Goal: Transaction & Acquisition: Purchase product/service

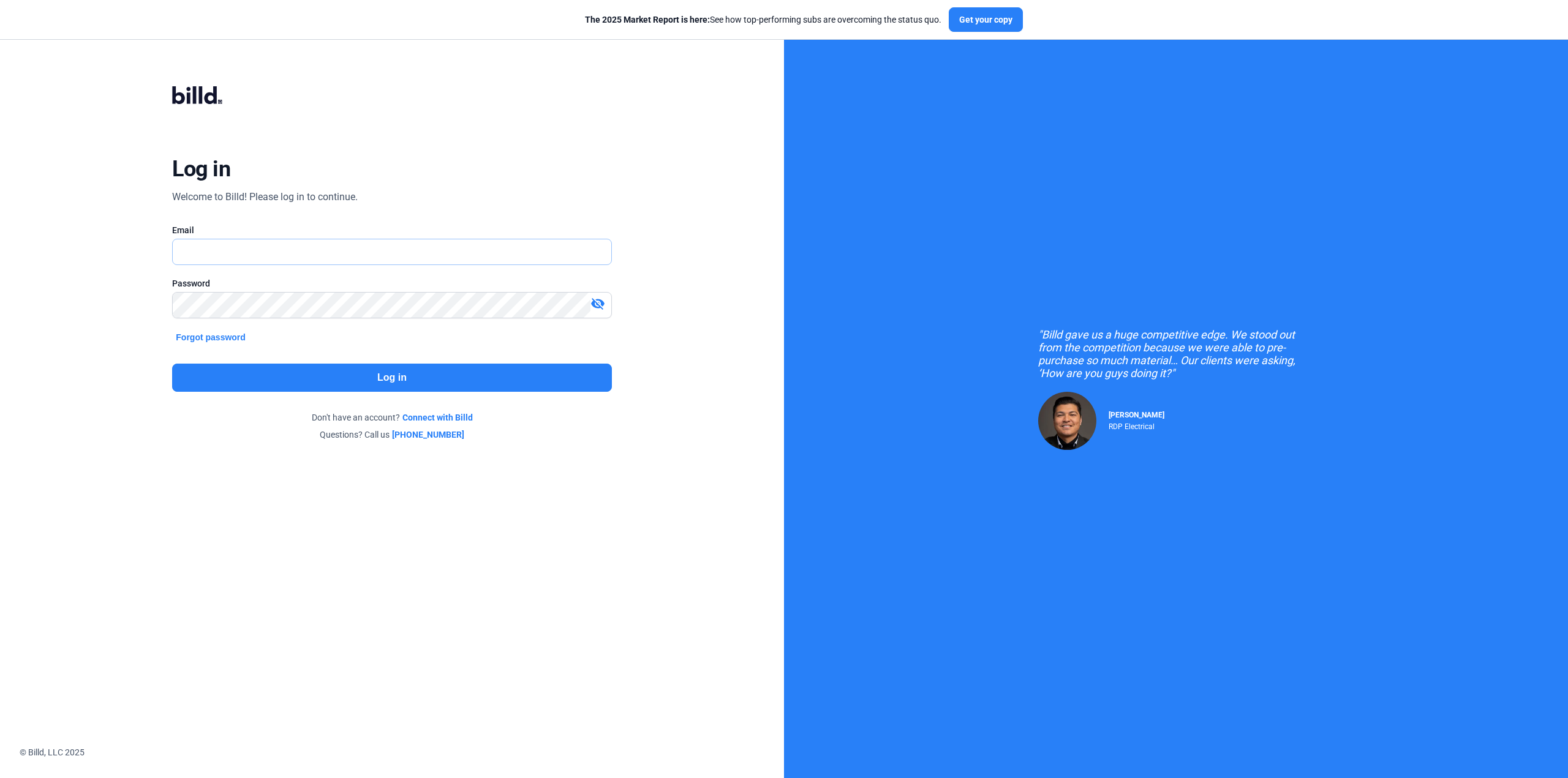
click at [198, 254] on input "text" at bounding box center [391, 251] width 438 height 25
type input "[PERSON_NAME][EMAIL_ADDRESS][DOMAIN_NAME]"
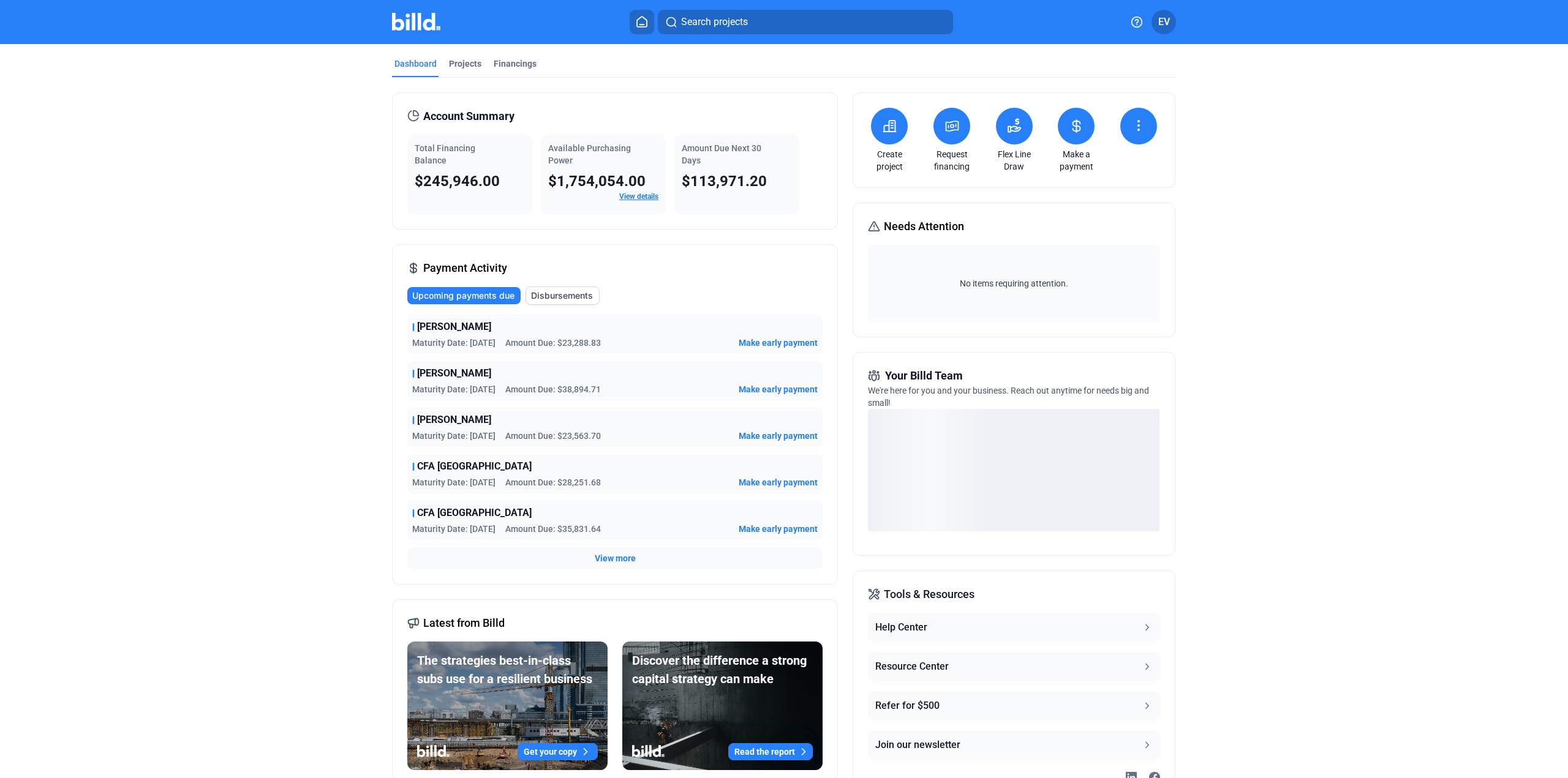
click at [1068, 135] on button at bounding box center [1076, 126] width 37 height 37
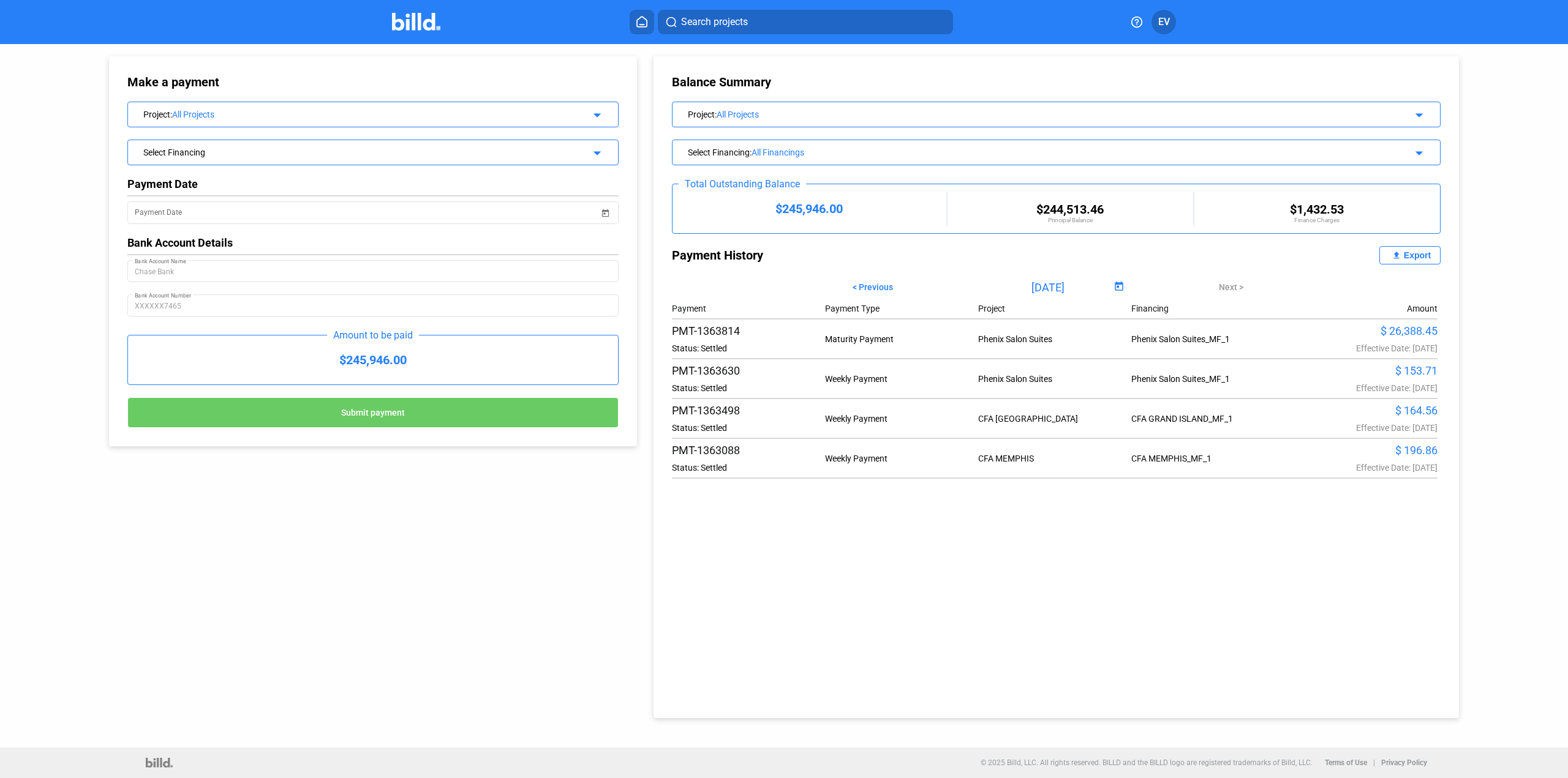
click at [241, 118] on div "All Projects" at bounding box center [364, 115] width 385 height 10
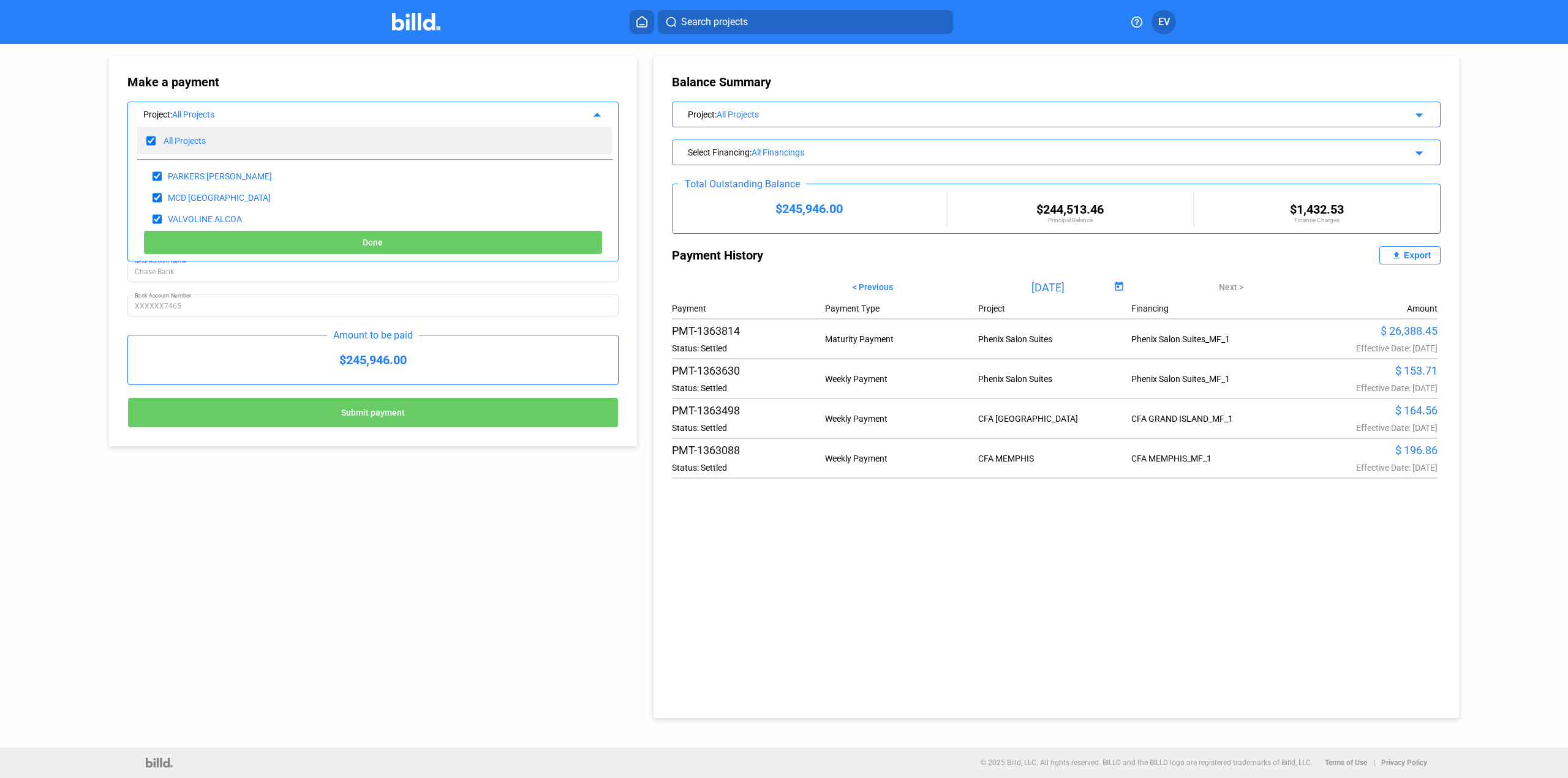
click at [152, 144] on input "checkbox" at bounding box center [151, 140] width 9 height 18
checkbox input "false"
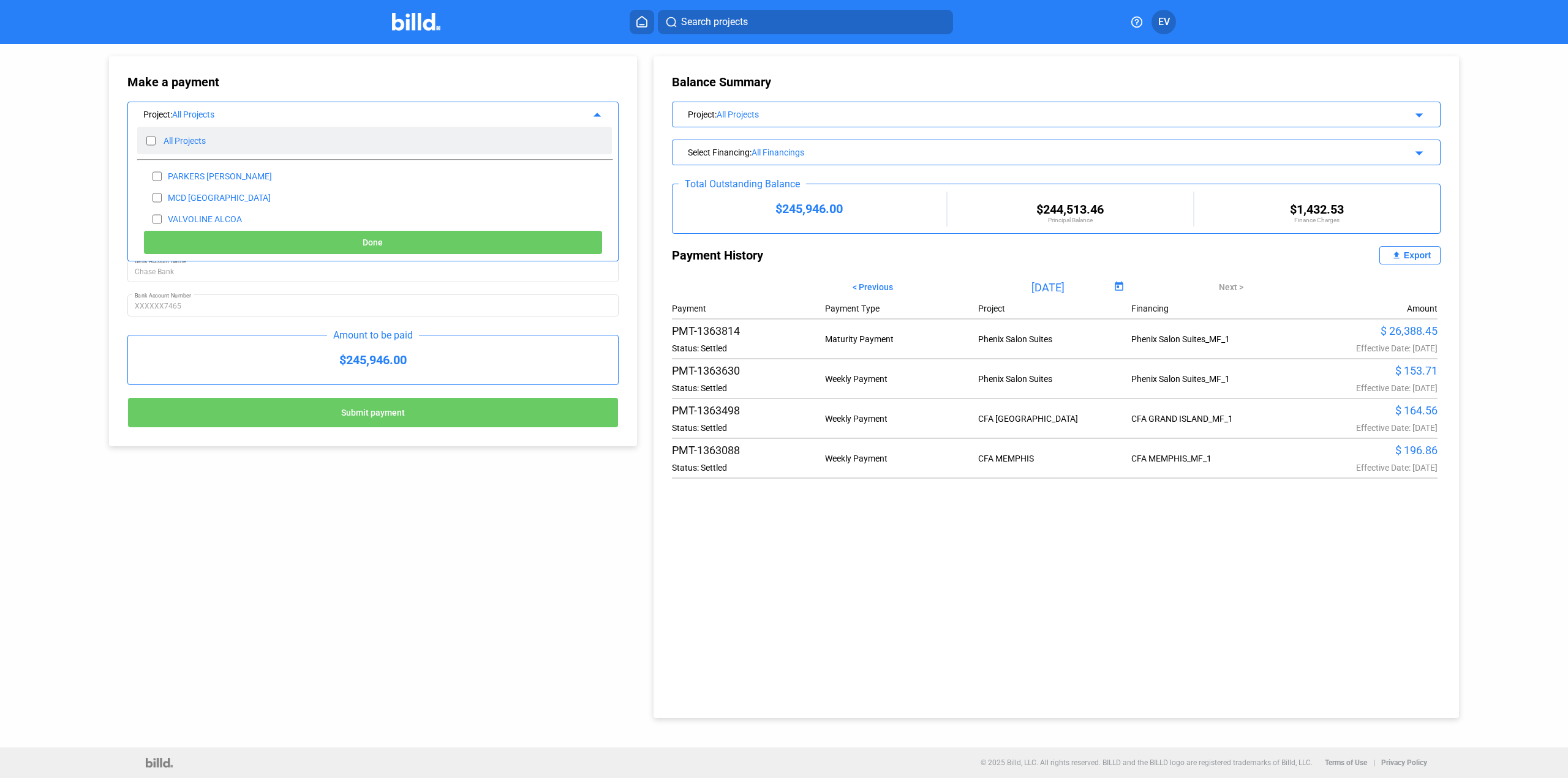
checkbox input "false"
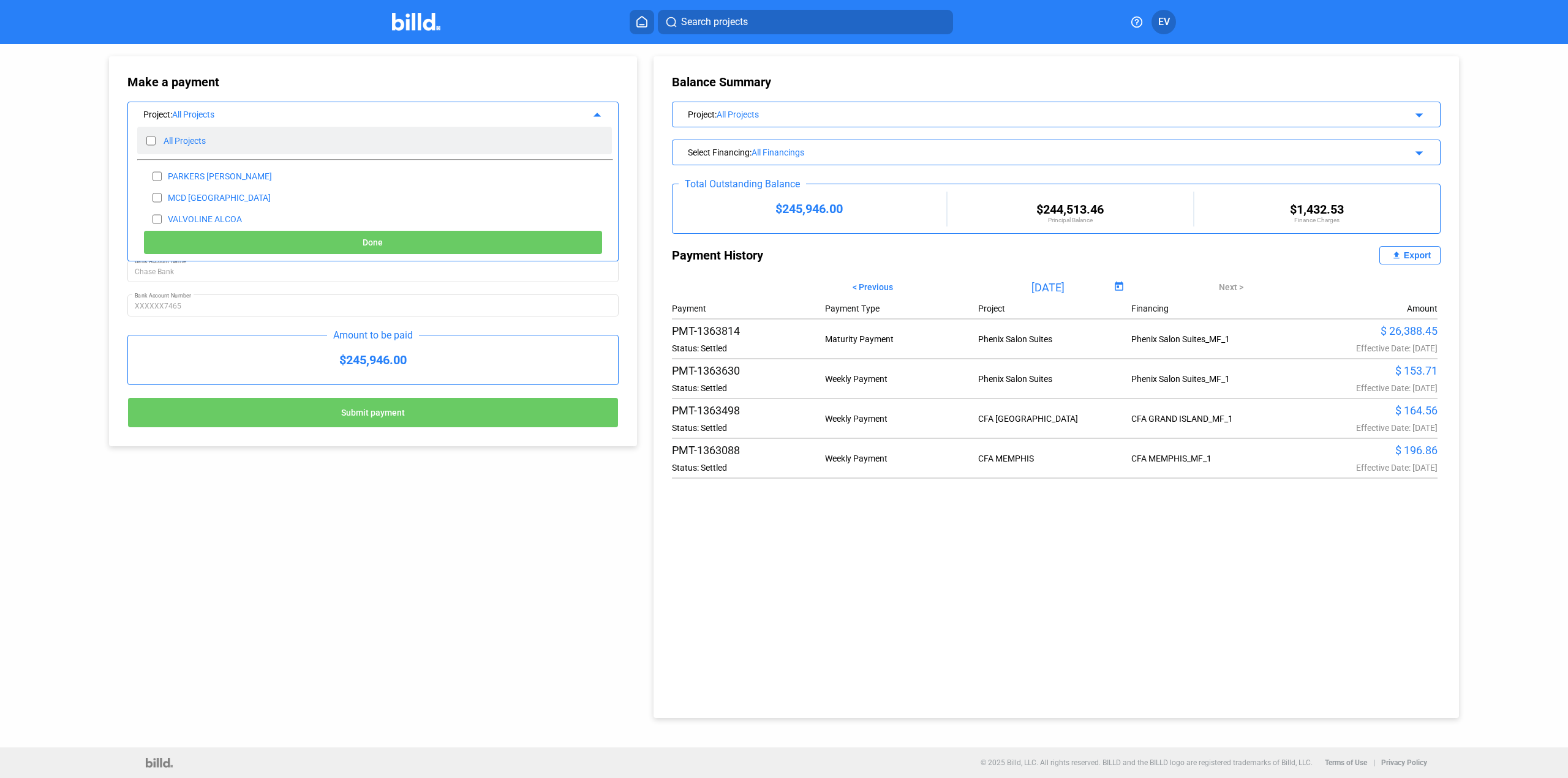
checkbox input "false"
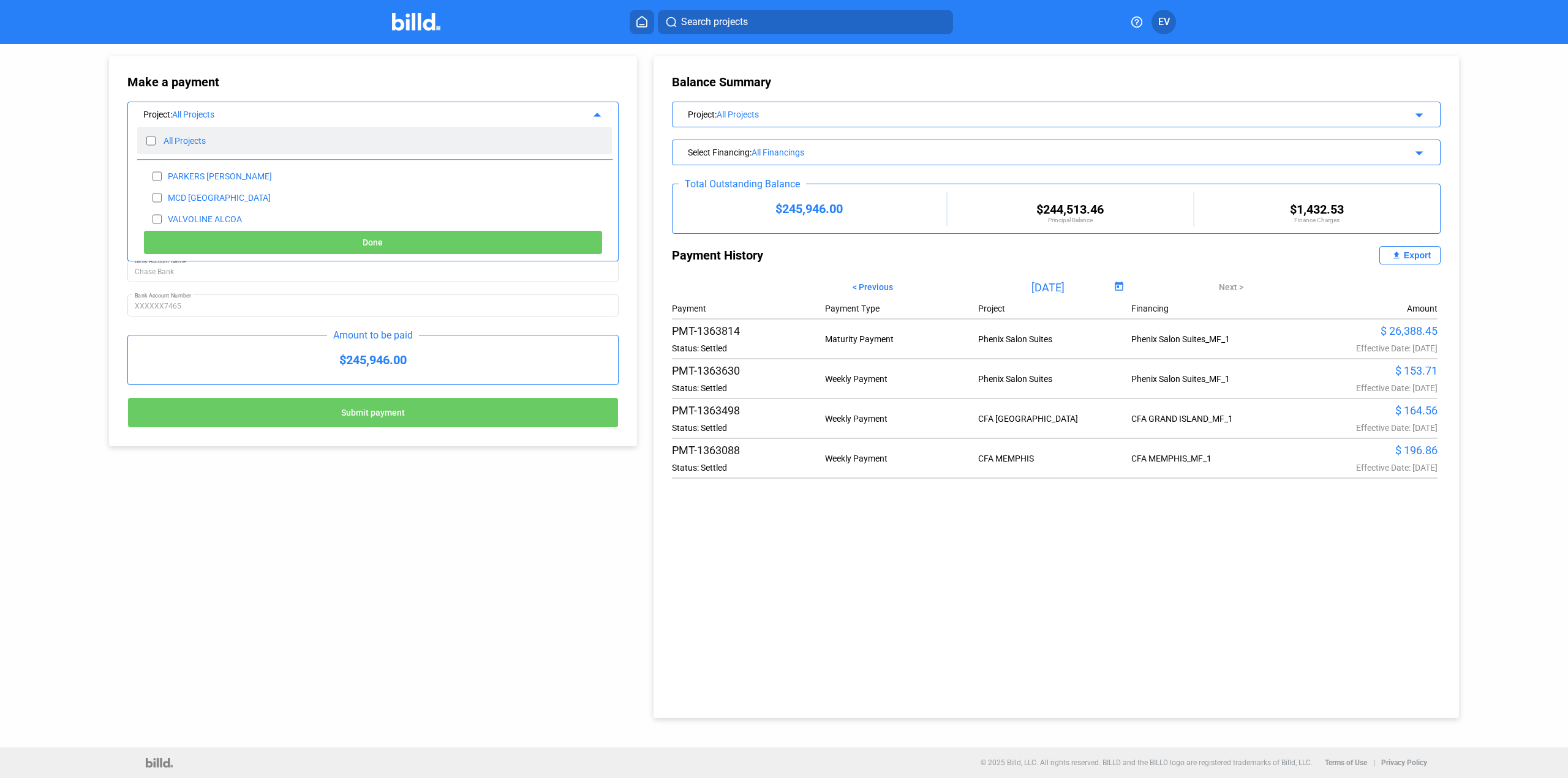
checkbox input "false"
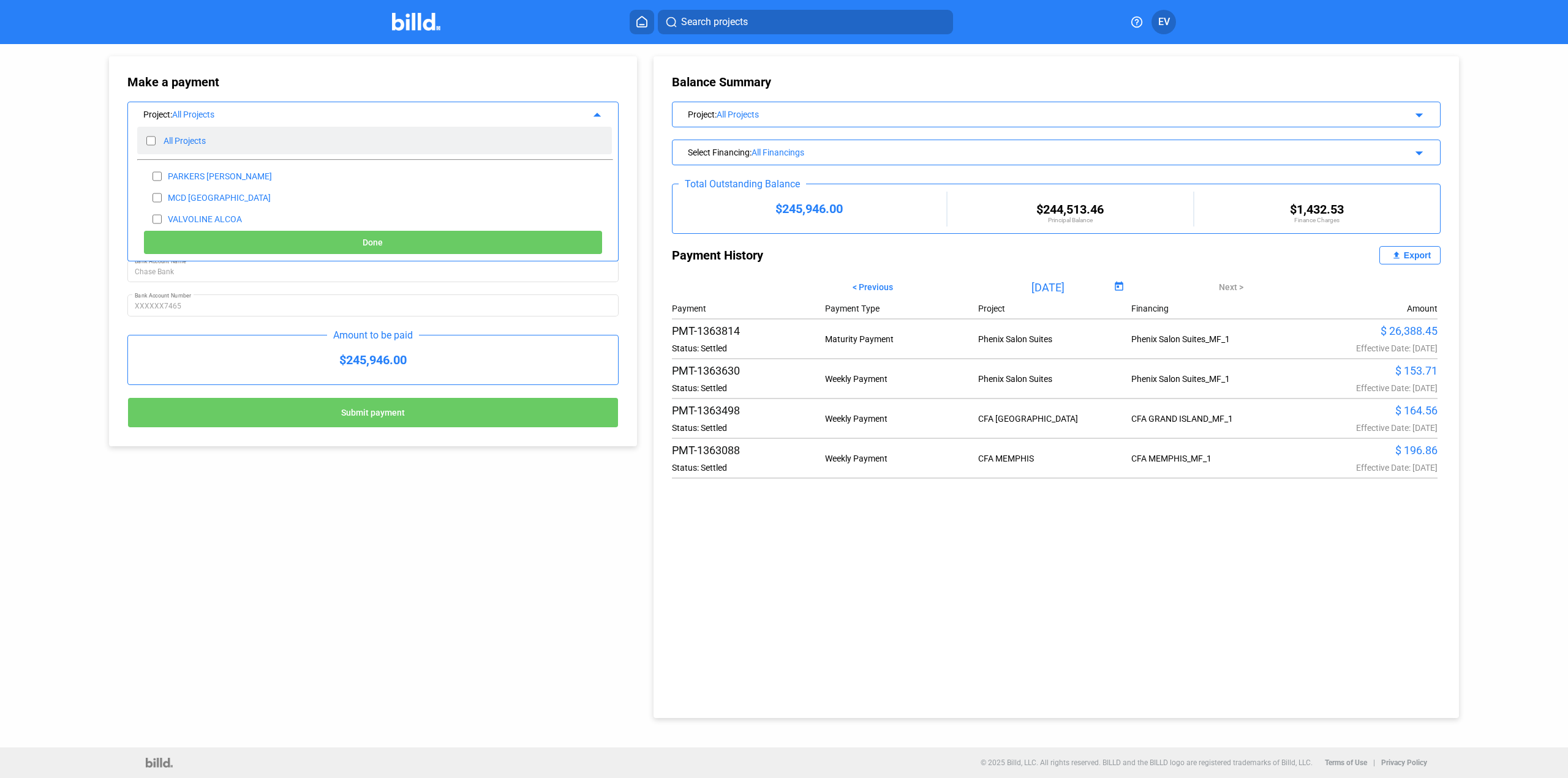
checkbox input "false"
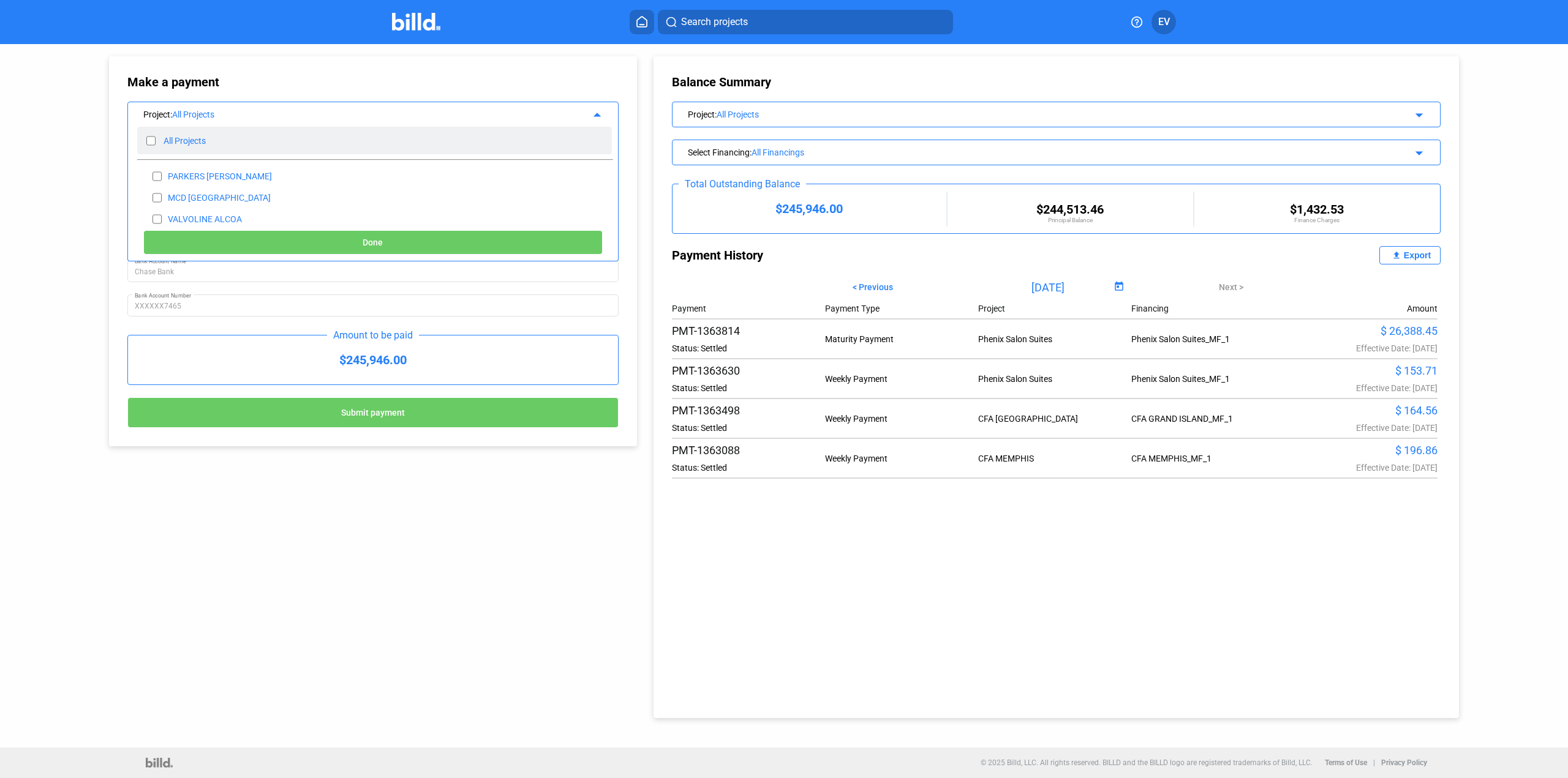
checkbox input "false"
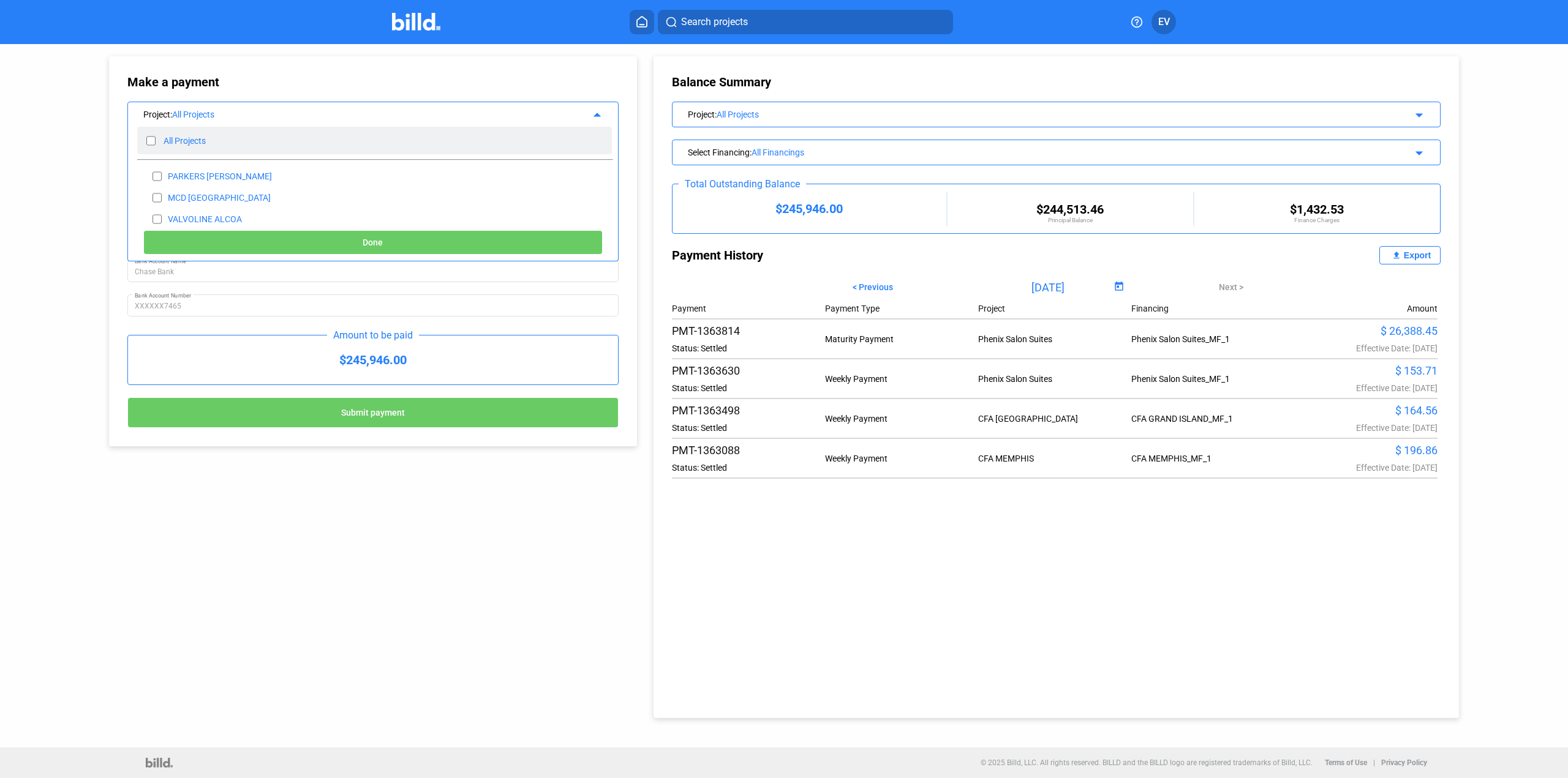
checkbox input "false"
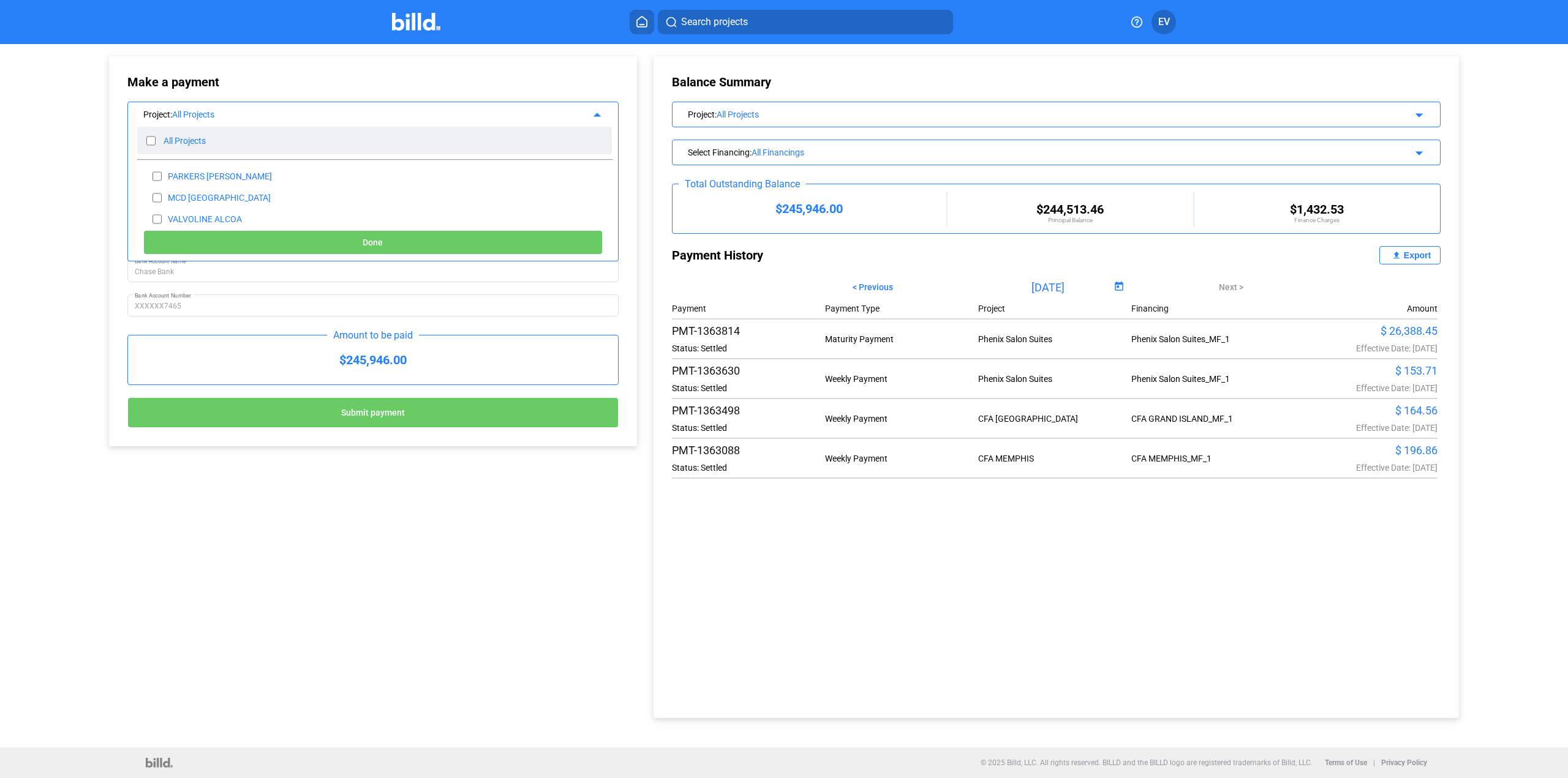
checkbox input "false"
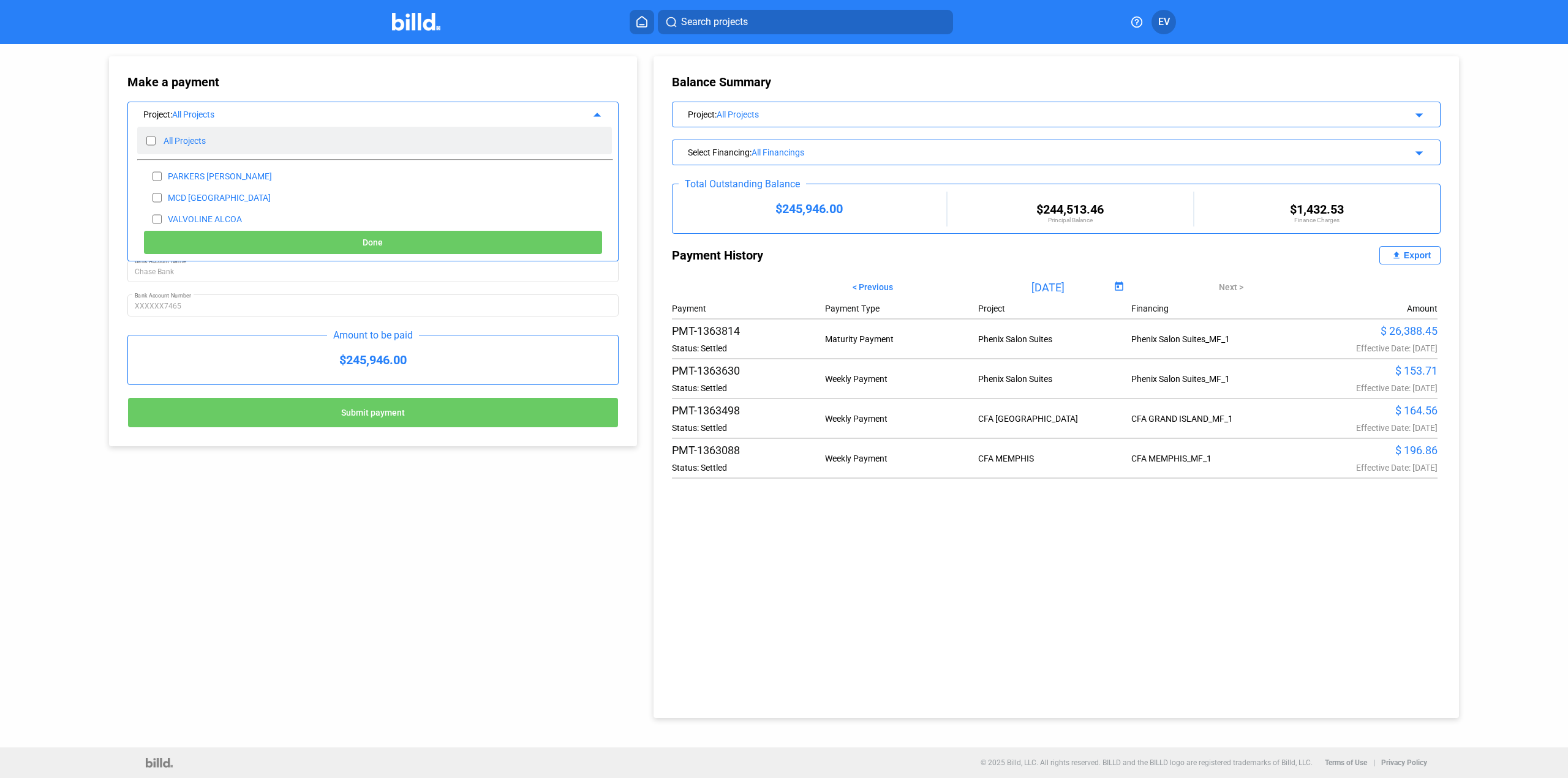
checkbox input "false"
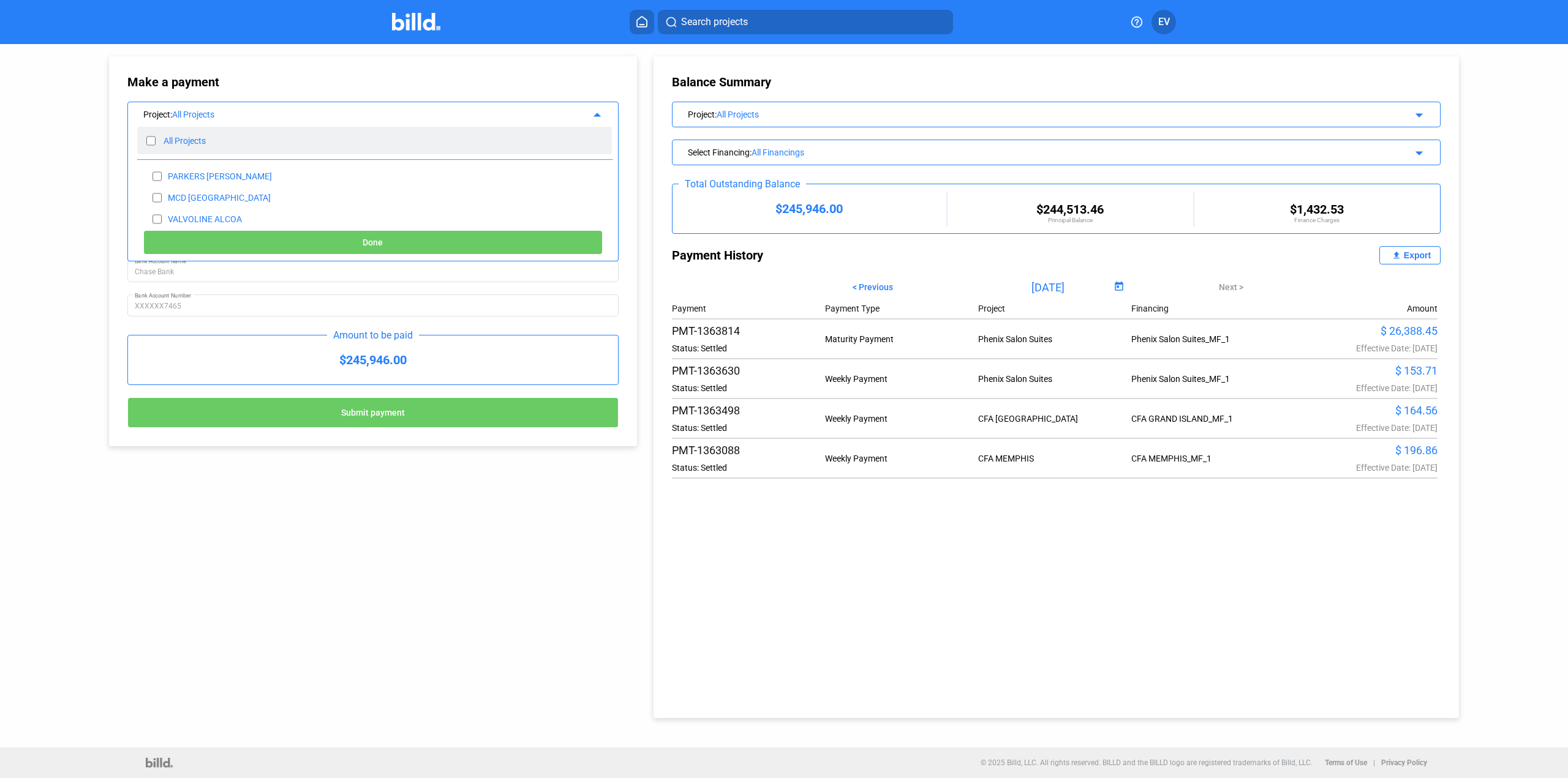
checkbox input "false"
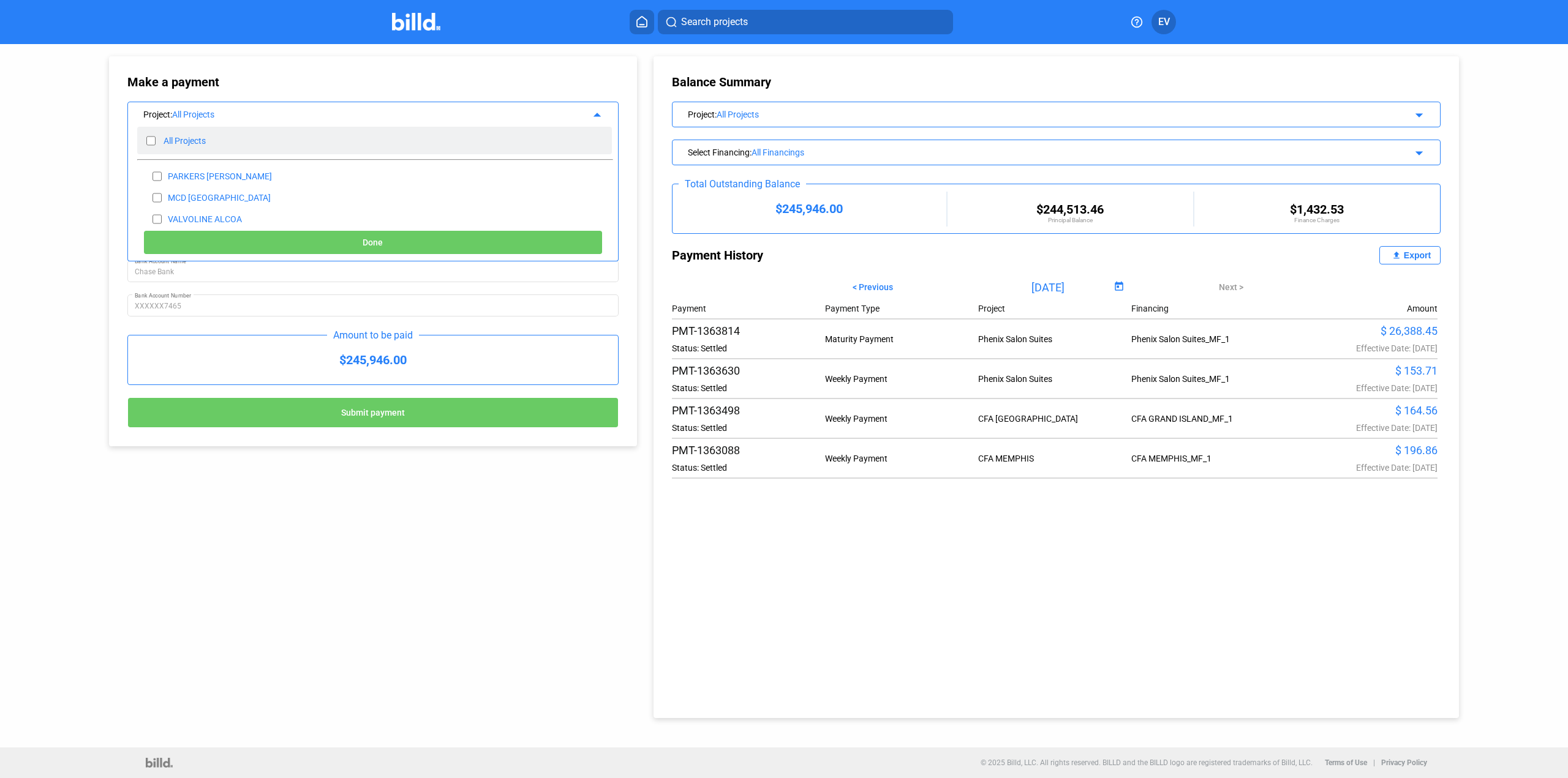
checkbox input "false"
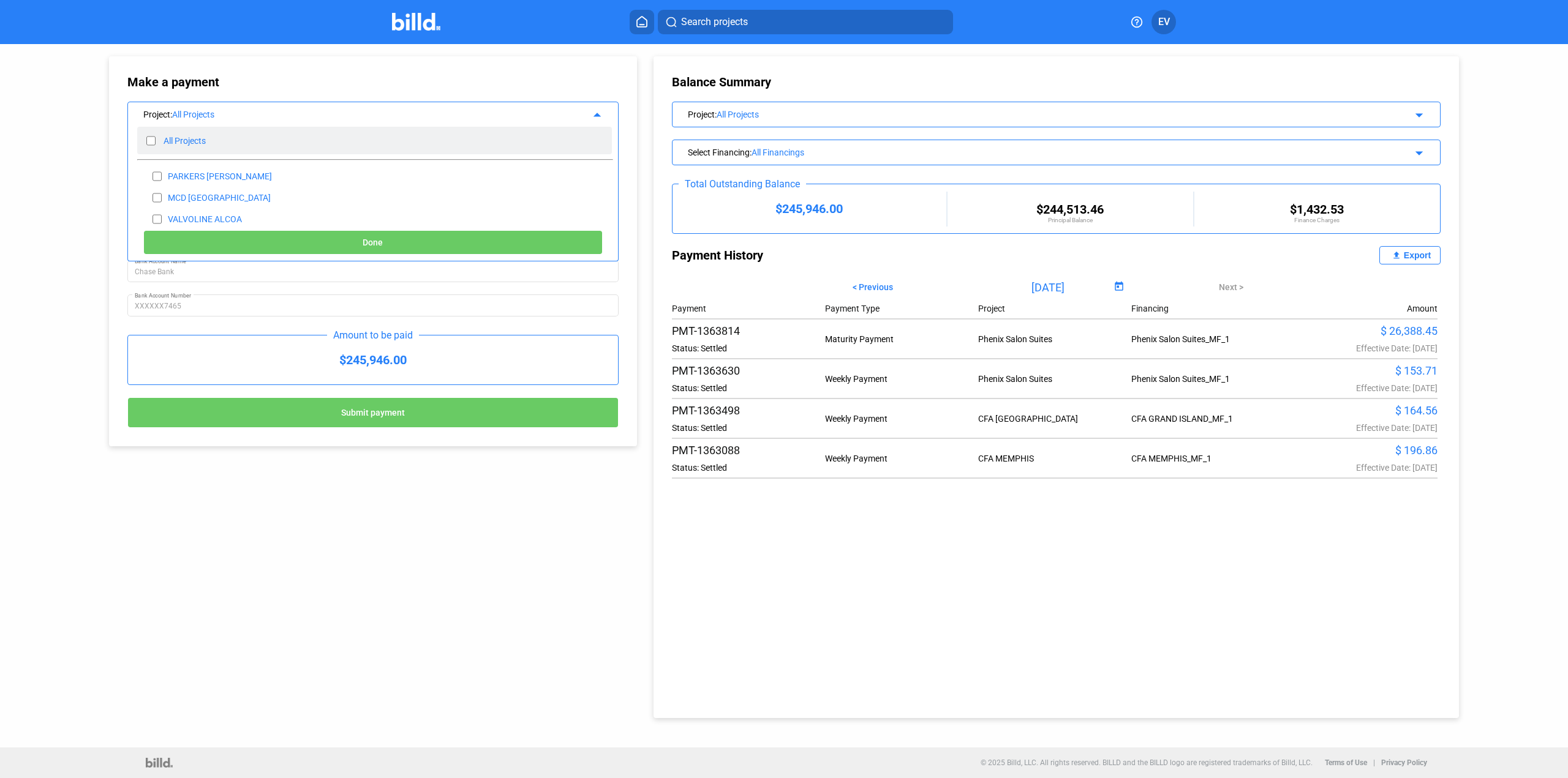
checkbox input "false"
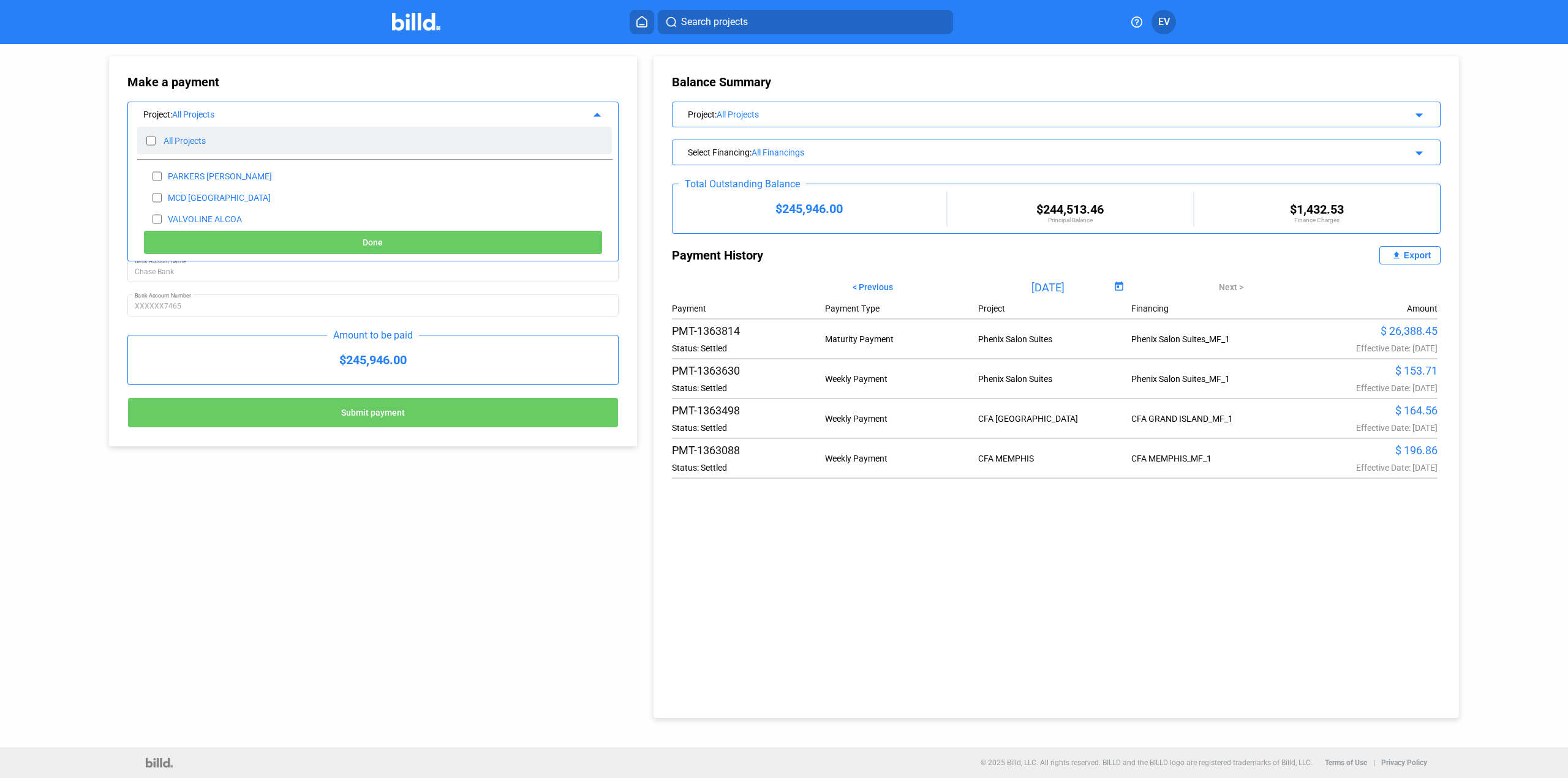
checkbox input "false"
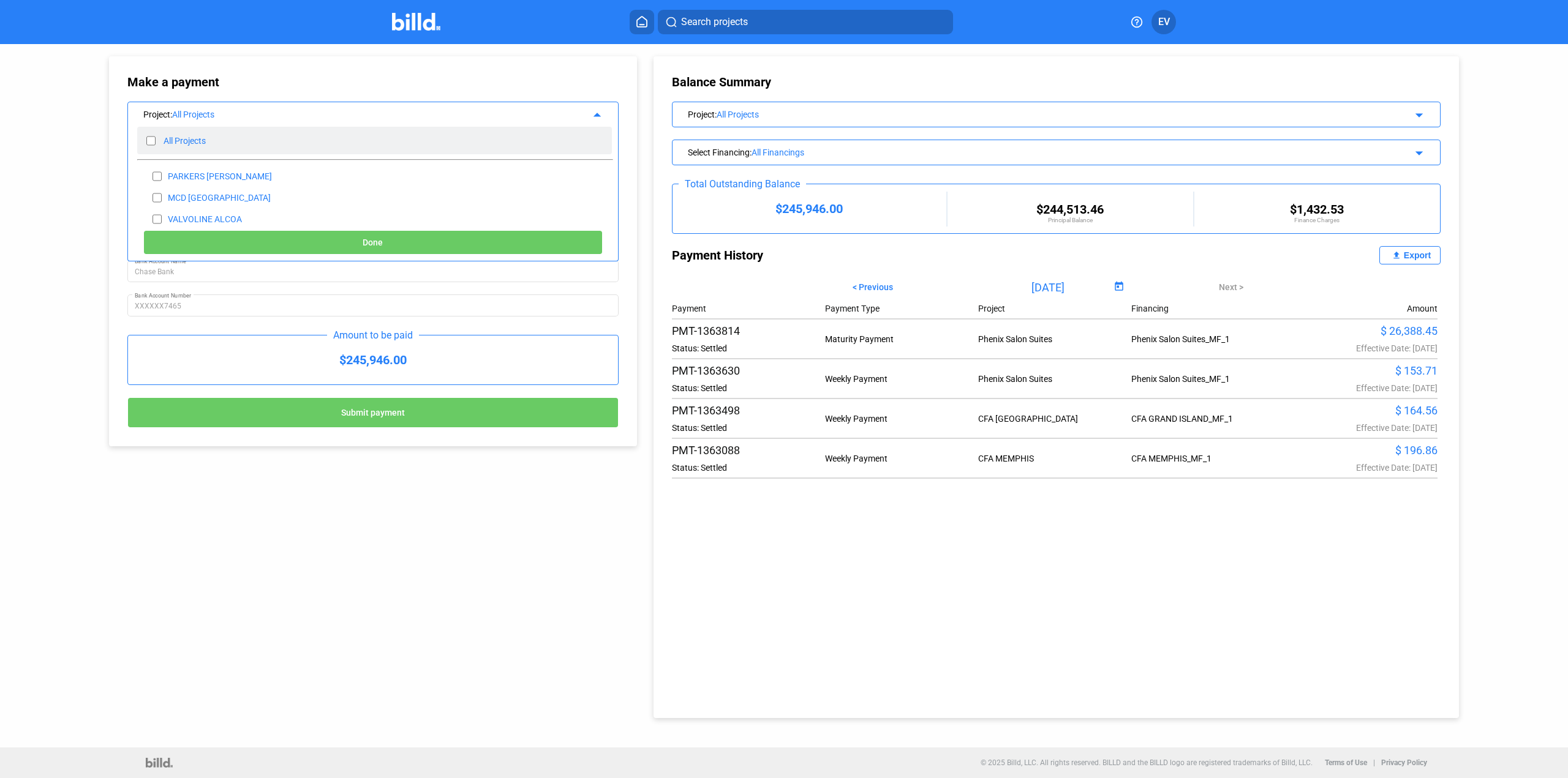
checkbox input "false"
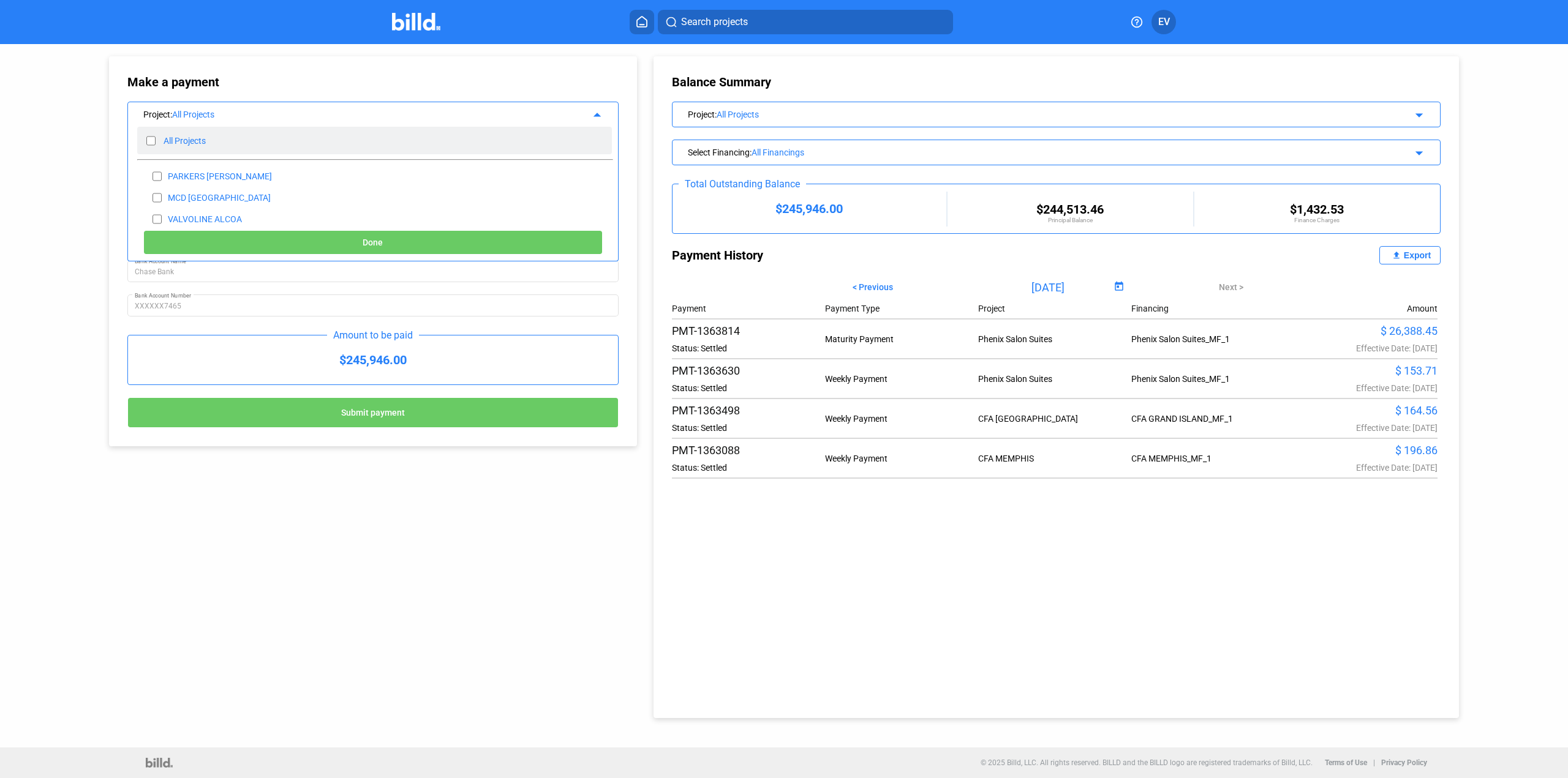
checkbox input "false"
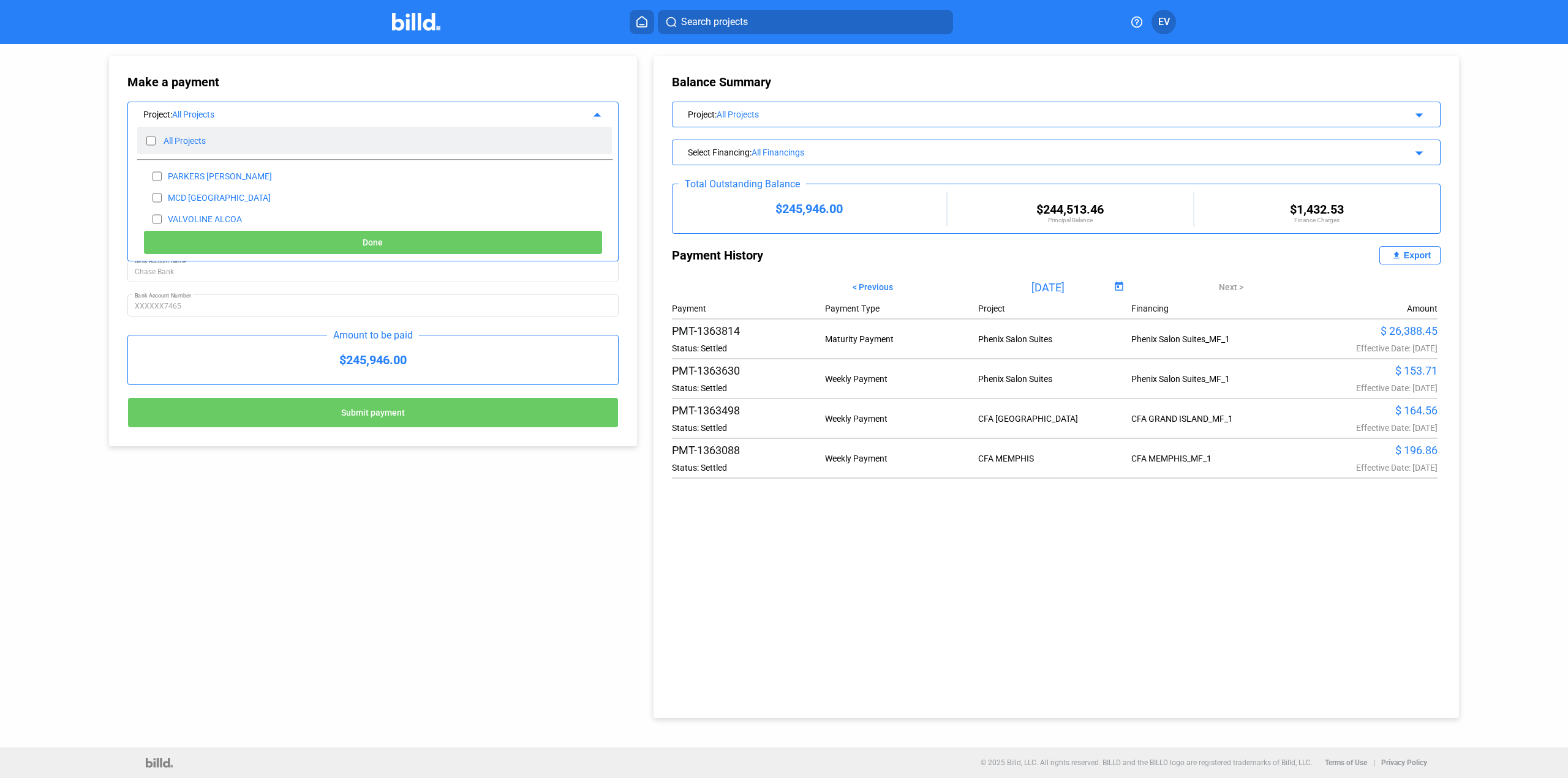
checkbox input "false"
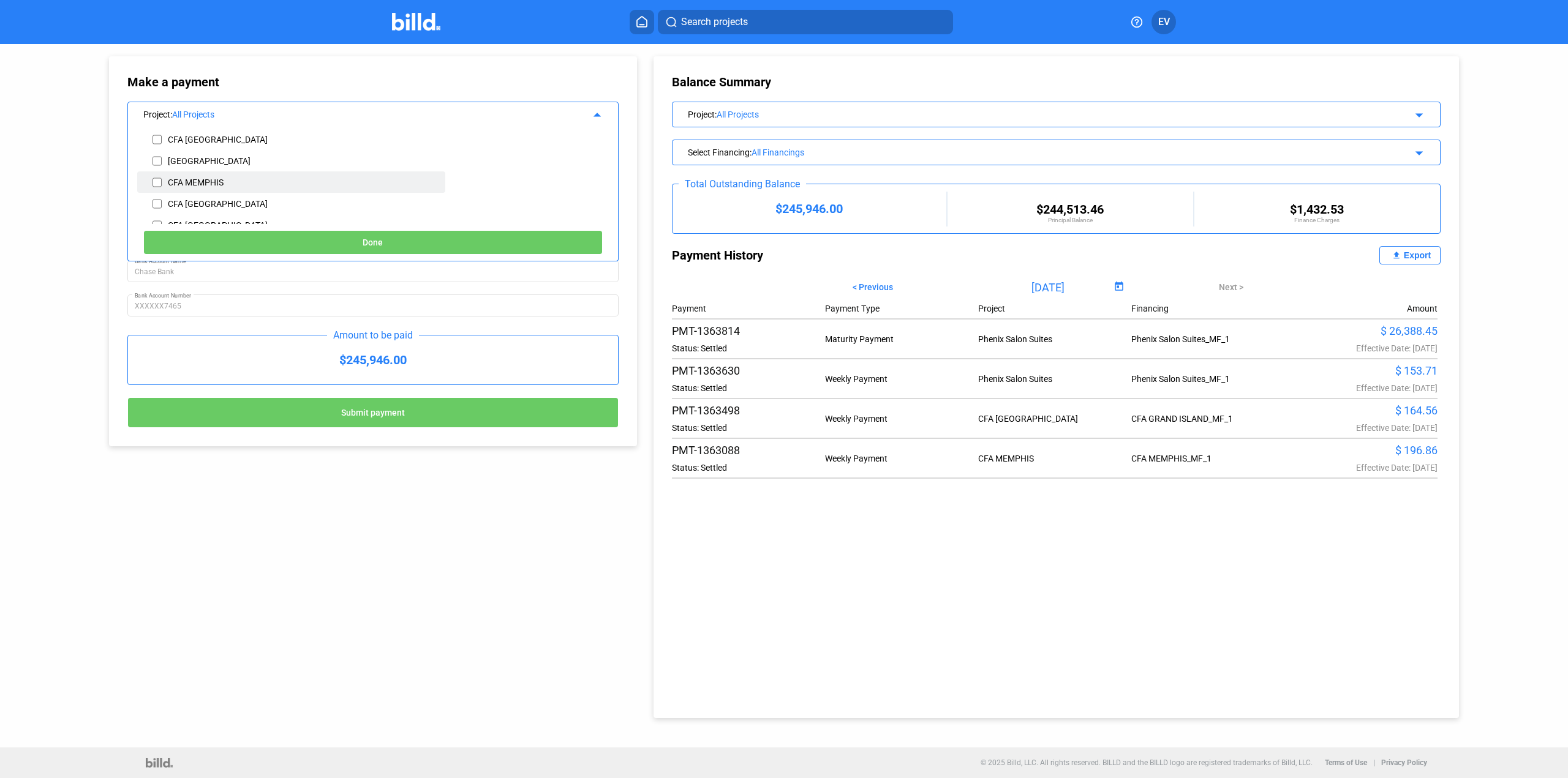
scroll to position [184, 0]
click at [158, 180] on input "checkbox" at bounding box center [157, 185] width 9 height 18
checkbox input "true"
click at [369, 238] on span "Done" at bounding box center [373, 243] width 20 height 10
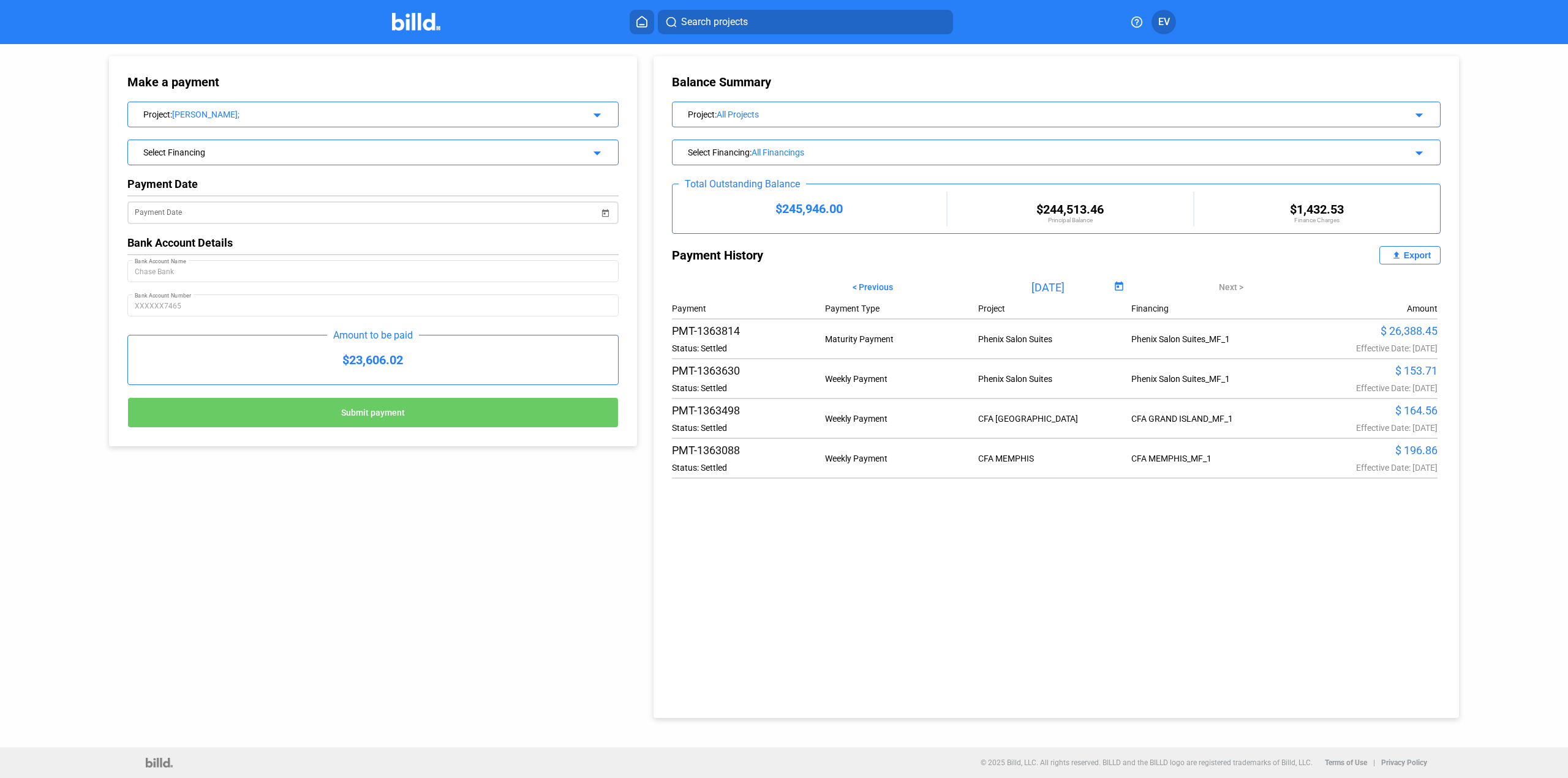
click at [608, 210] on span "Open calendar" at bounding box center [606, 206] width 30 height 30
click at [290, 249] on button "Next month" at bounding box center [293, 250] width 24 height 24
click at [265, 325] on span "10" at bounding box center [267, 325] width 22 height 22
type input "[DATE]"
click at [367, 410] on span "Submit payment" at bounding box center [373, 413] width 64 height 10
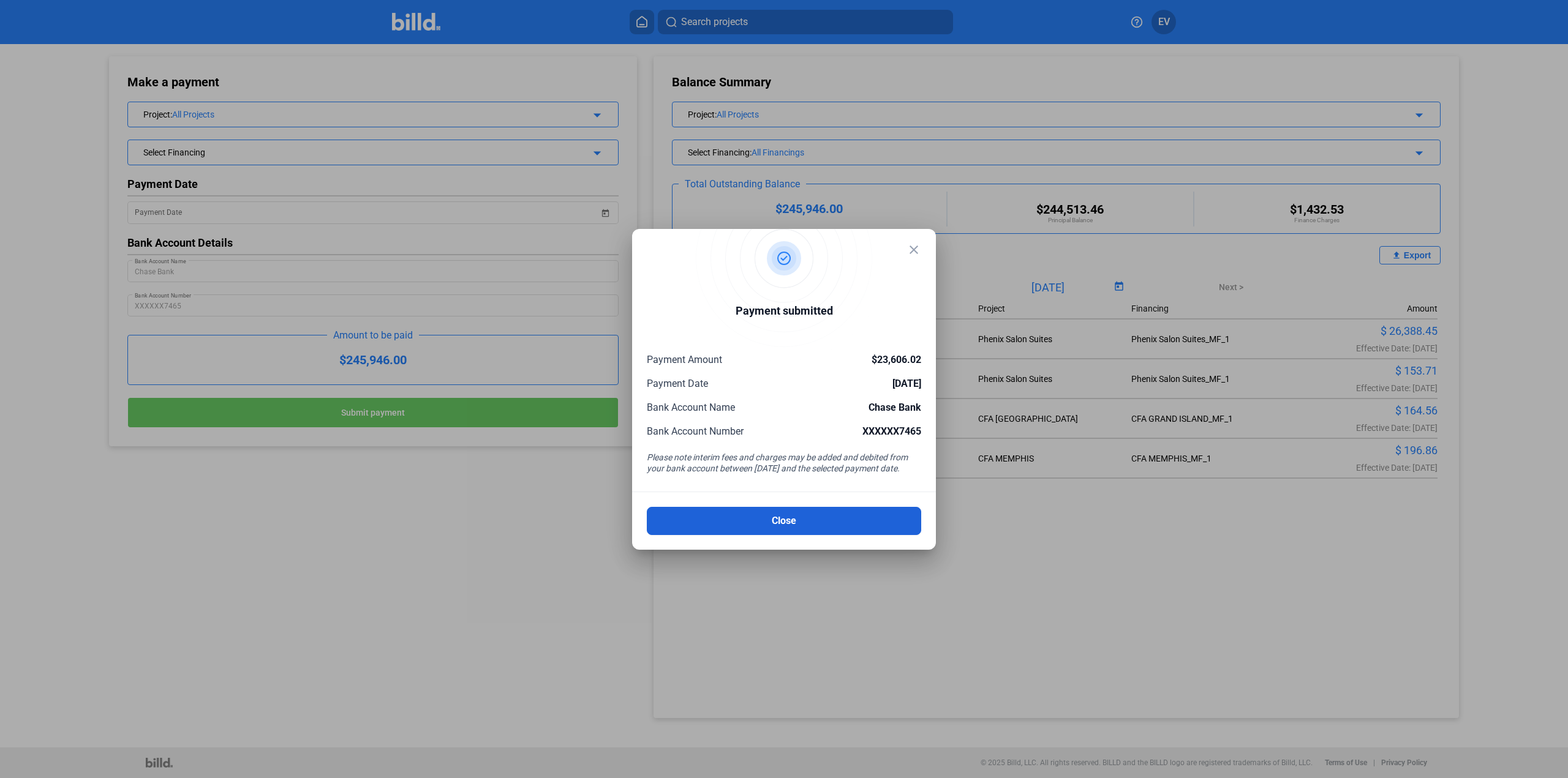
click at [761, 517] on button "Close" at bounding box center [784, 521] width 274 height 28
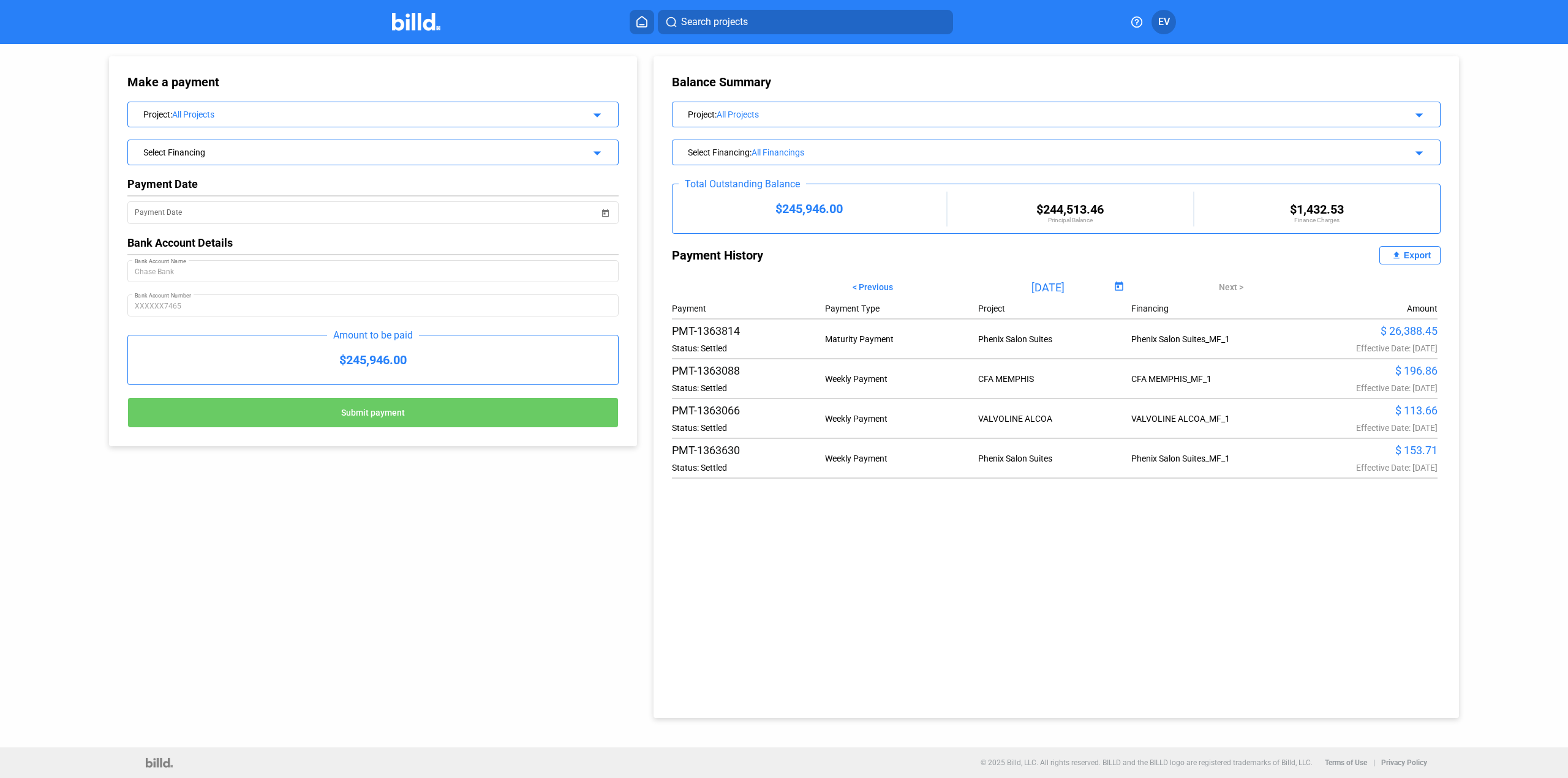
click at [640, 22] on icon at bounding box center [641, 22] width 12 height 11
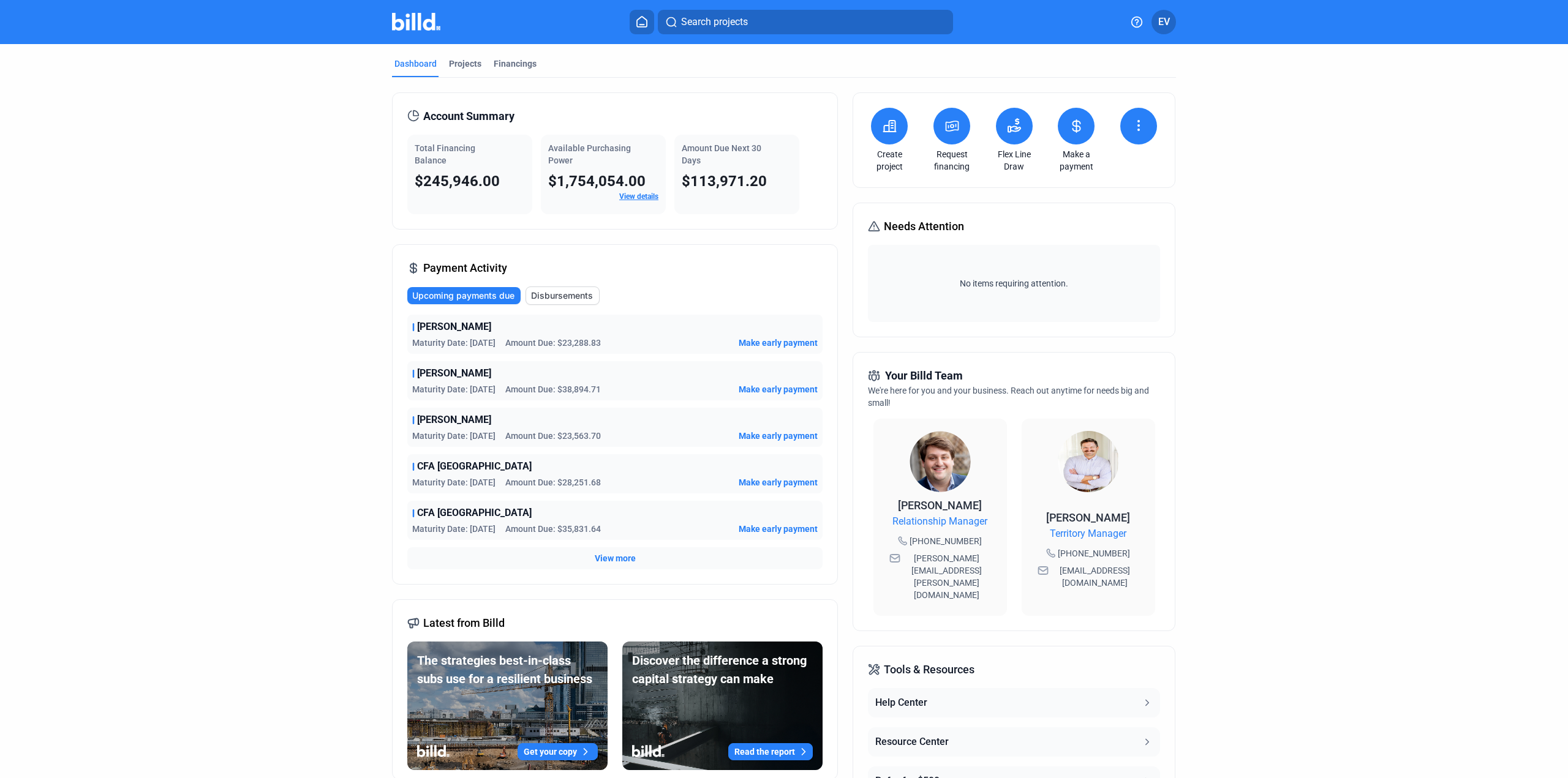
click at [1008, 131] on icon at bounding box center [1014, 129] width 12 height 5
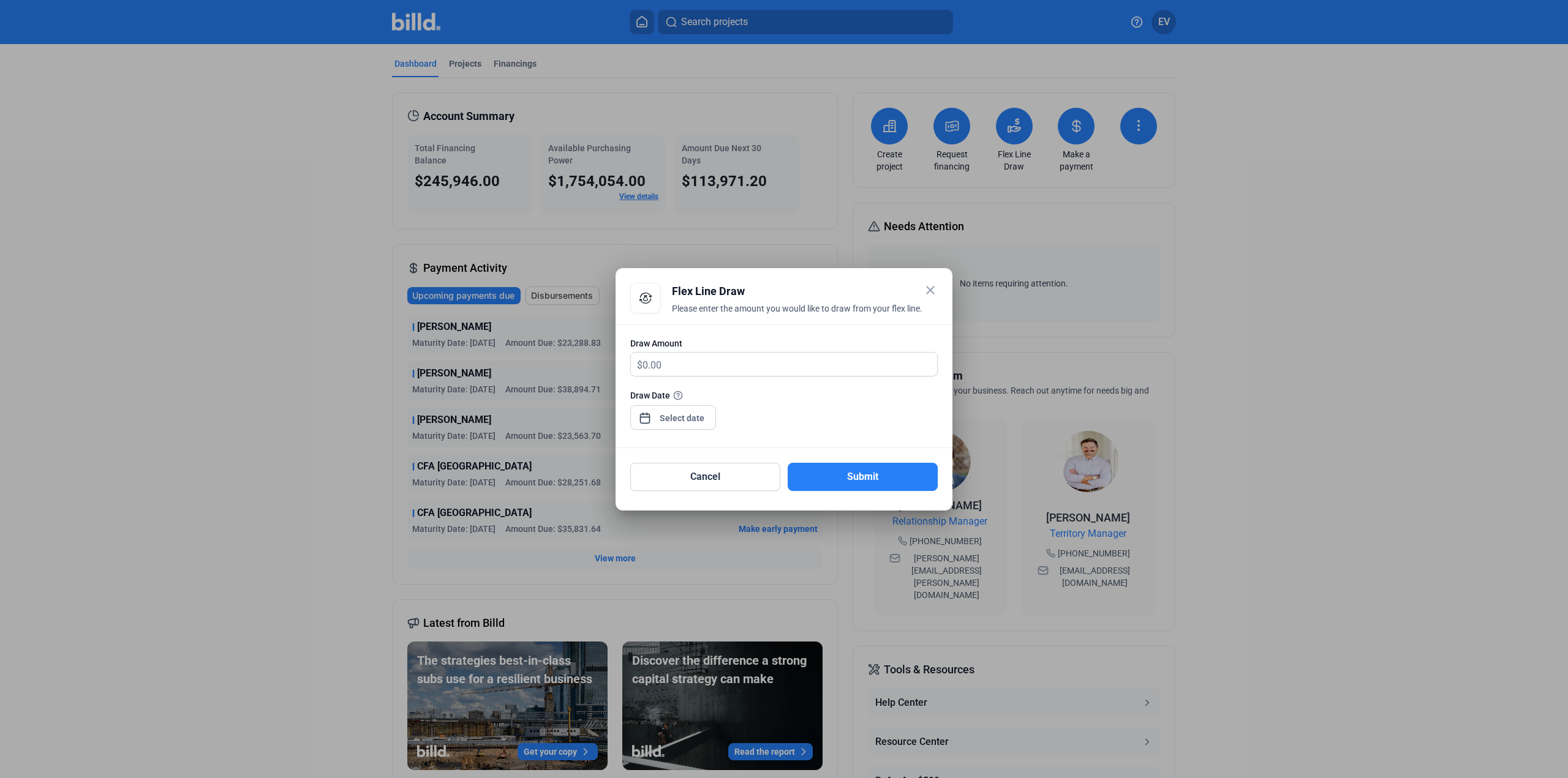
click at [1193, 251] on div at bounding box center [784, 389] width 1568 height 778
click at [933, 289] on mat-icon "close" at bounding box center [931, 290] width 15 height 15
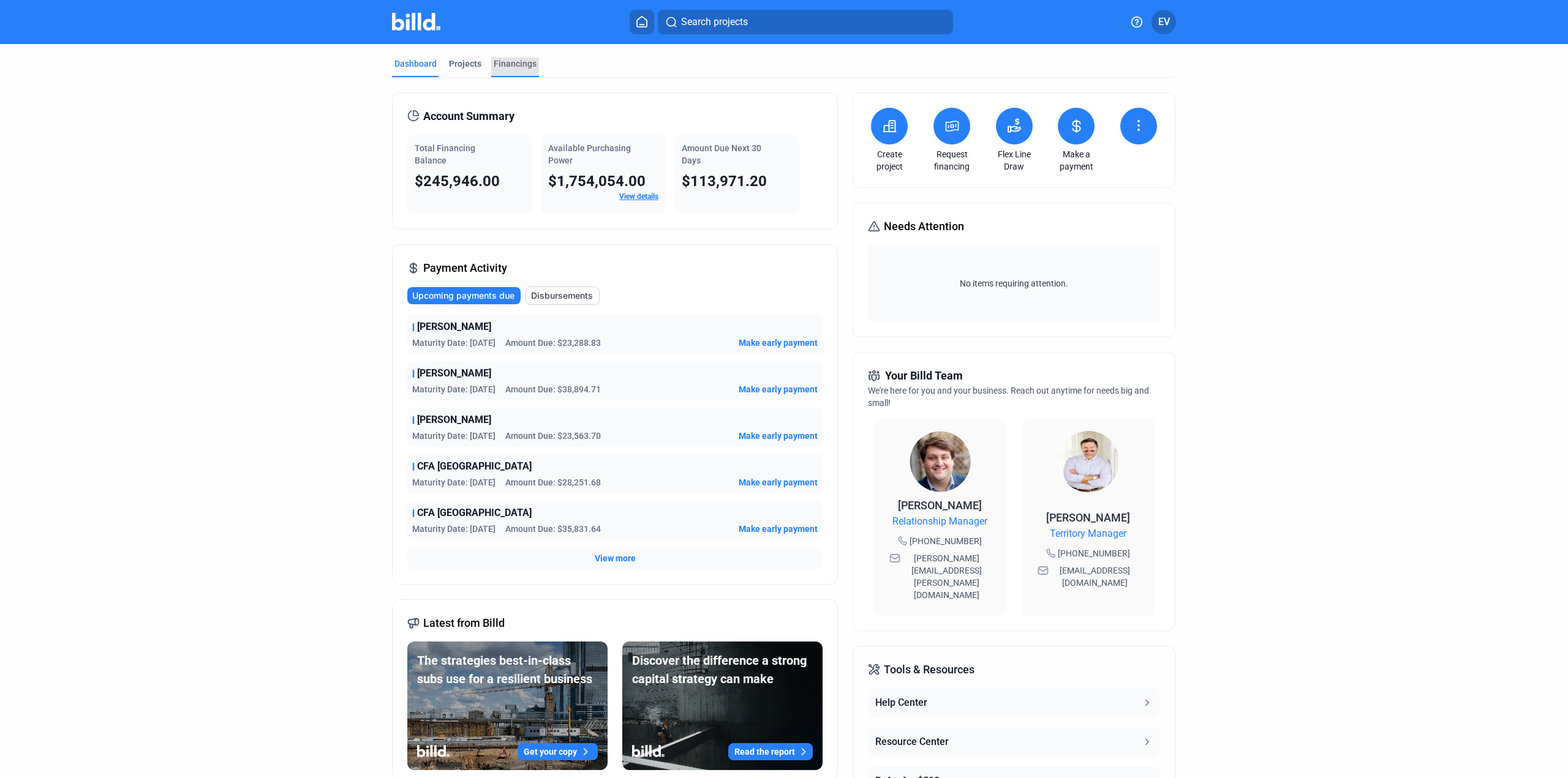
click at [514, 61] on div "Financings" at bounding box center [515, 63] width 43 height 12
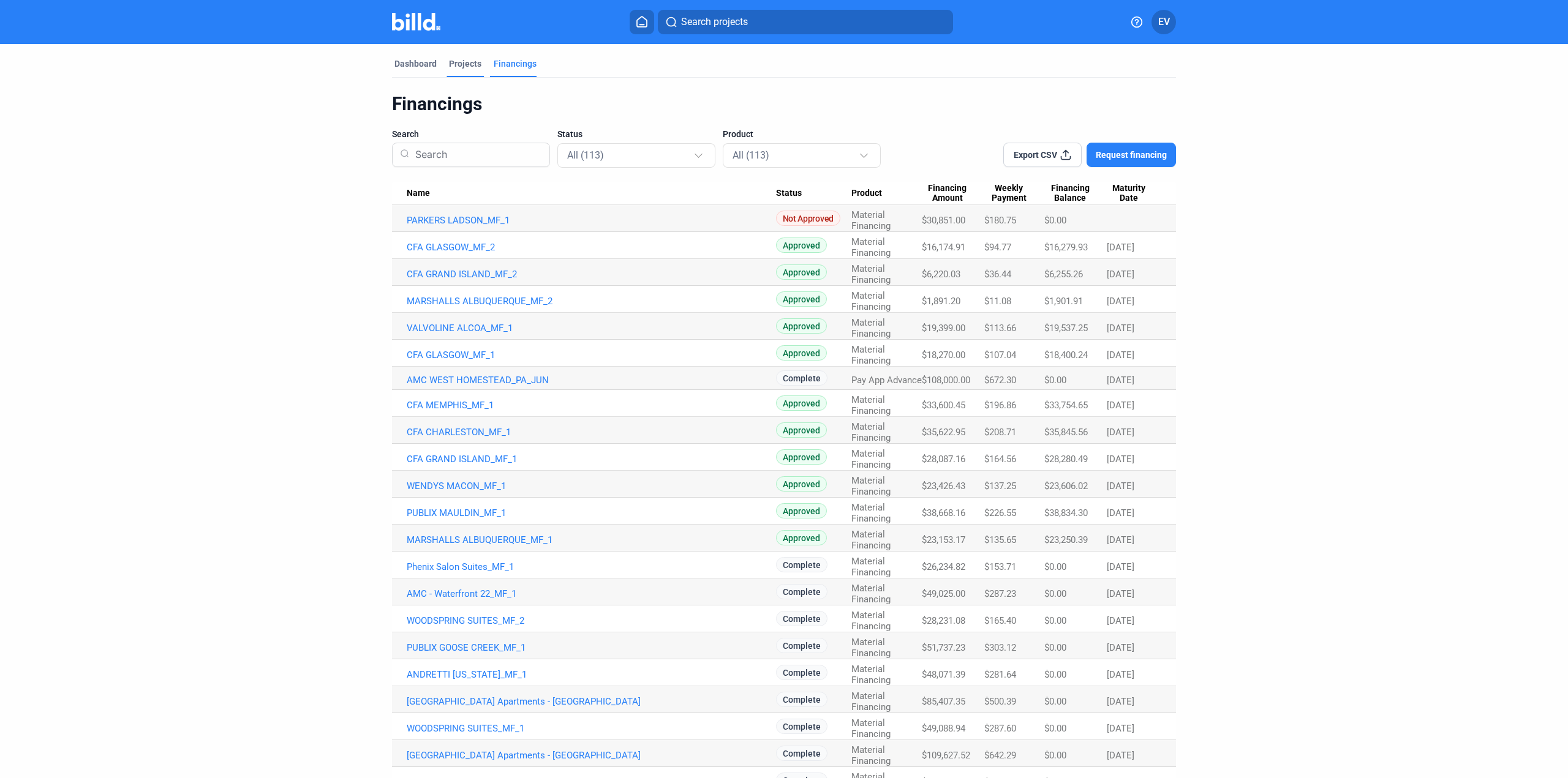
click at [463, 67] on div "Projects" at bounding box center [465, 63] width 32 height 12
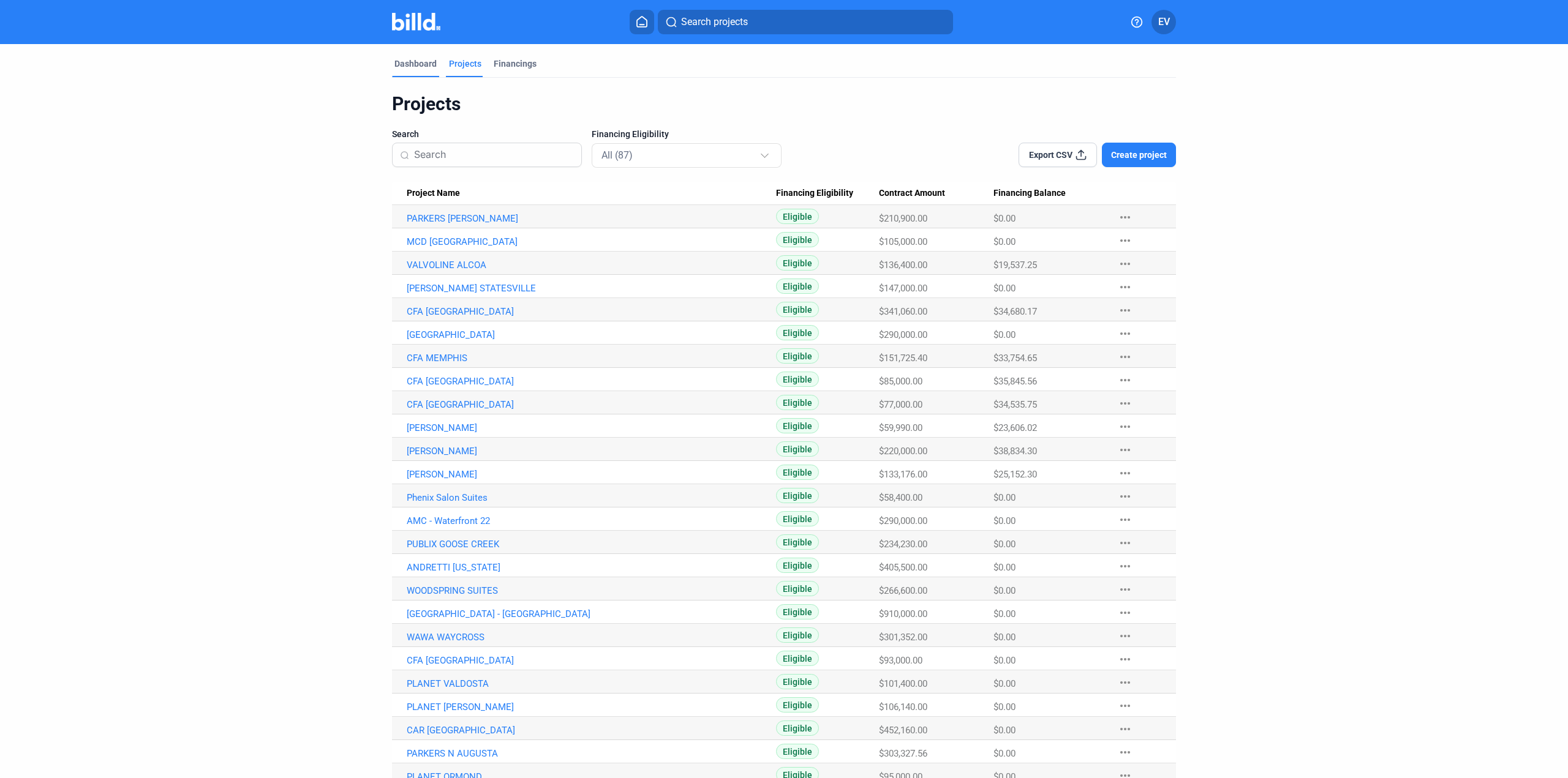
click at [419, 61] on div "Dashboard" at bounding box center [415, 63] width 42 height 12
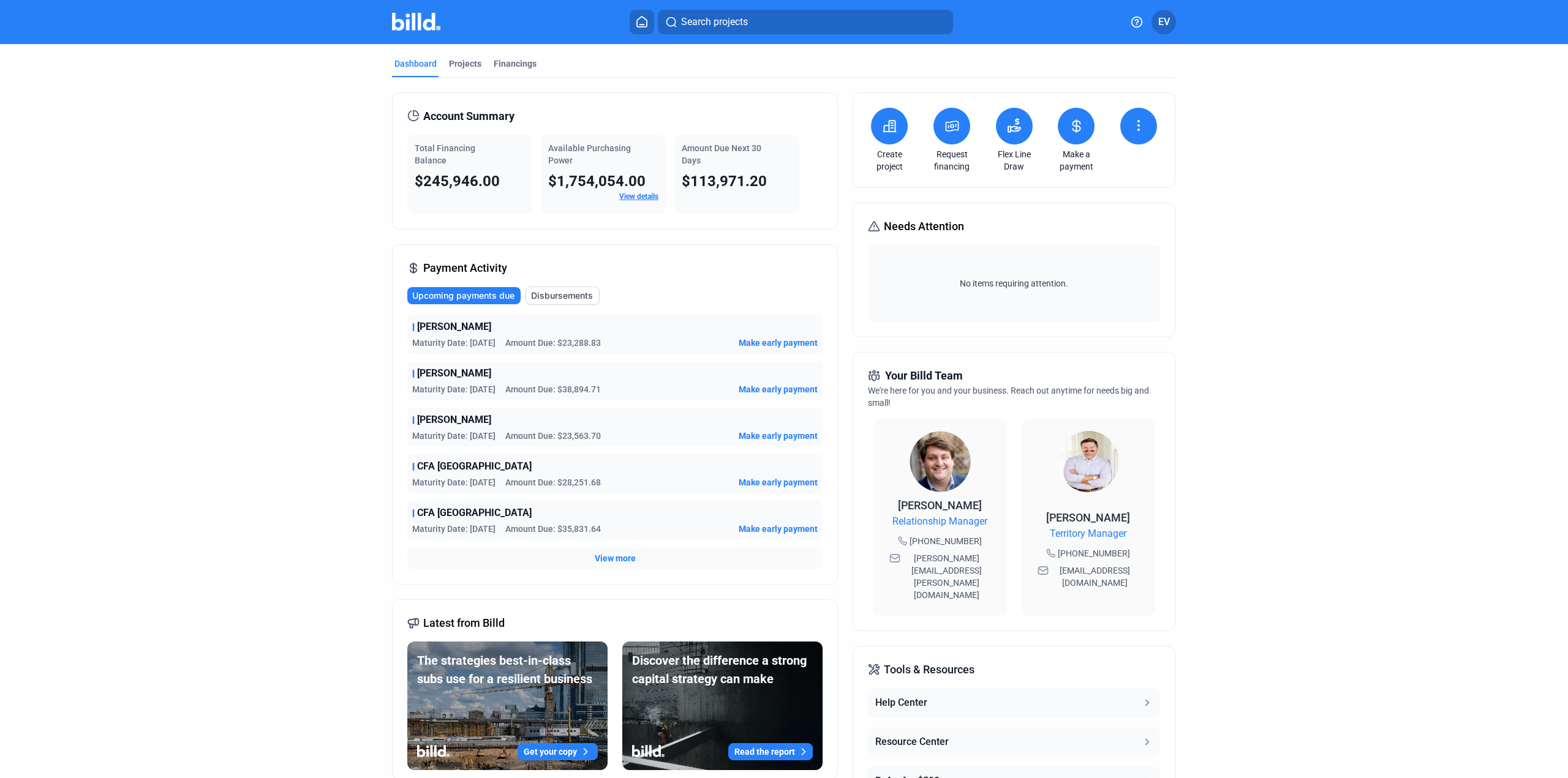
click at [635, 196] on link "View details" at bounding box center [639, 196] width 39 height 9
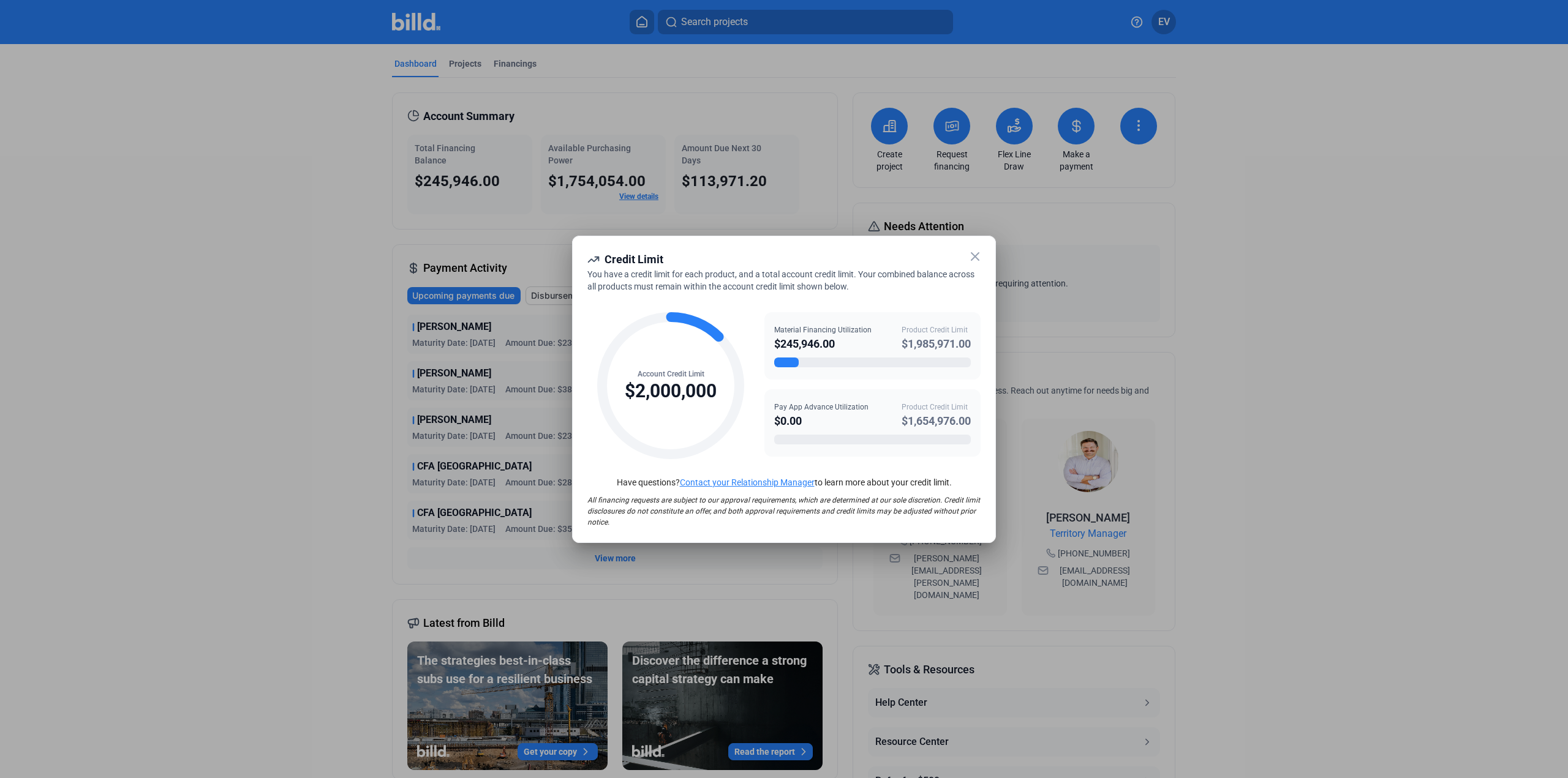
click at [971, 255] on icon at bounding box center [975, 257] width 15 height 15
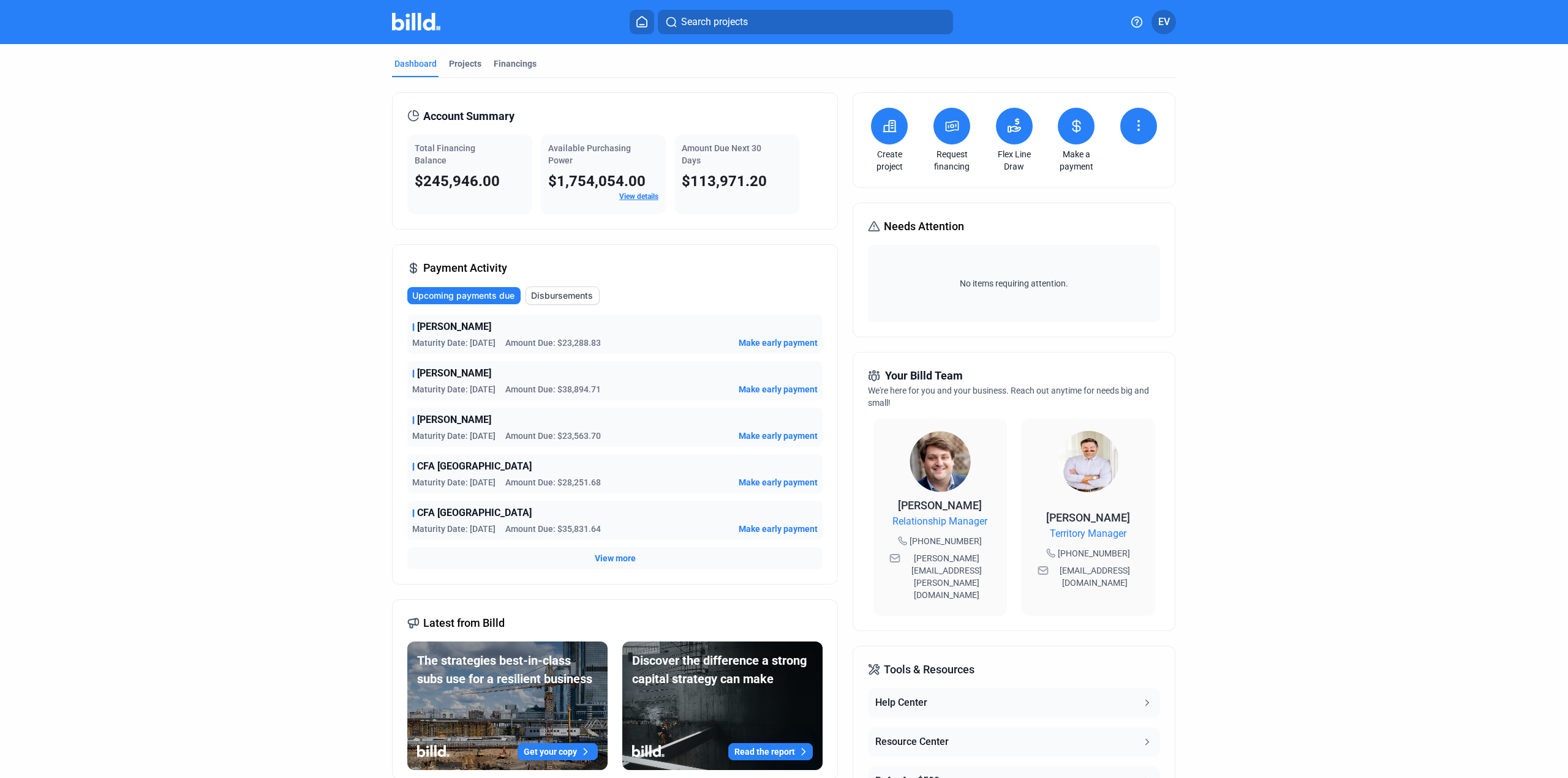
click at [1075, 133] on button at bounding box center [1076, 126] width 37 height 37
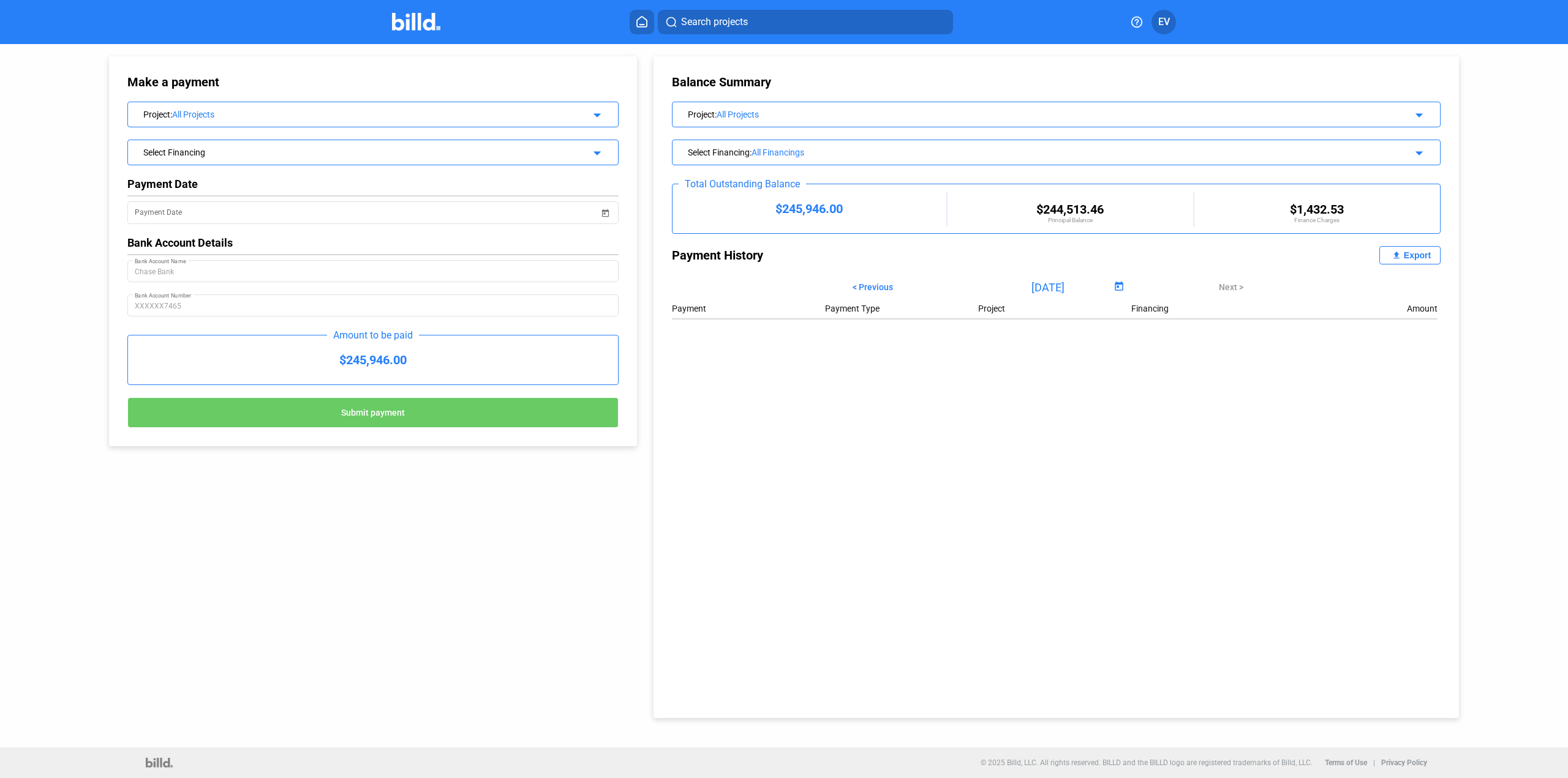
click at [595, 151] on mat-icon "arrow_drop_down" at bounding box center [596, 152] width 15 height 15
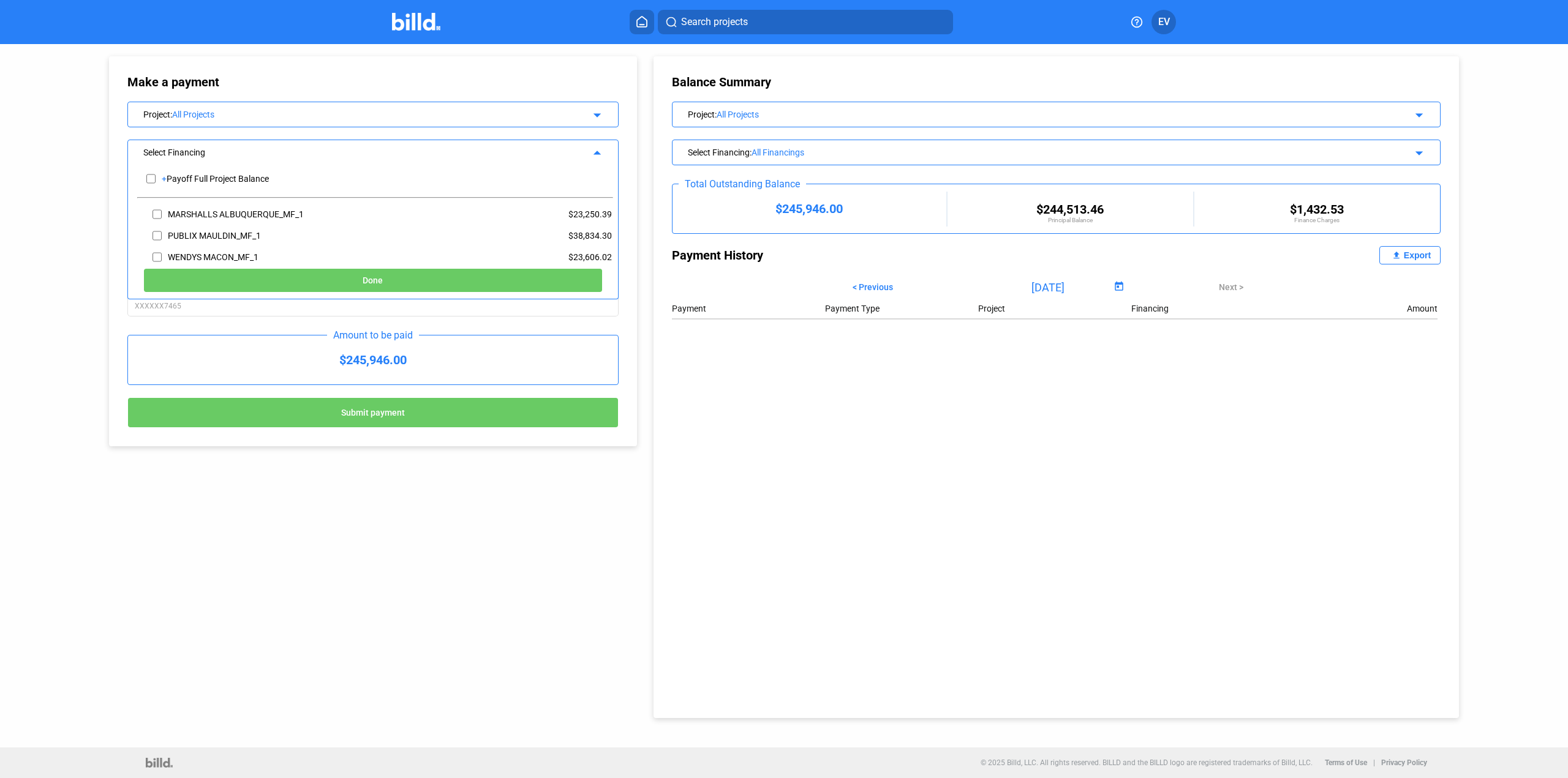
click at [292, 117] on div "All Projects" at bounding box center [364, 115] width 385 height 10
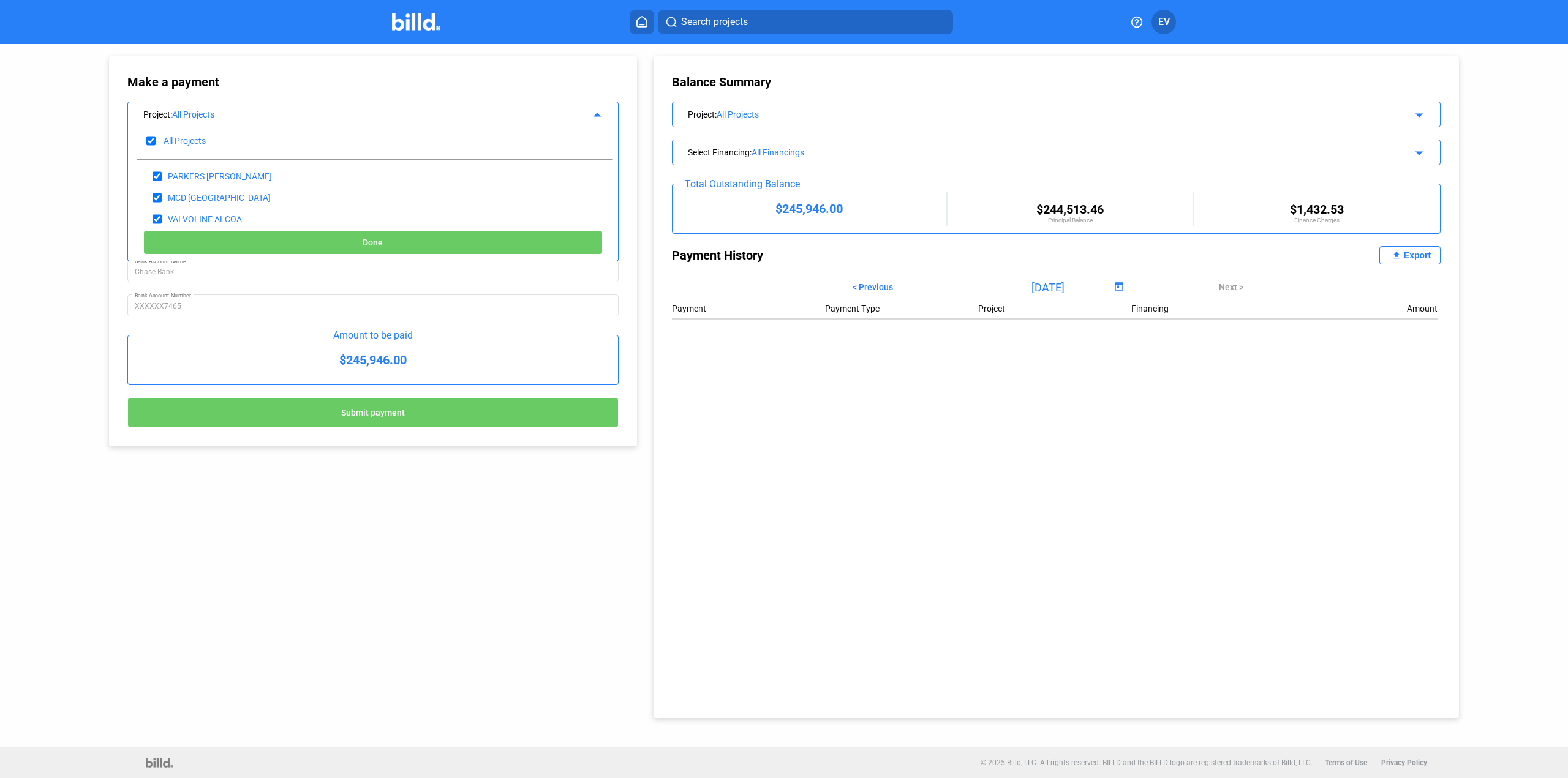
click at [839, 418] on div "Balance Summary Project : All Projects arrow_drop_down Select Financing : All F…" at bounding box center [1056, 387] width 805 height 661
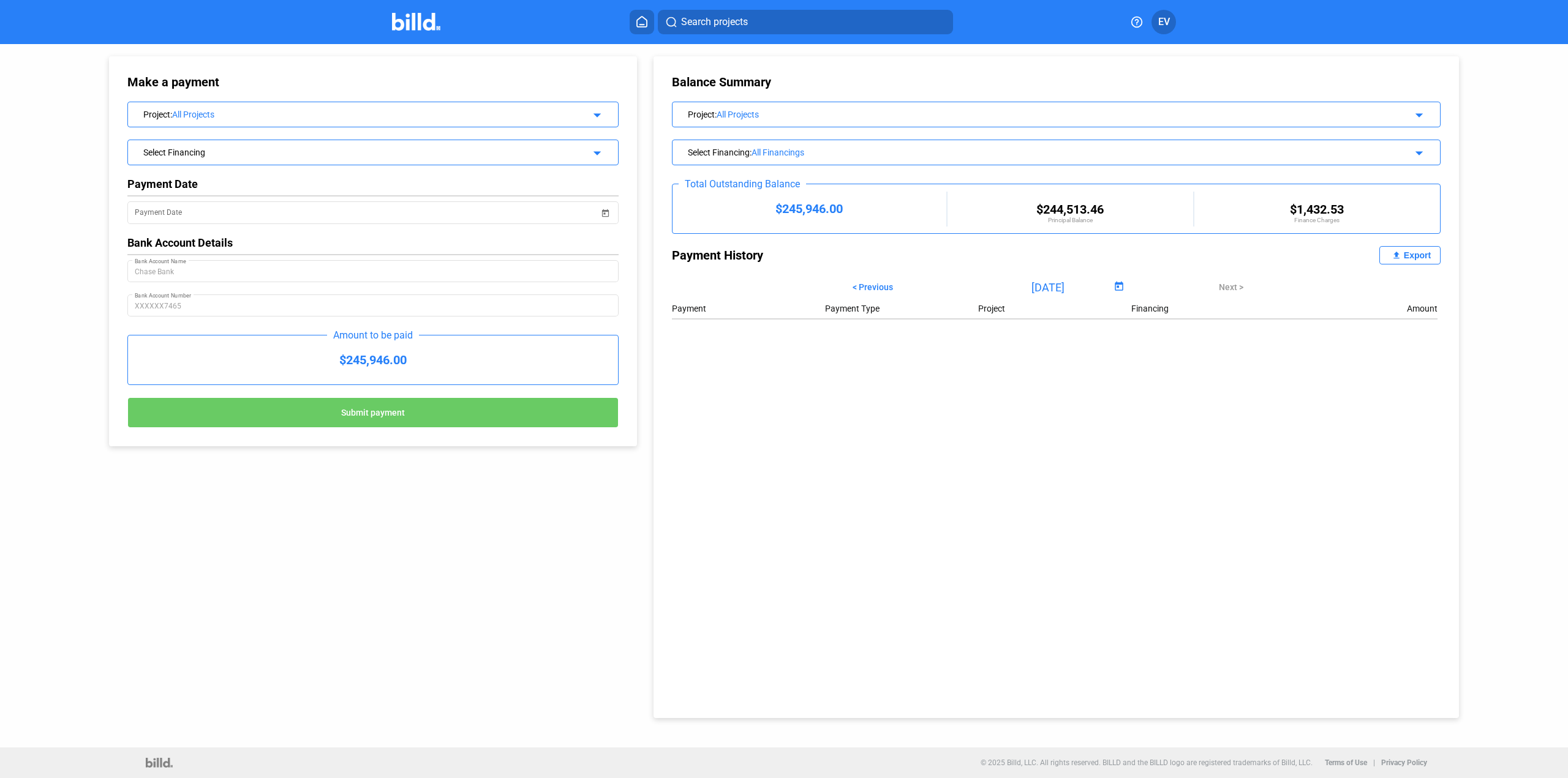
click at [424, 29] on img at bounding box center [416, 22] width 49 height 18
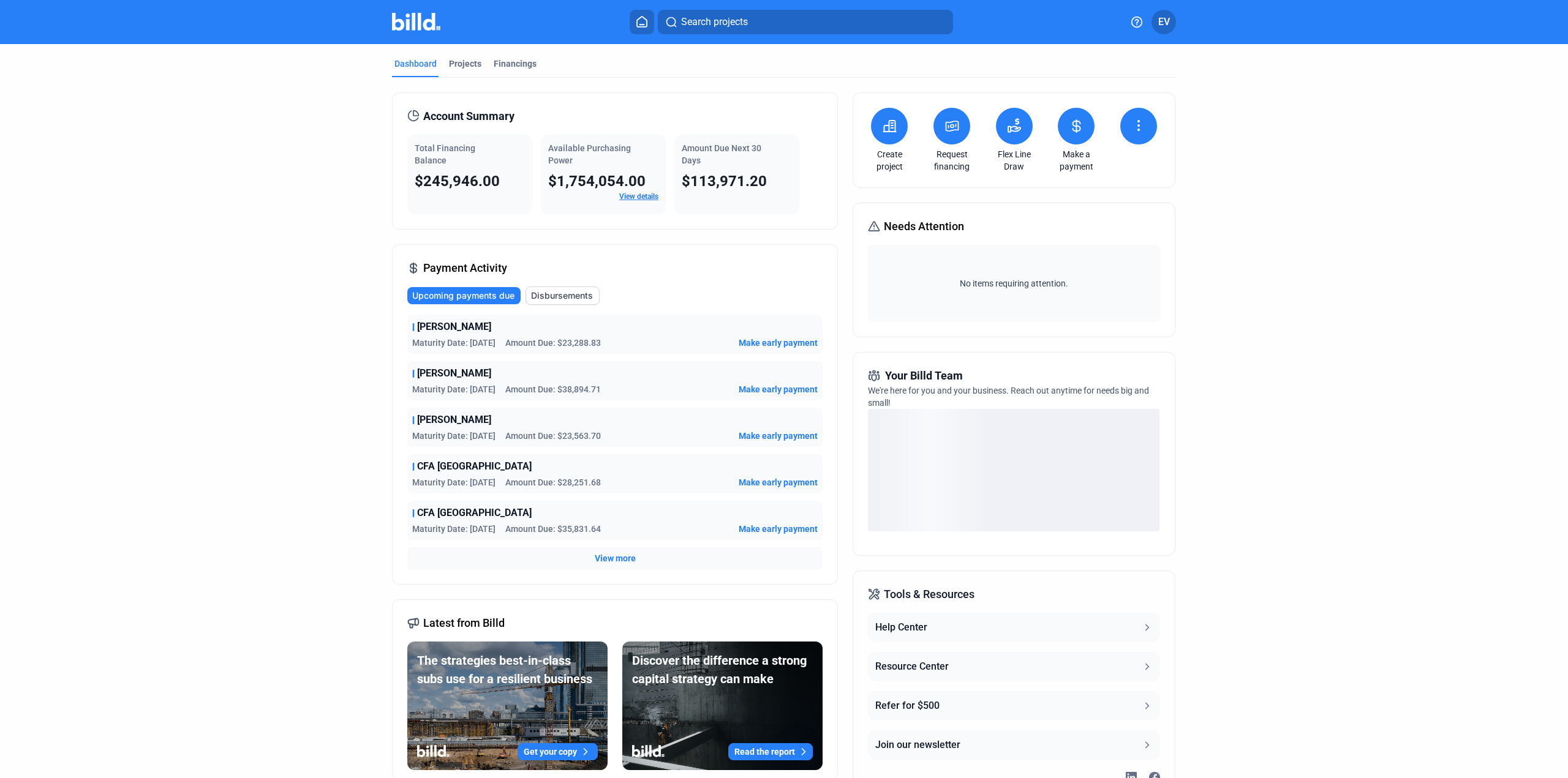
click at [1136, 131] on icon at bounding box center [1139, 125] width 15 height 15
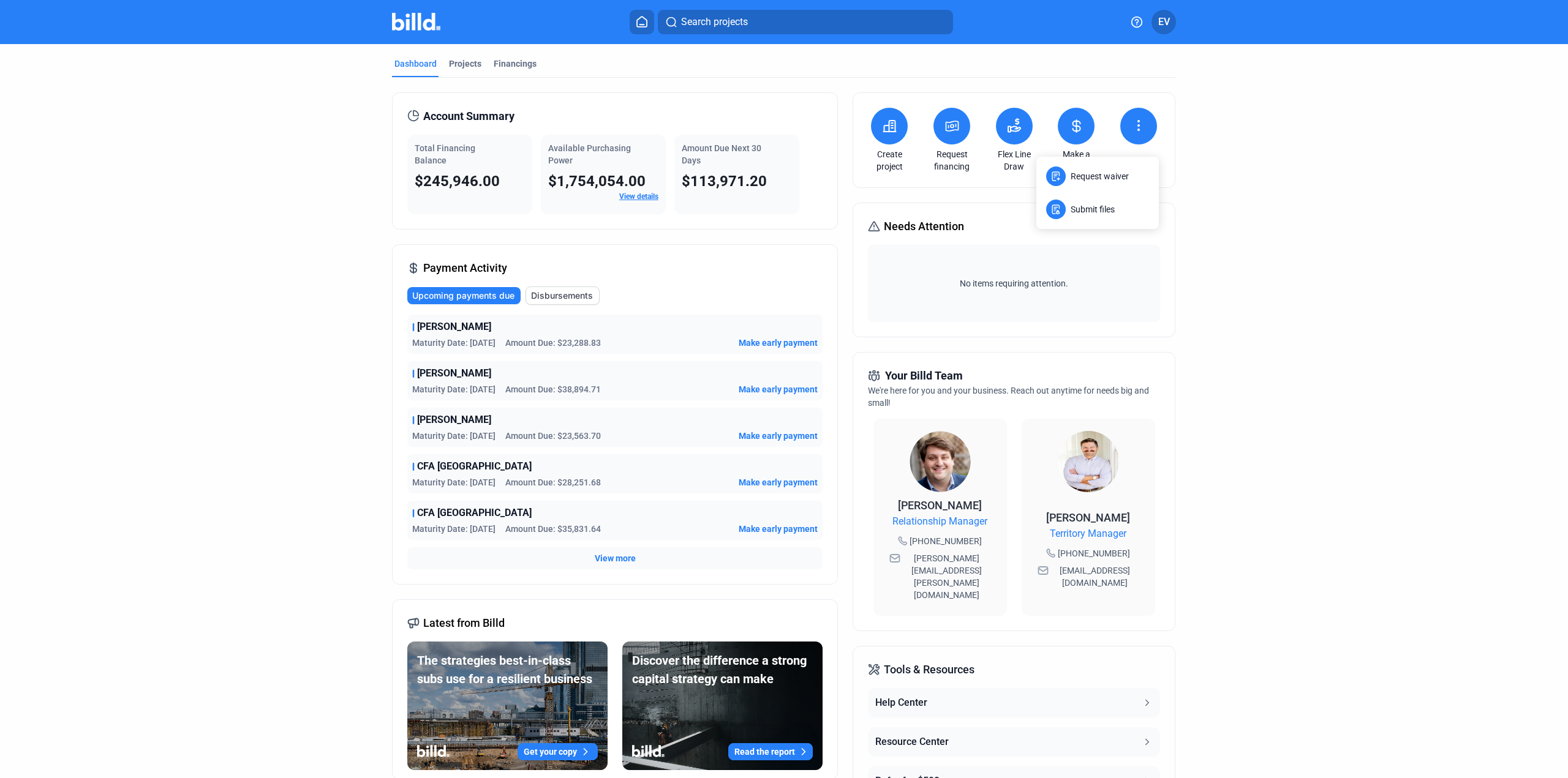
click at [507, 61] on div at bounding box center [784, 389] width 1568 height 778
click at [1008, 126] on icon at bounding box center [1014, 129] width 12 height 5
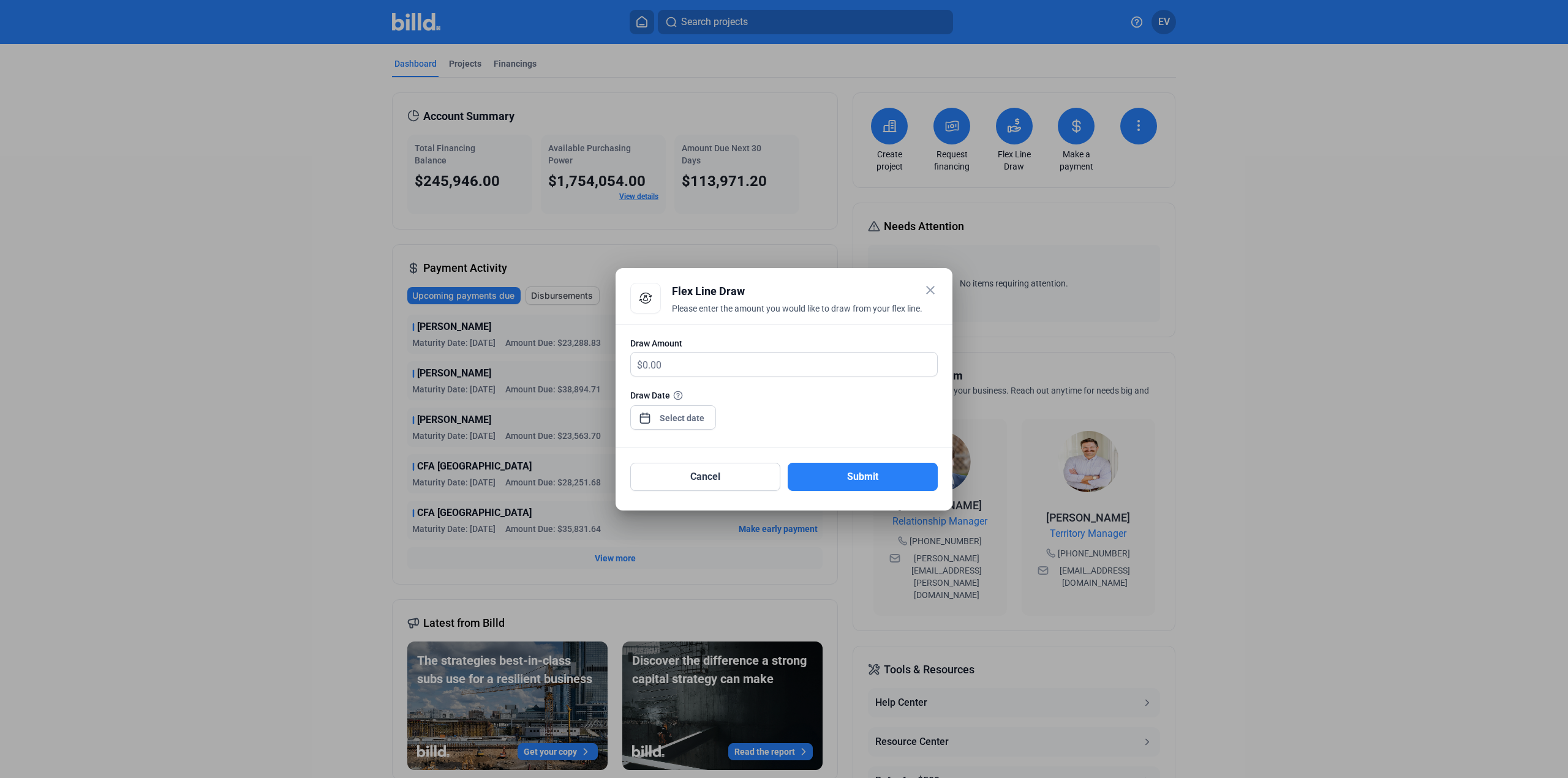
click at [929, 287] on mat-icon "close" at bounding box center [931, 290] width 15 height 15
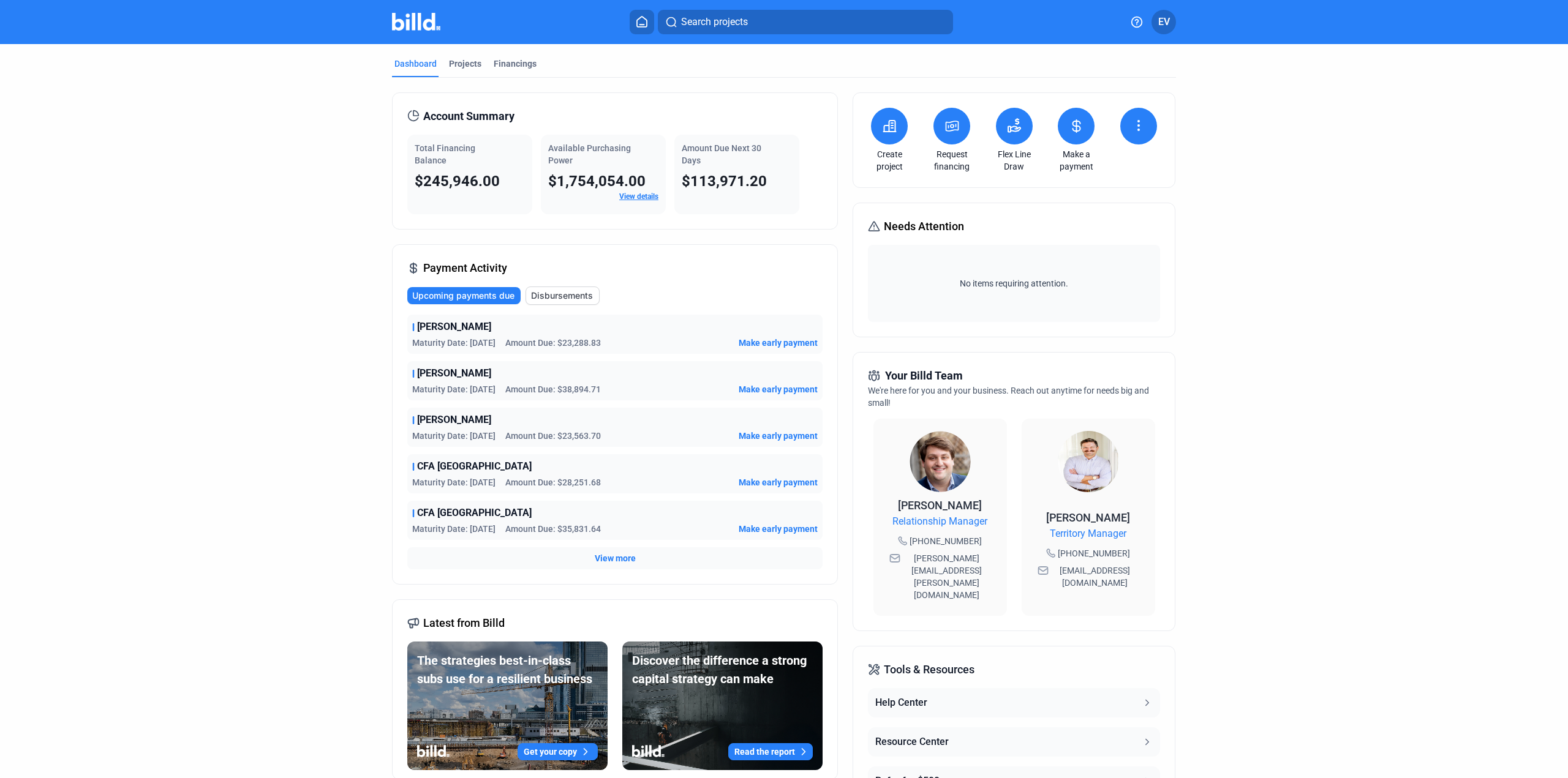
click at [635, 194] on link "View details" at bounding box center [639, 196] width 39 height 9
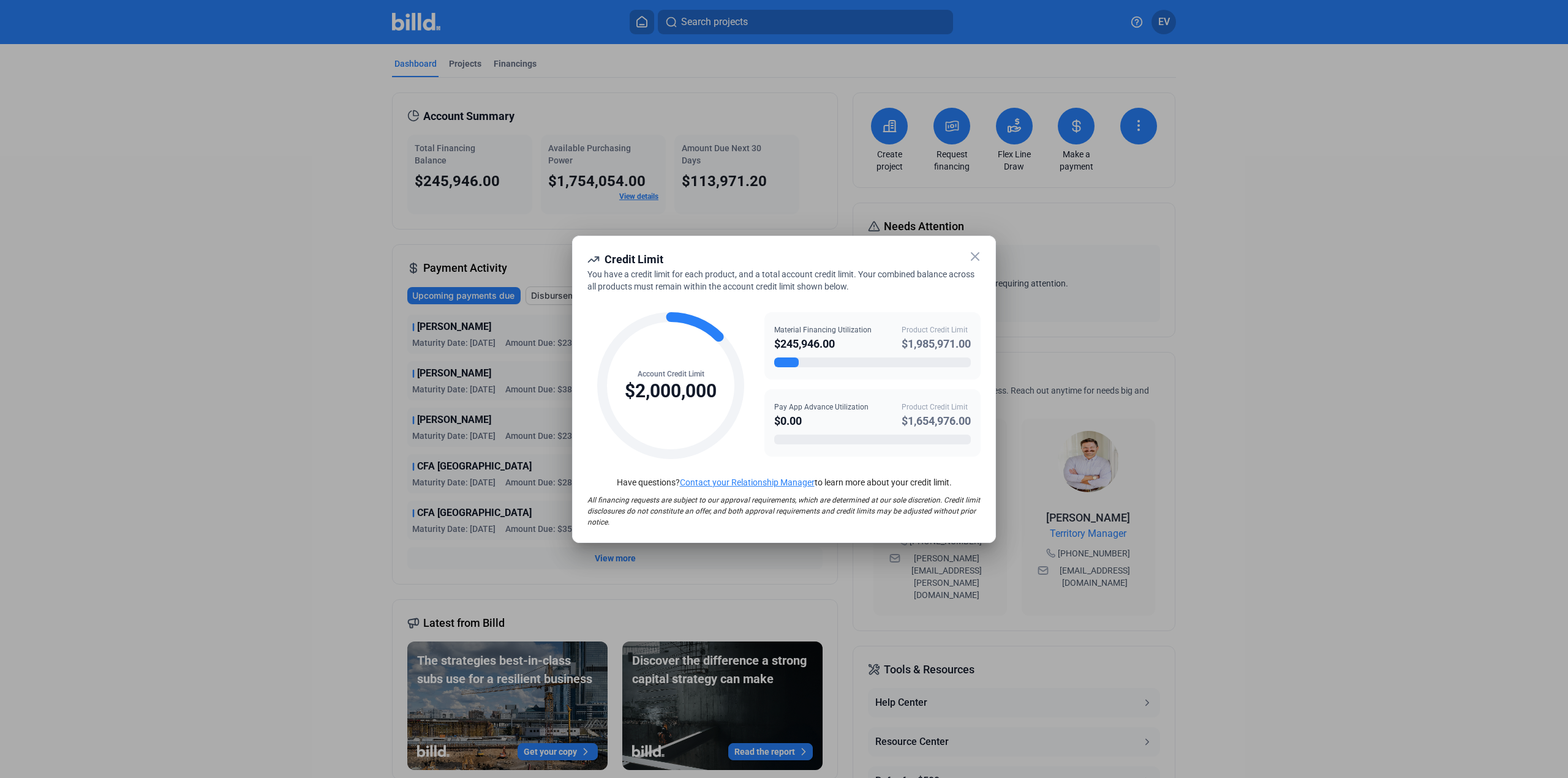
click at [971, 255] on icon at bounding box center [975, 257] width 15 height 15
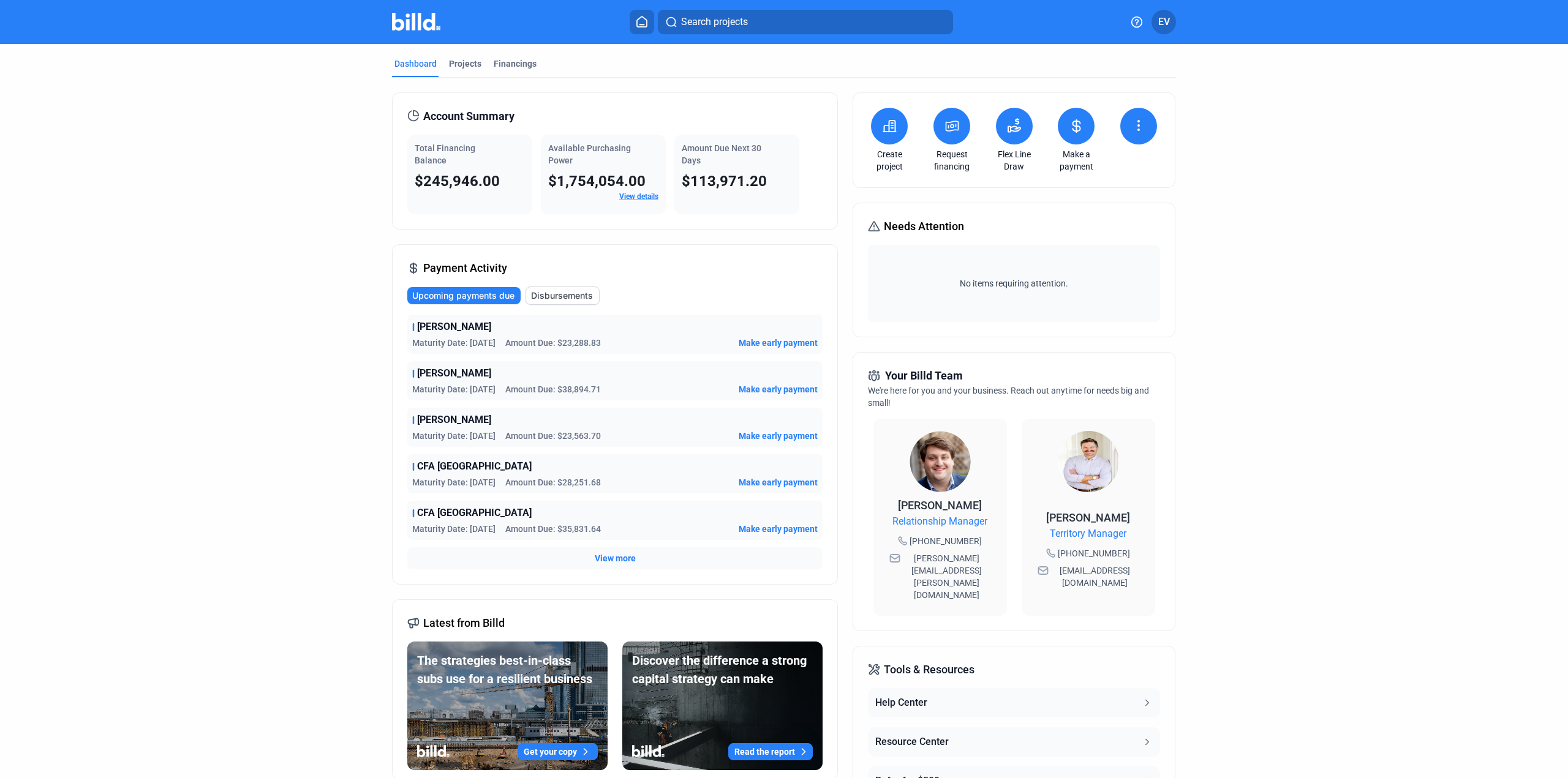
click at [1011, 141] on button at bounding box center [1014, 126] width 37 height 37
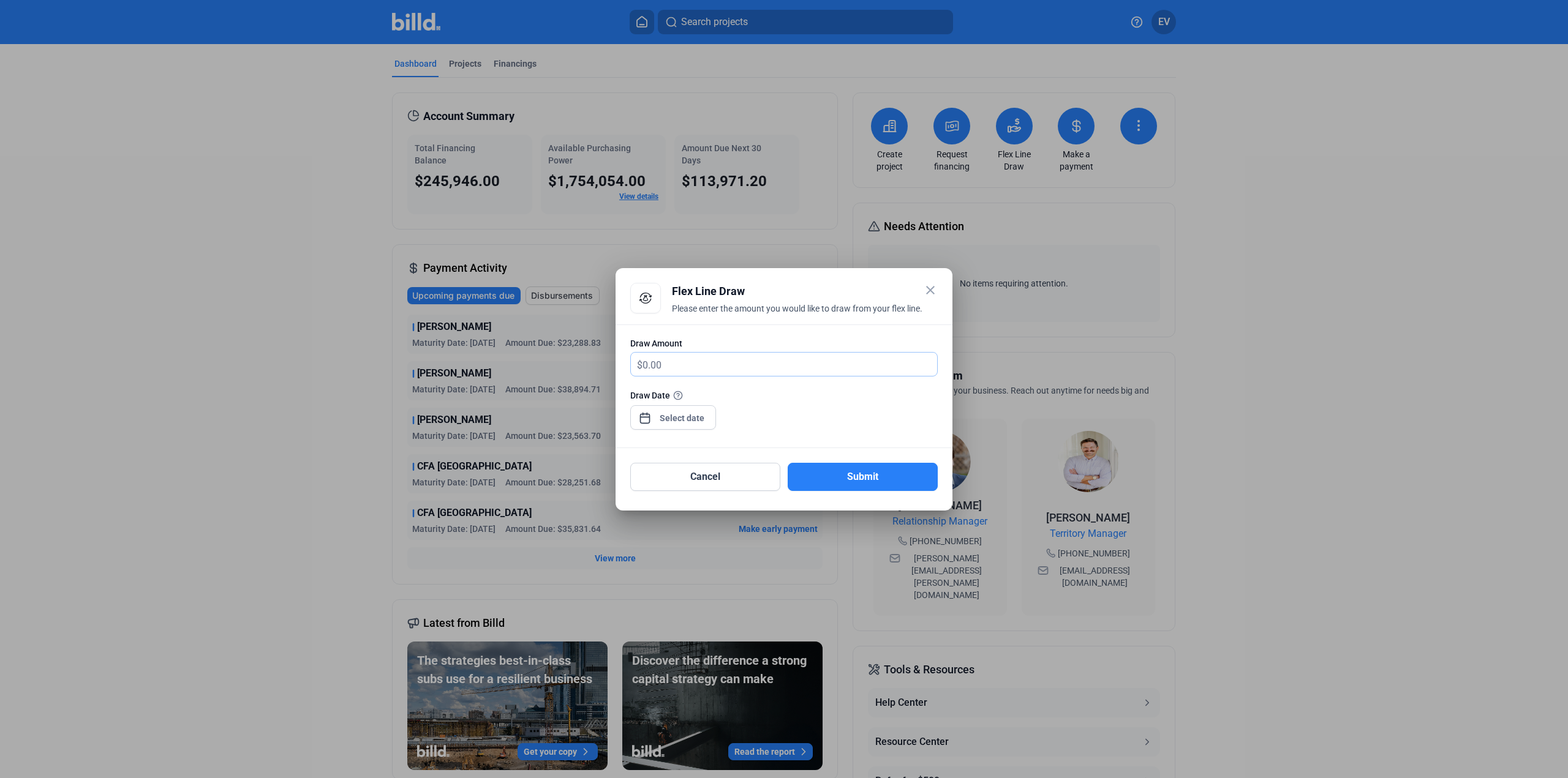
click at [677, 358] on input "text" at bounding box center [789, 364] width 294 height 24
click at [926, 287] on mat-icon "close" at bounding box center [931, 290] width 15 height 15
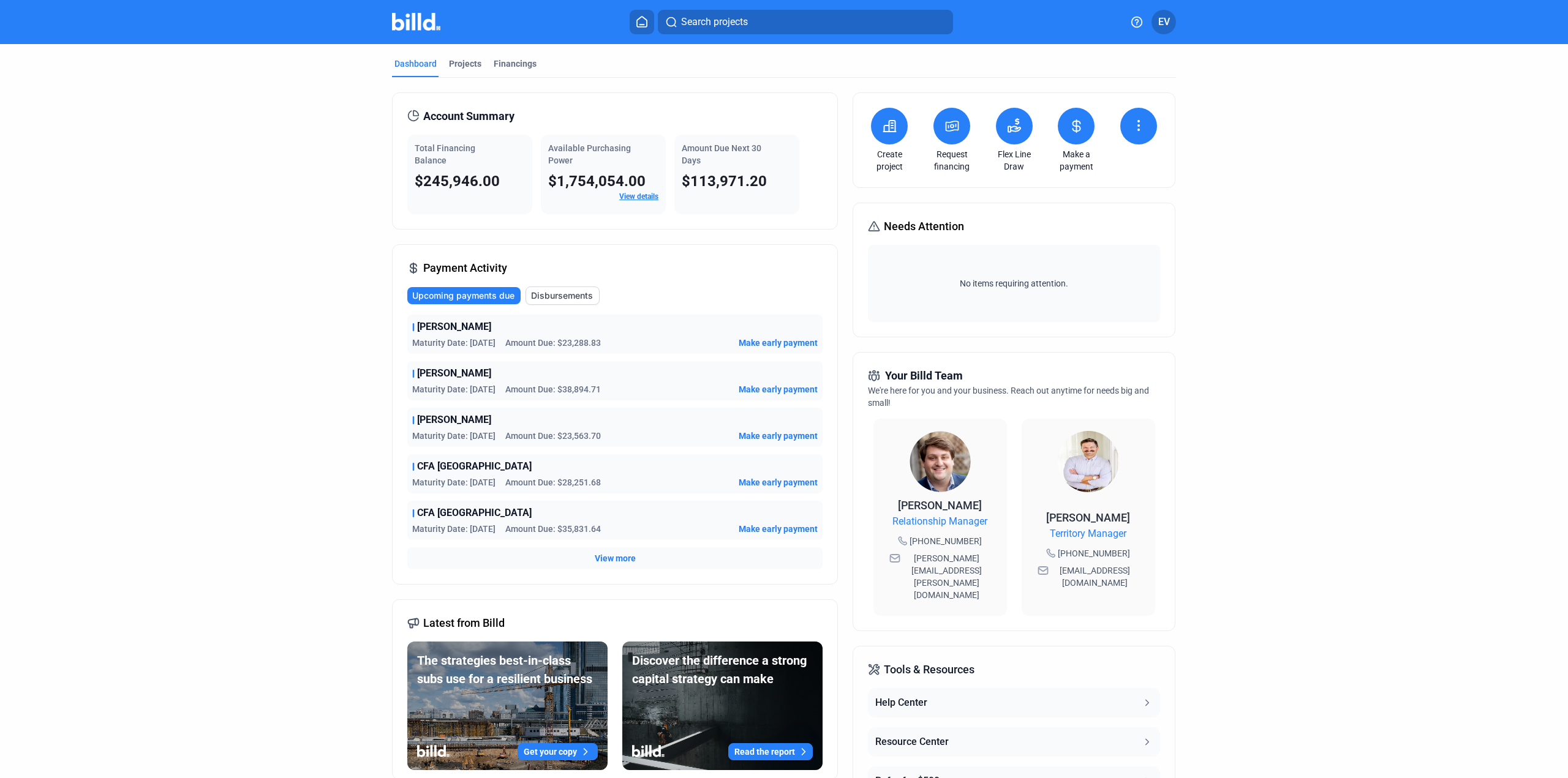
click at [561, 293] on span "Disbursements" at bounding box center [562, 296] width 62 height 12
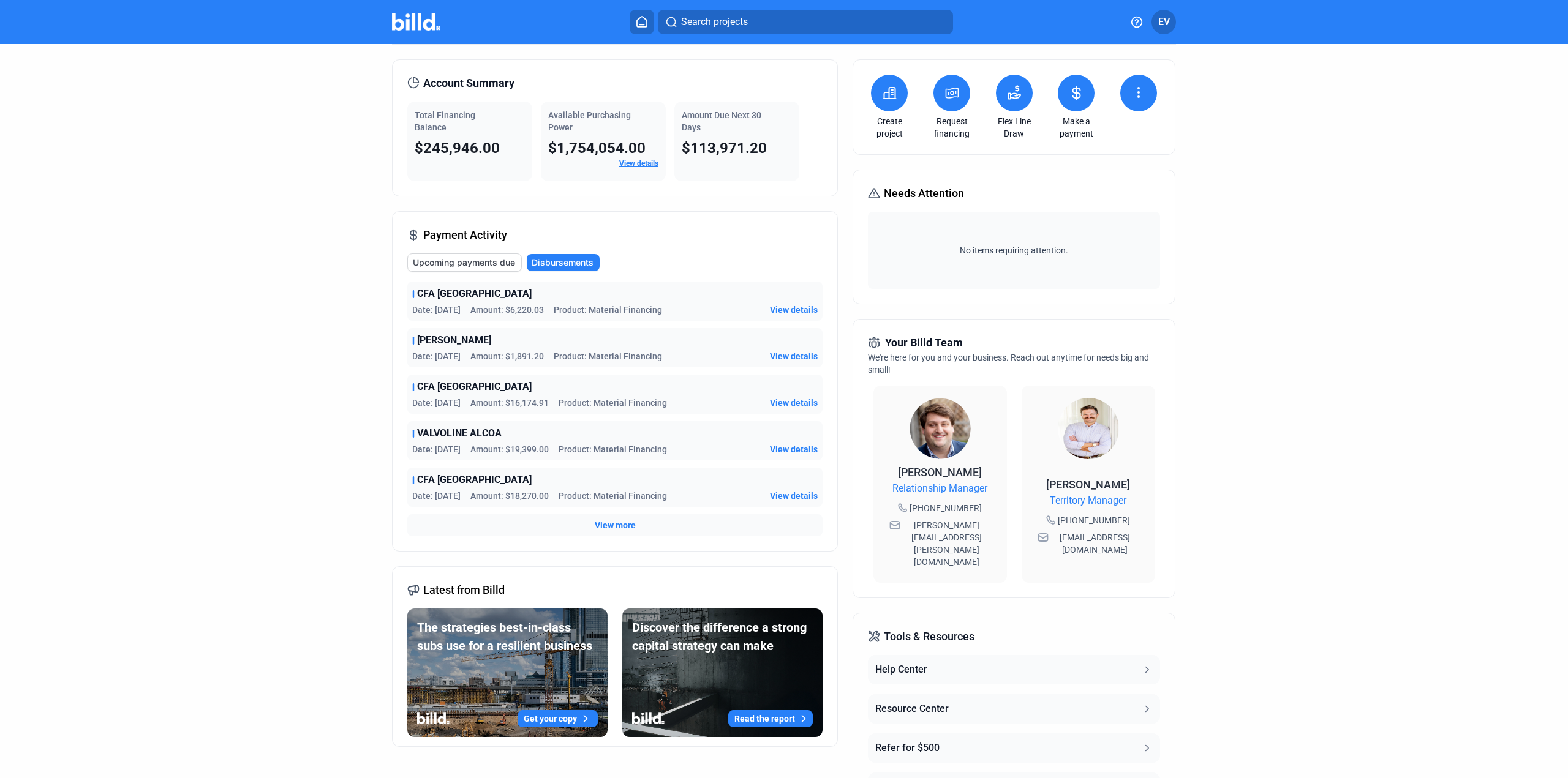
scroll to position [61, 0]
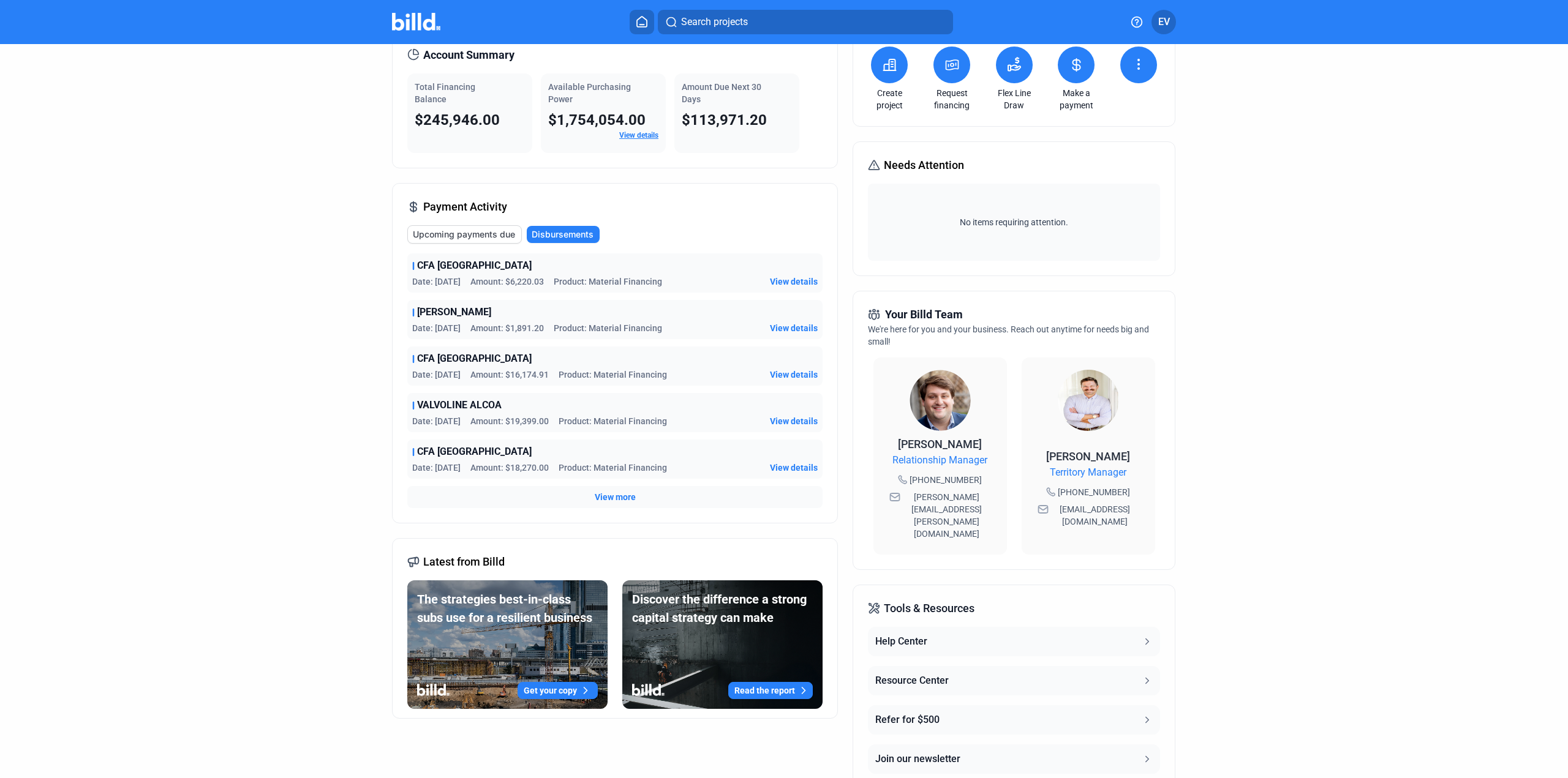
click at [621, 494] on span "View more" at bounding box center [615, 497] width 41 height 12
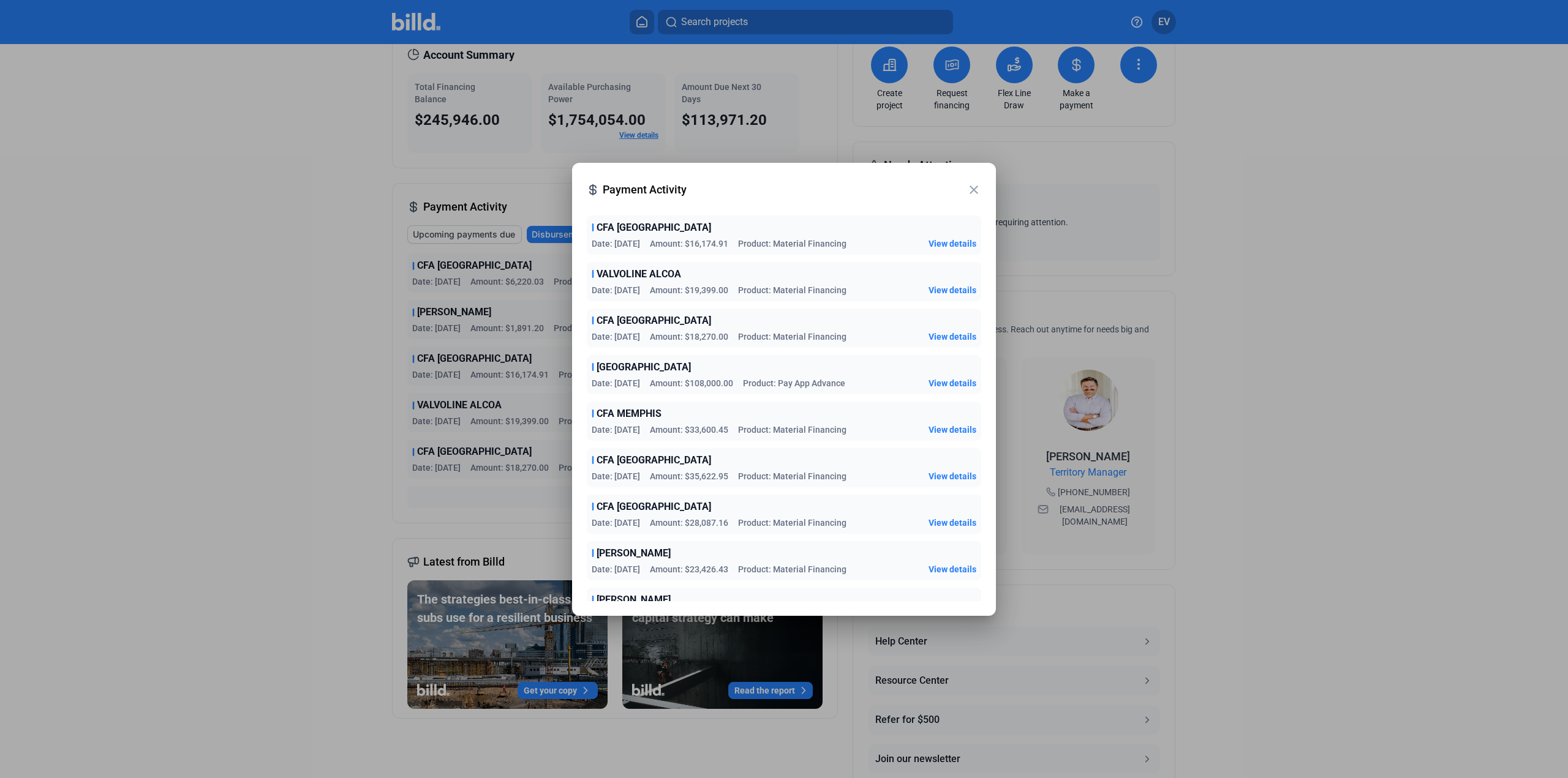
scroll to position [184, 0]
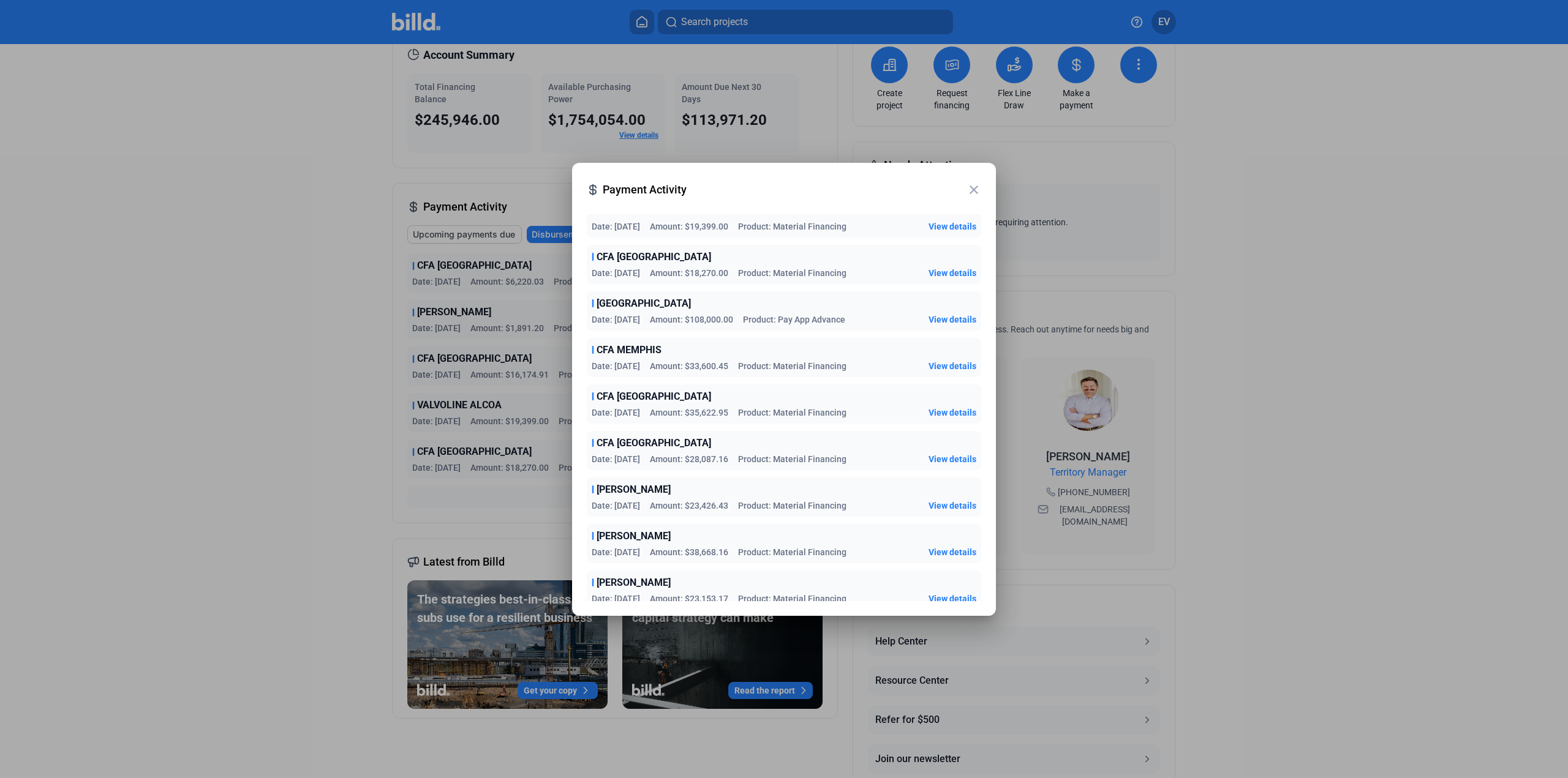
click at [973, 189] on mat-icon "close" at bounding box center [974, 190] width 15 height 15
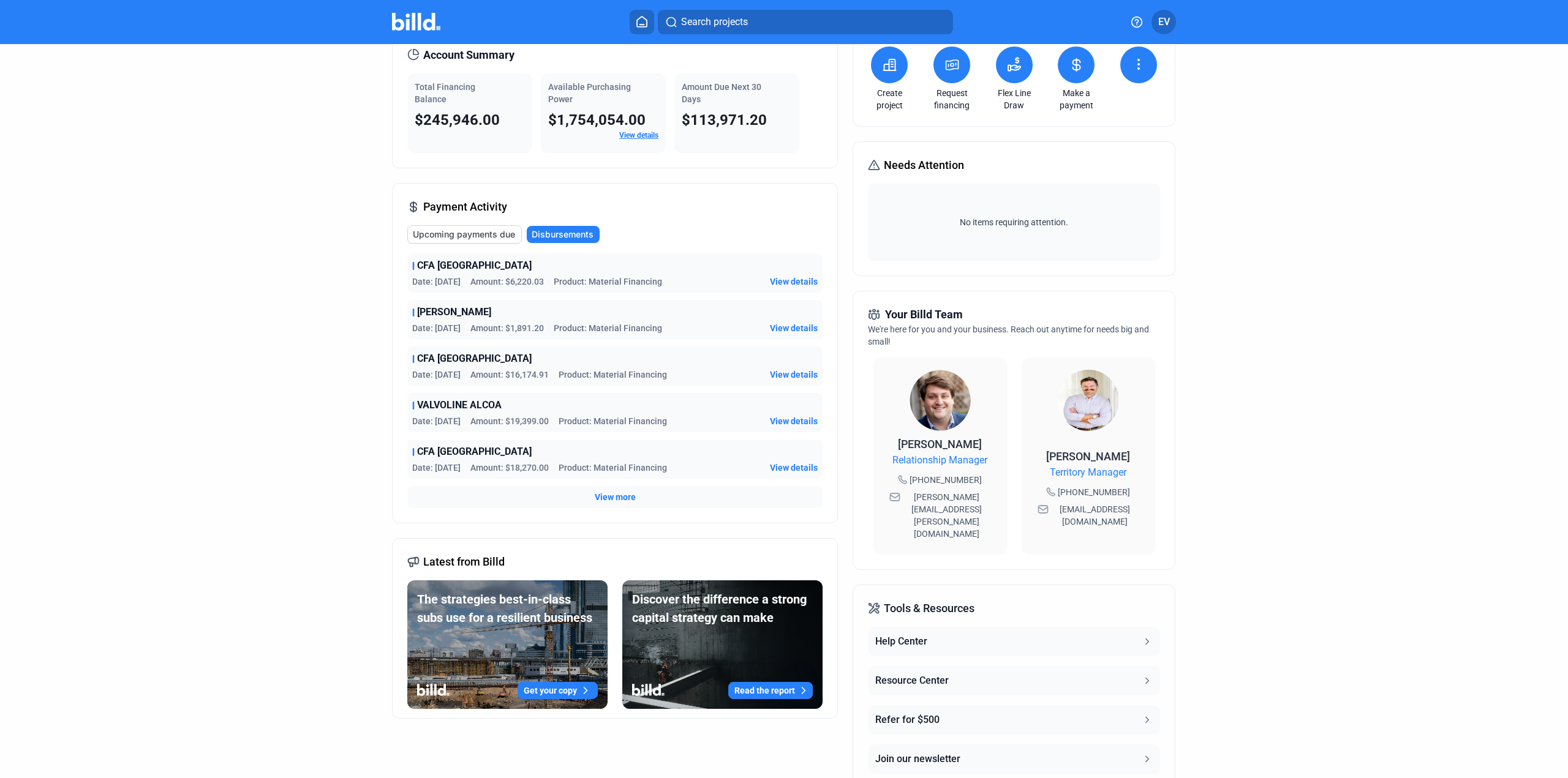
click at [467, 228] on span "Upcoming payments due" at bounding box center [464, 234] width 102 height 12
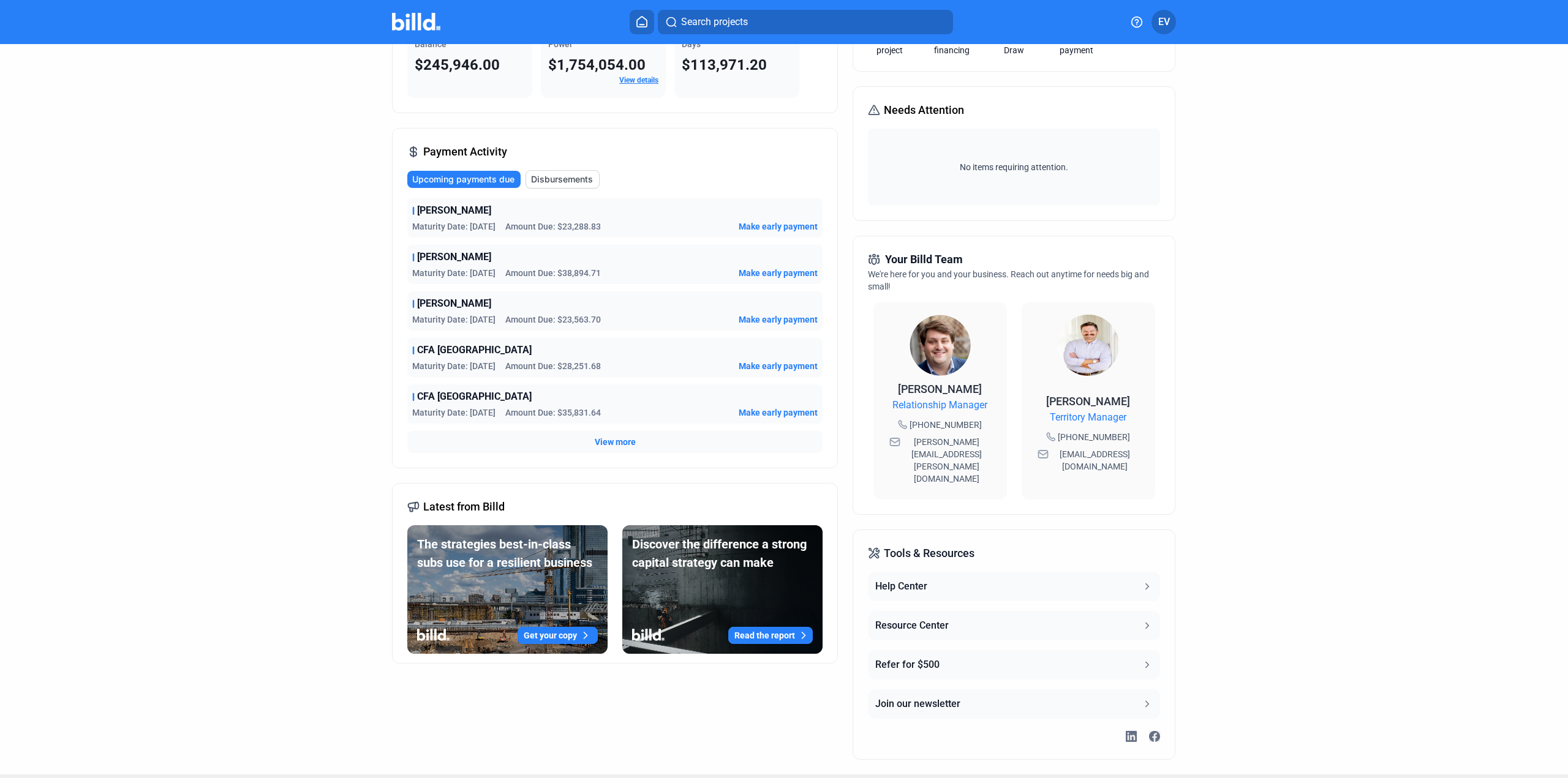
scroll to position [55, 0]
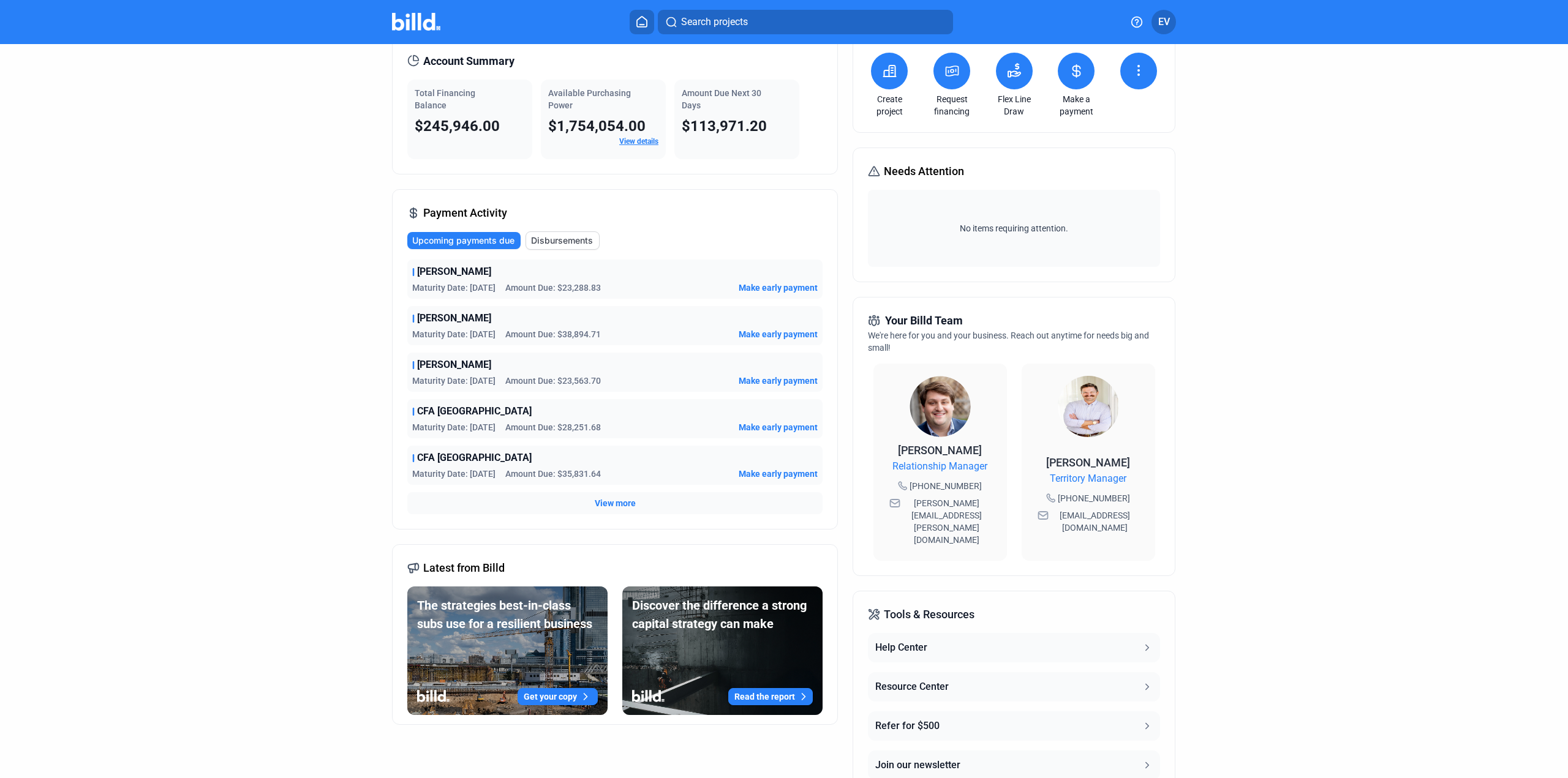
click at [1070, 70] on icon at bounding box center [1076, 71] width 15 height 15
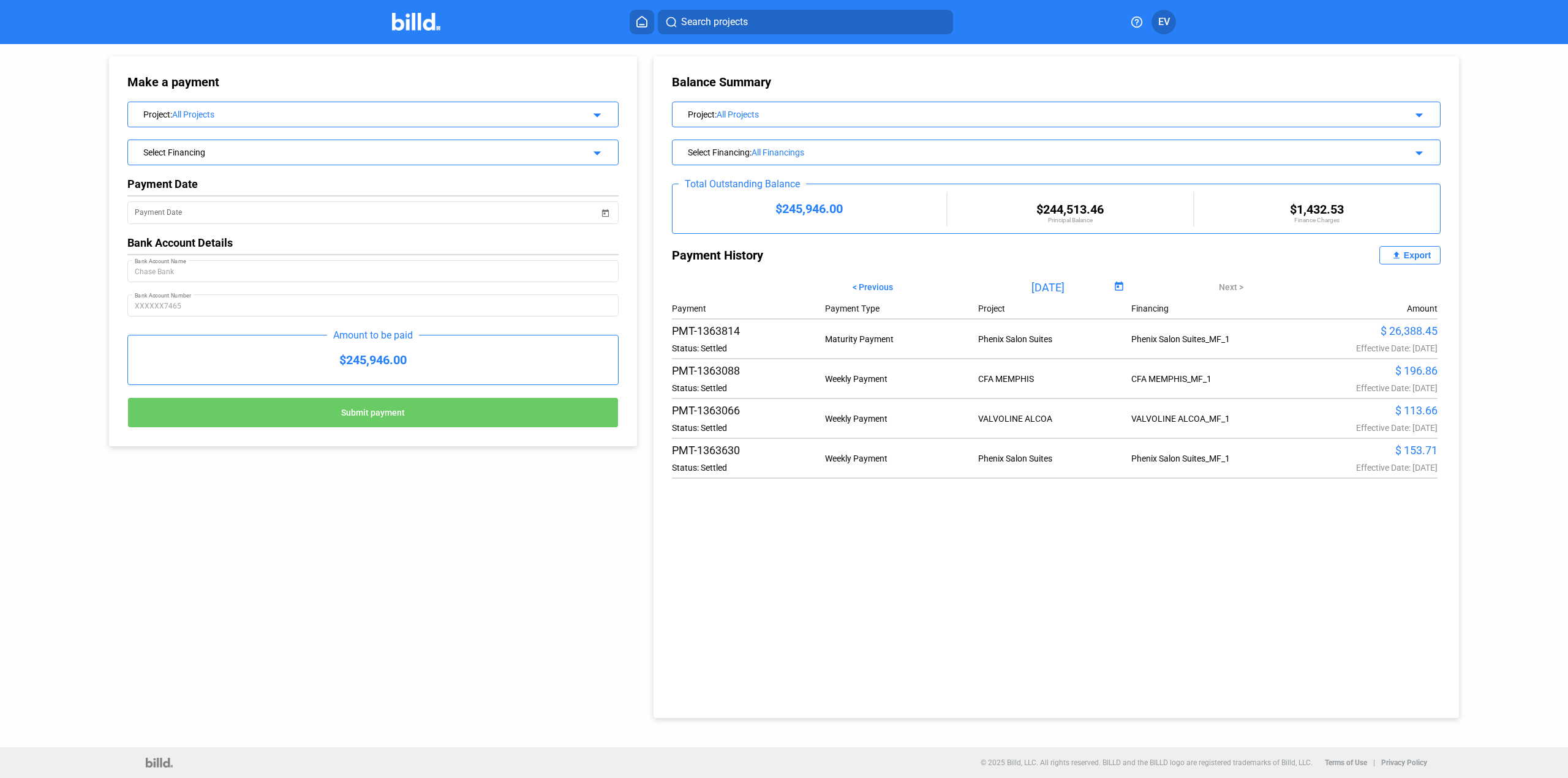
click at [1418, 111] on mat-icon "arrow_drop_down" at bounding box center [1417, 113] width 15 height 15
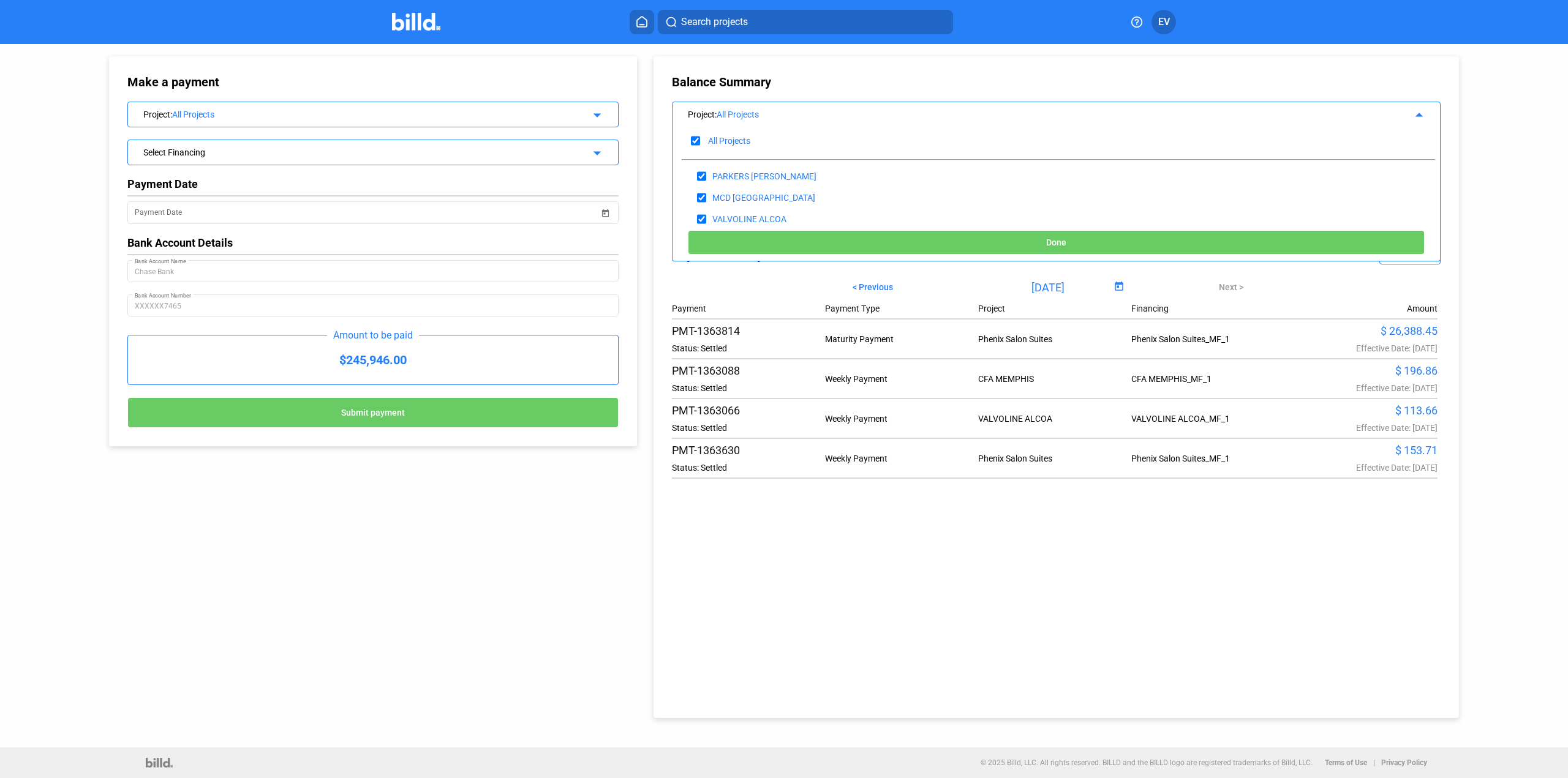
click at [583, 104] on div "Project : All Projects arrow_drop_down" at bounding box center [373, 113] width 490 height 22
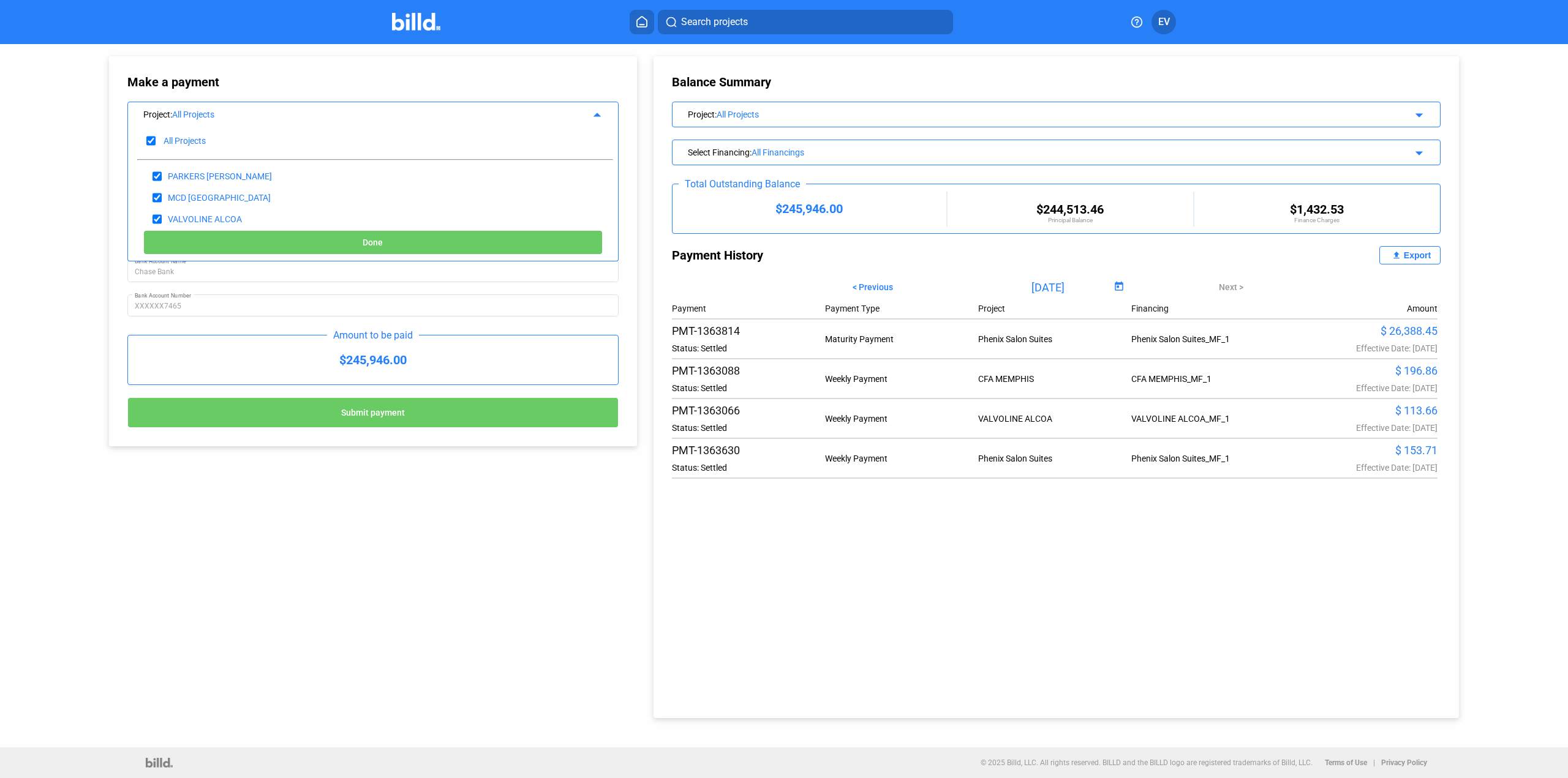
click at [358, 83] on div "Make a payment" at bounding box center [274, 82] width 294 height 15
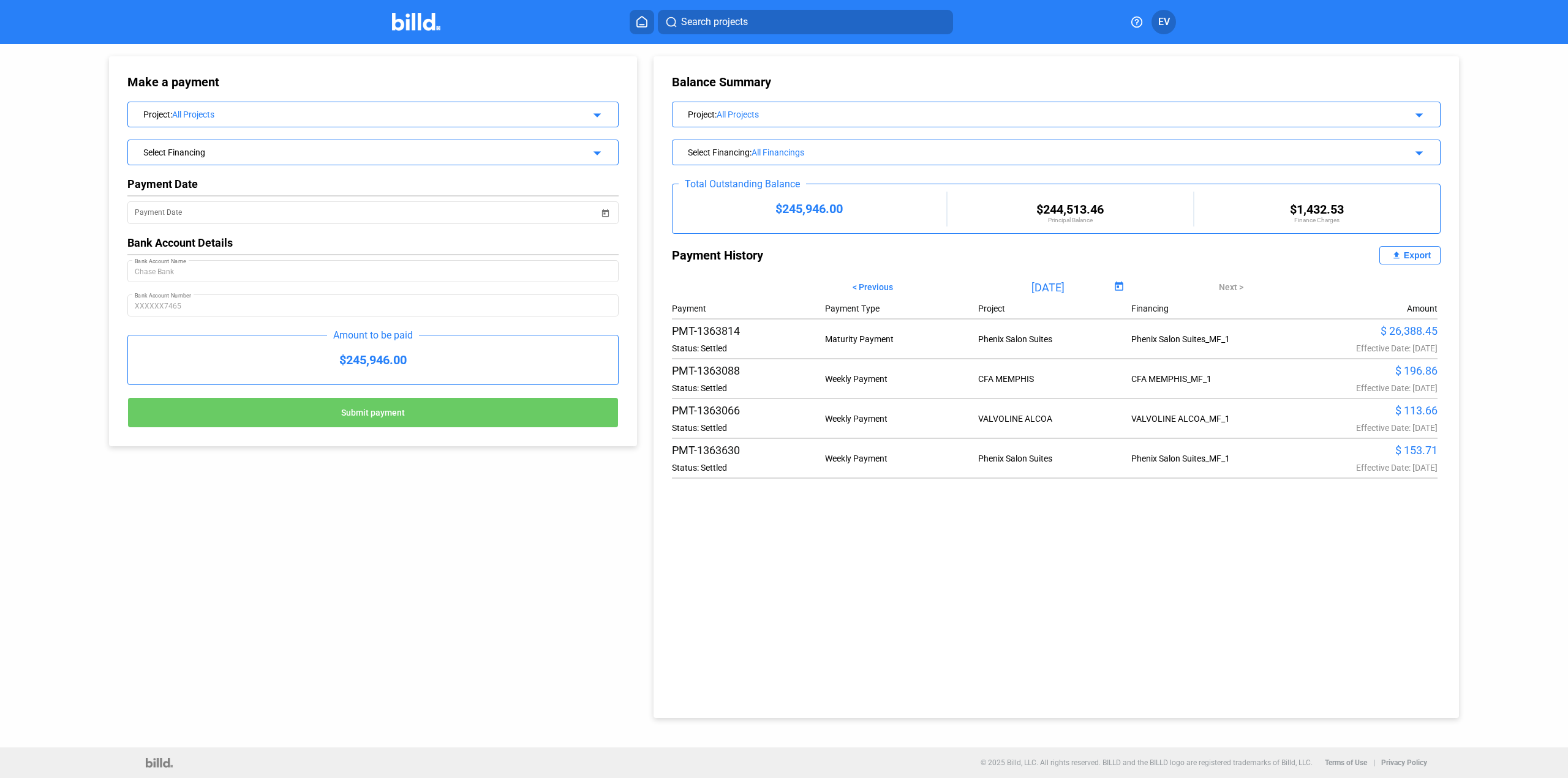
click at [235, 164] on div "Select Financing arrow_drop_down" at bounding box center [373, 152] width 491 height 26
click at [595, 153] on mat-icon "arrow_drop_down" at bounding box center [596, 152] width 15 height 15
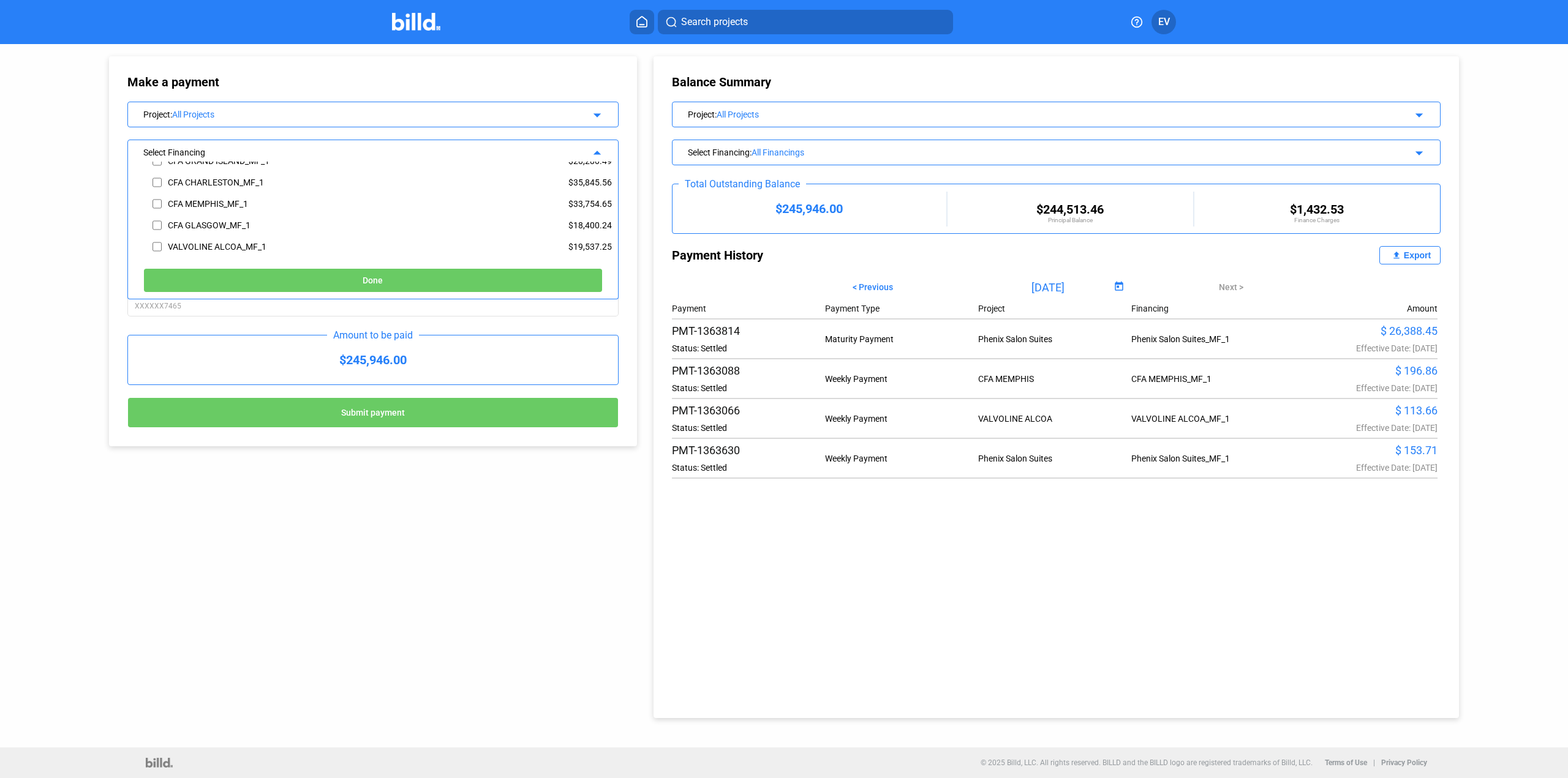
scroll to position [57, 0]
click at [64, 156] on div "Make a payment Project : All Projects arrow_drop_down Select Financing arrow_dr…" at bounding box center [784, 395] width 1568 height 703
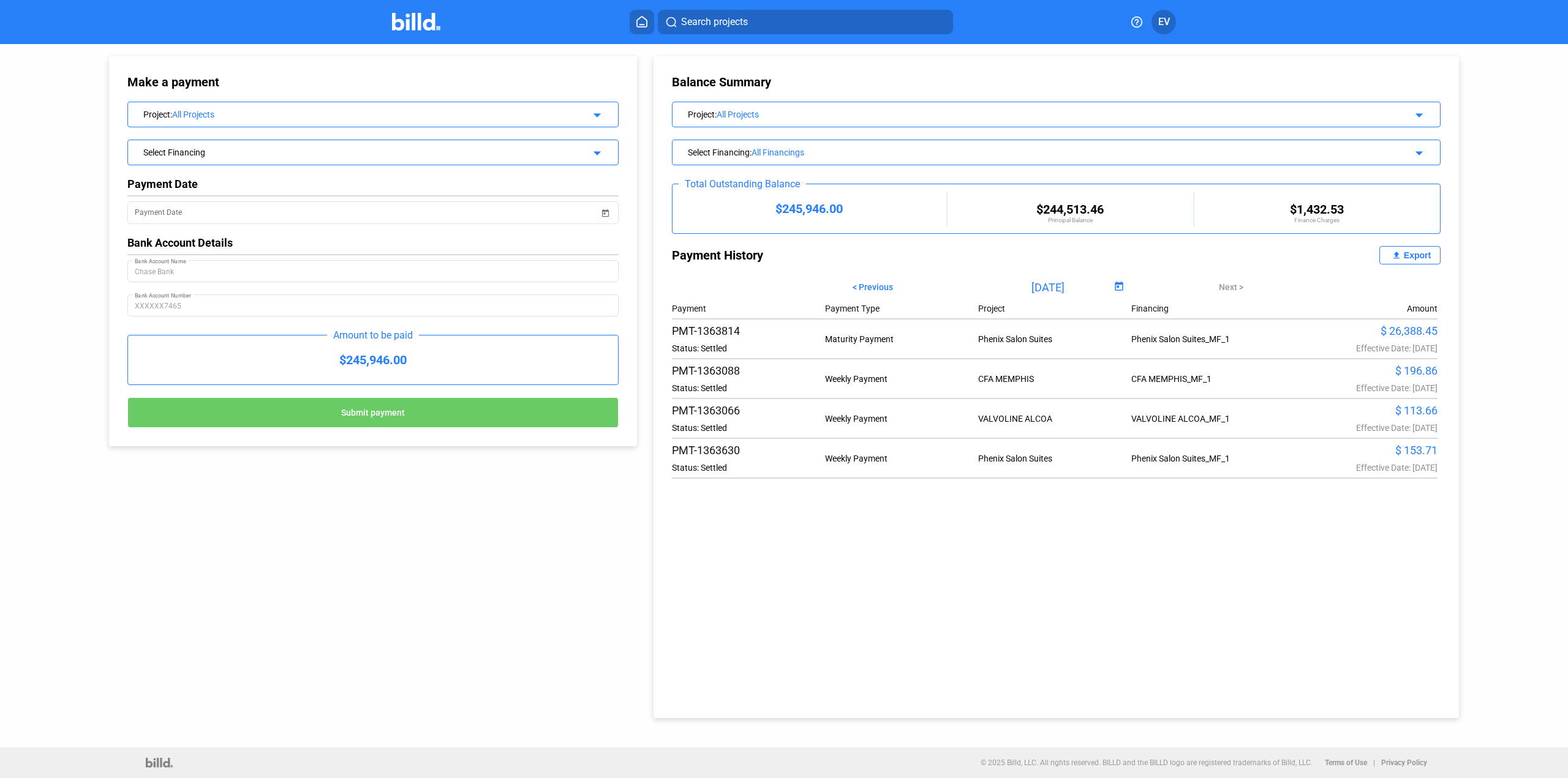
click at [590, 147] on mat-icon "arrow_drop_down" at bounding box center [596, 152] width 15 height 15
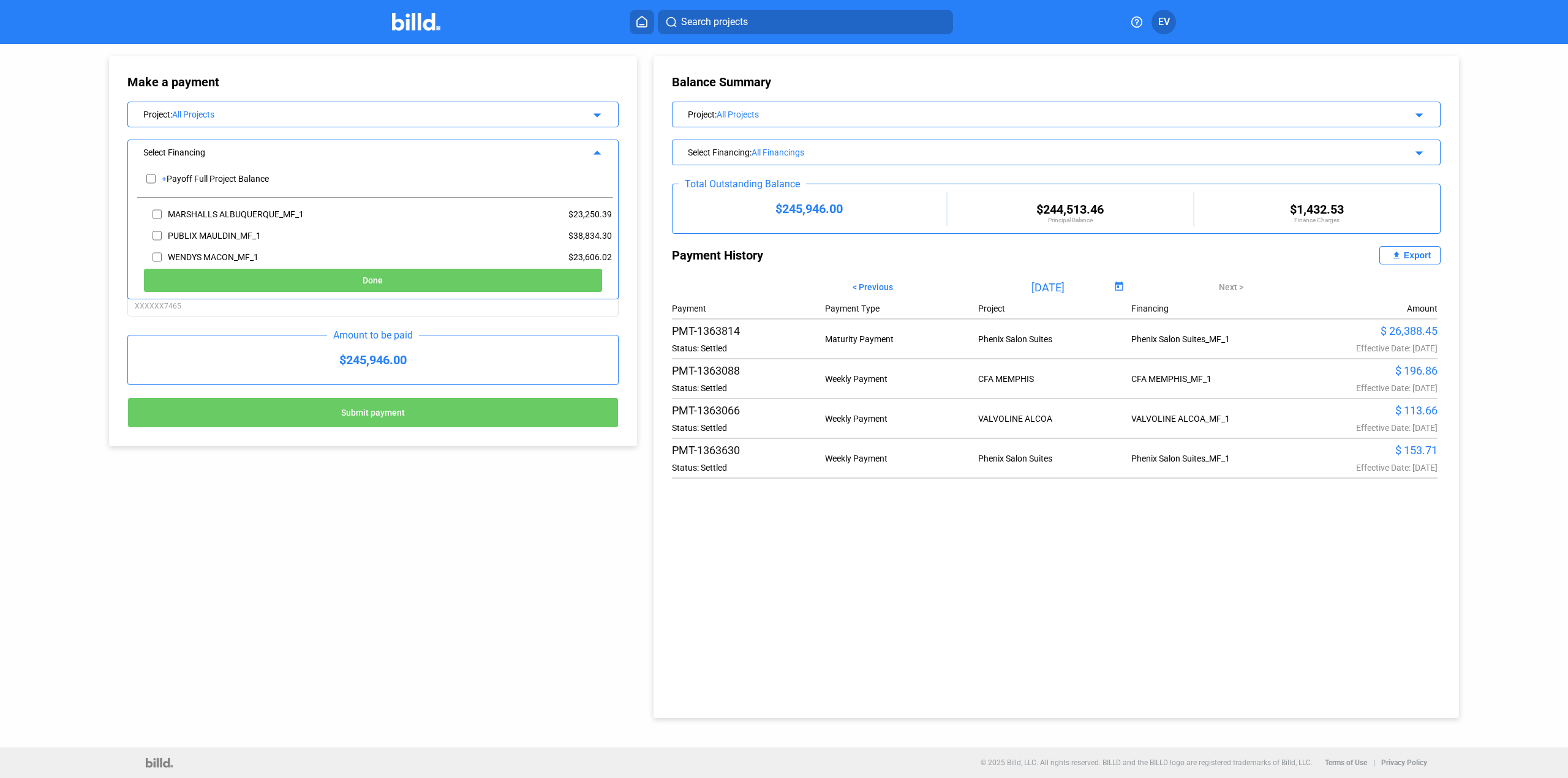
click at [20, 168] on div "Make a payment Project : All Projects arrow_drop_down Select Financing arrow_dr…" at bounding box center [784, 395] width 1568 height 703
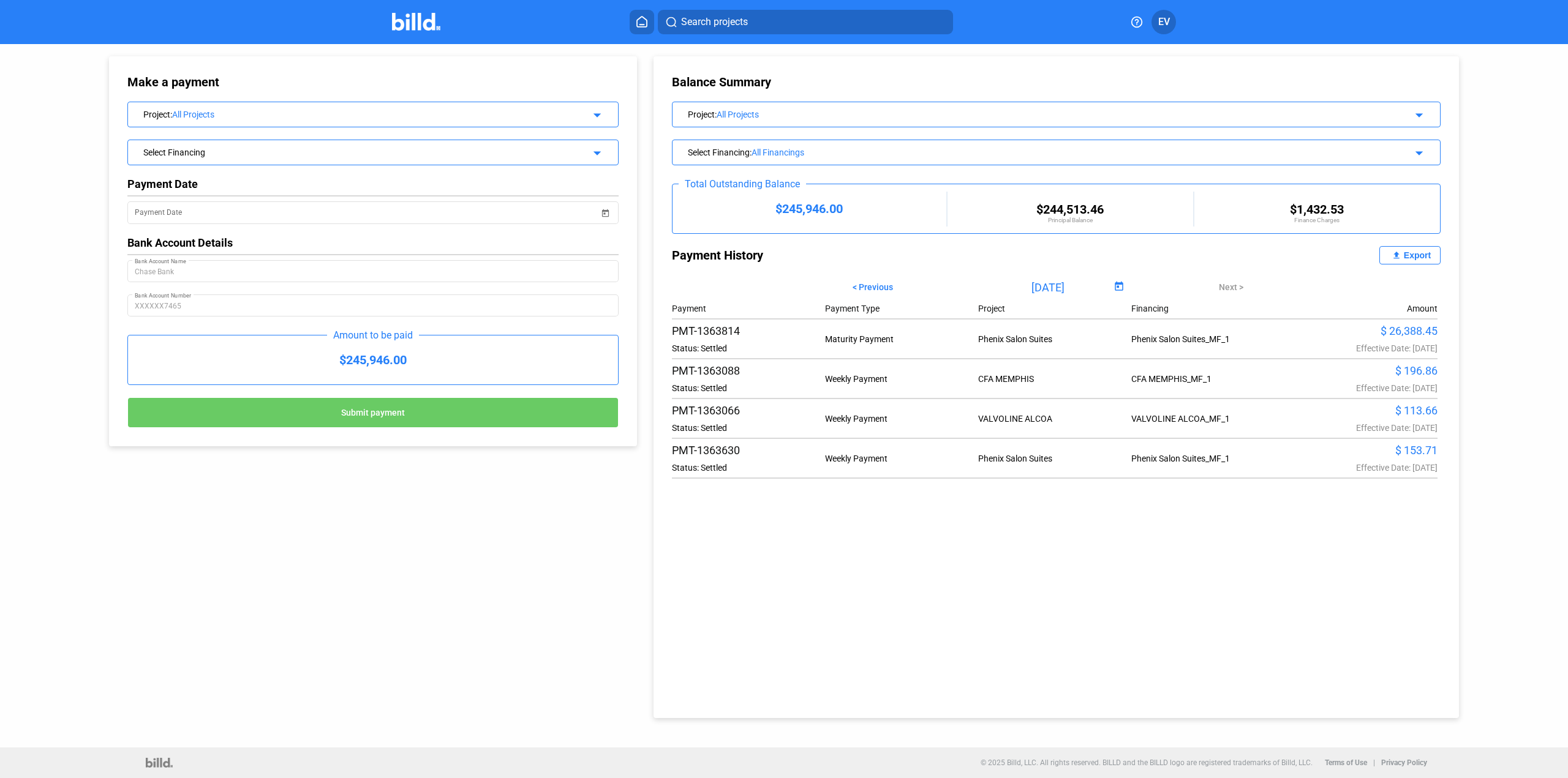
click at [639, 22] on icon at bounding box center [641, 22] width 12 height 11
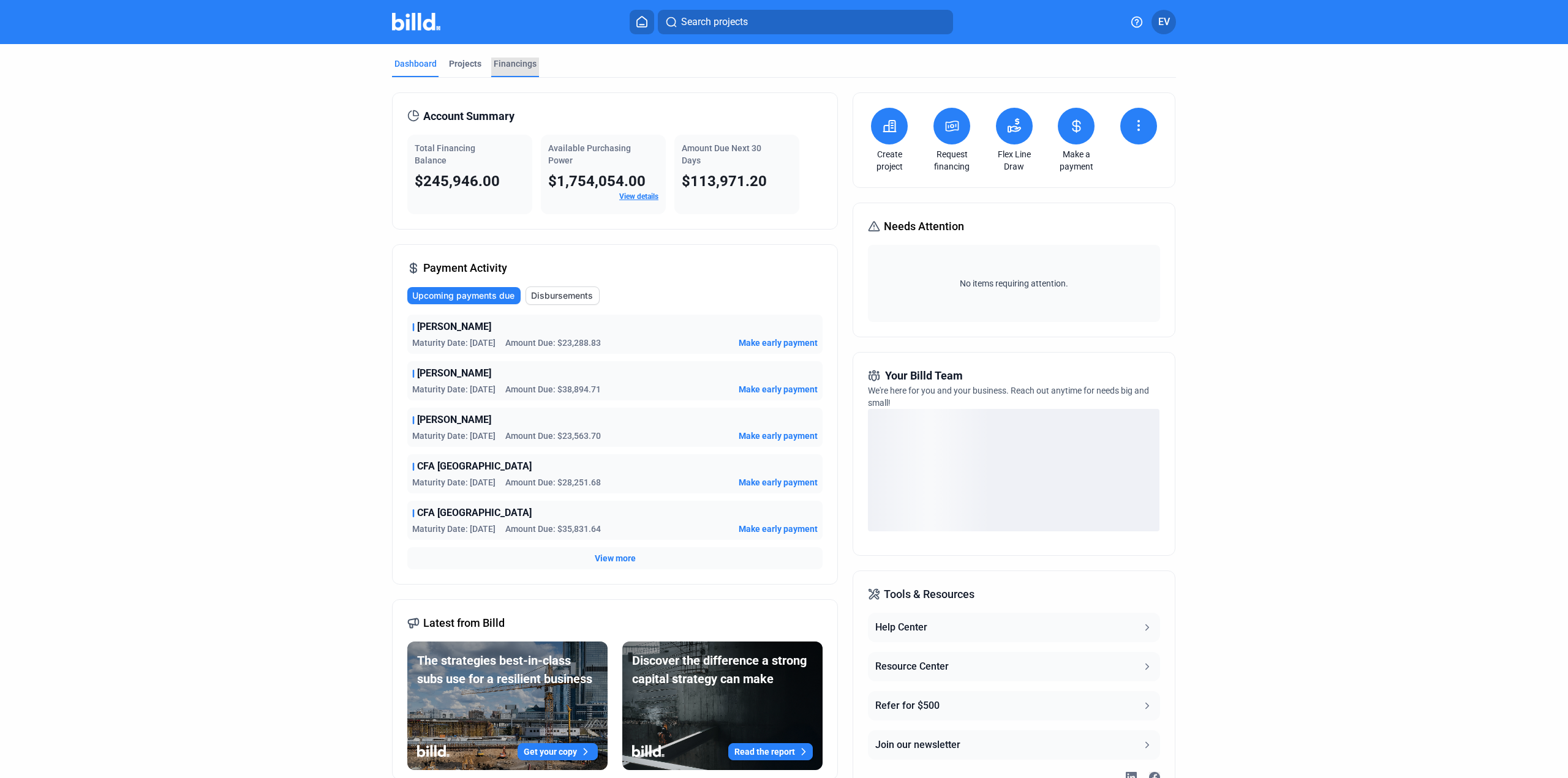
click at [496, 62] on div "Financings" at bounding box center [515, 63] width 43 height 12
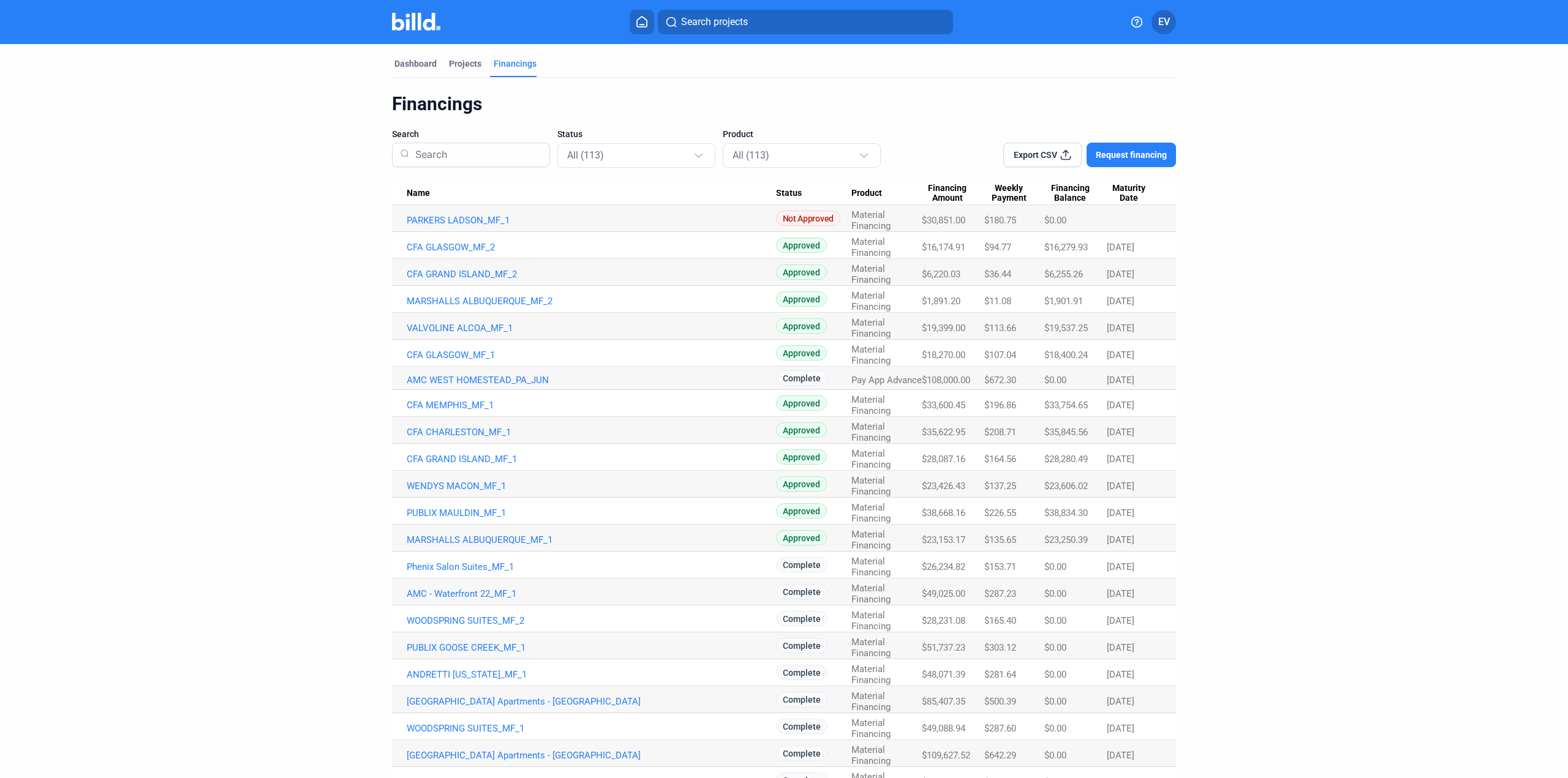
click at [745, 21] on span "Search projects" at bounding box center [714, 22] width 67 height 15
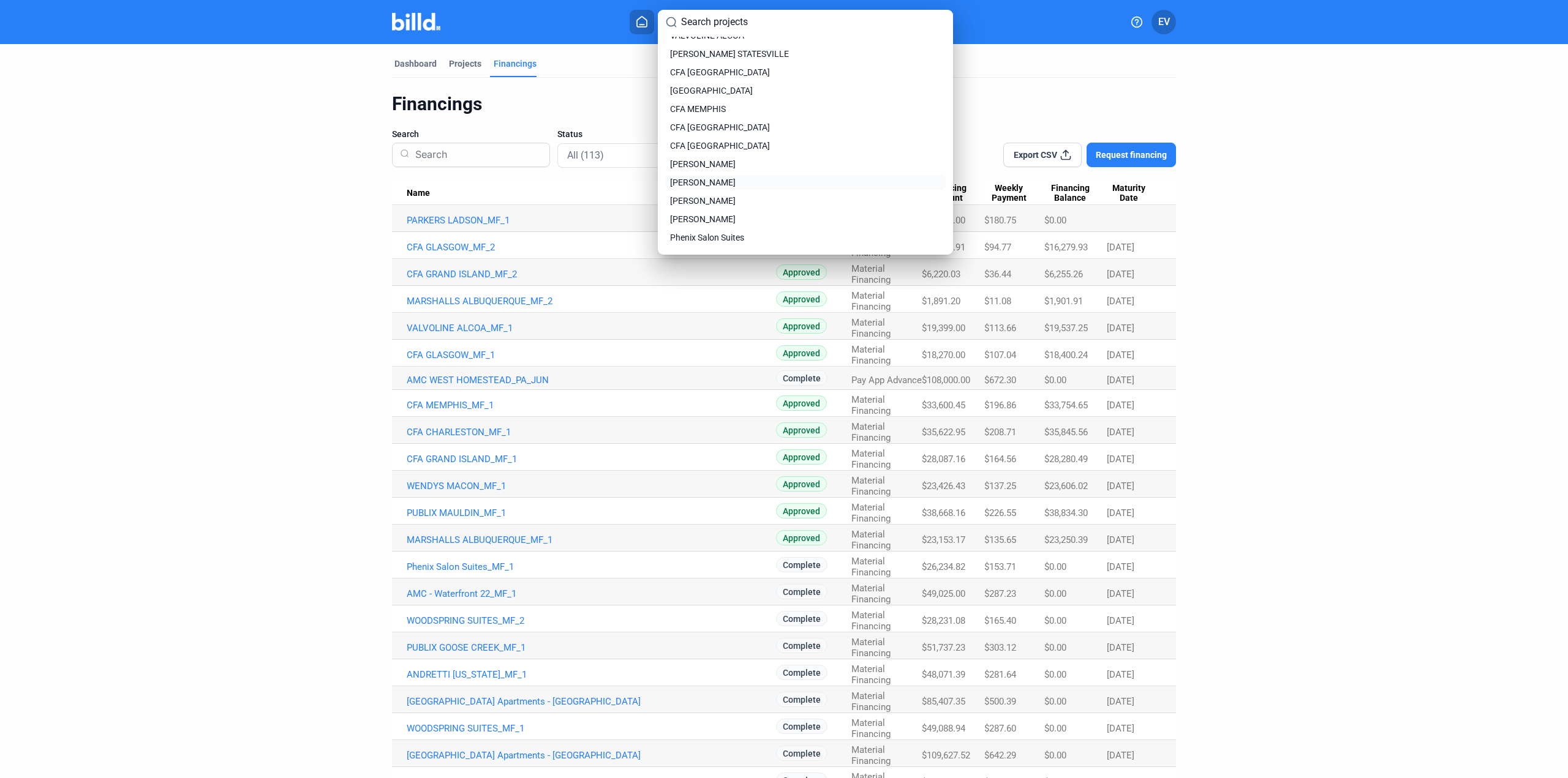
scroll to position [123, 0]
drag, startPoint x: 939, startPoint y: 67, endPoint x: 935, endPoint y: 121, distance: 54.1
click at [937, 135] on div "Projects PARKERS [PERSON_NAME] MCD TAMPA VALVOLINE ALCOA [PERSON_NAME] STATESVI…" at bounding box center [805, 747] width 280 height 1665
click at [448, 61] on div at bounding box center [784, 389] width 1568 height 778
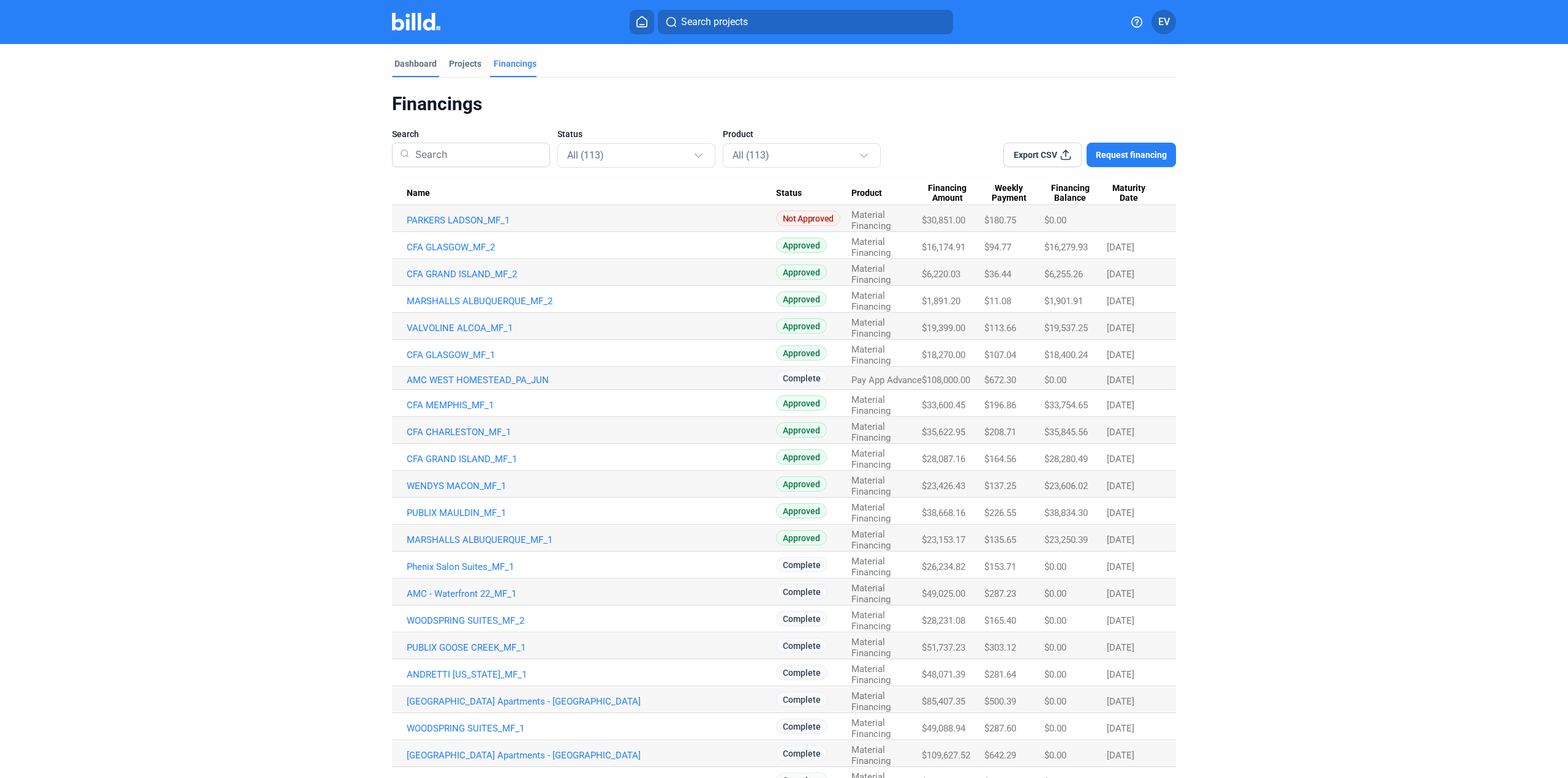
click at [400, 62] on div "Dashboard" at bounding box center [415, 63] width 42 height 12
